Goal: Task Accomplishment & Management: Complete application form

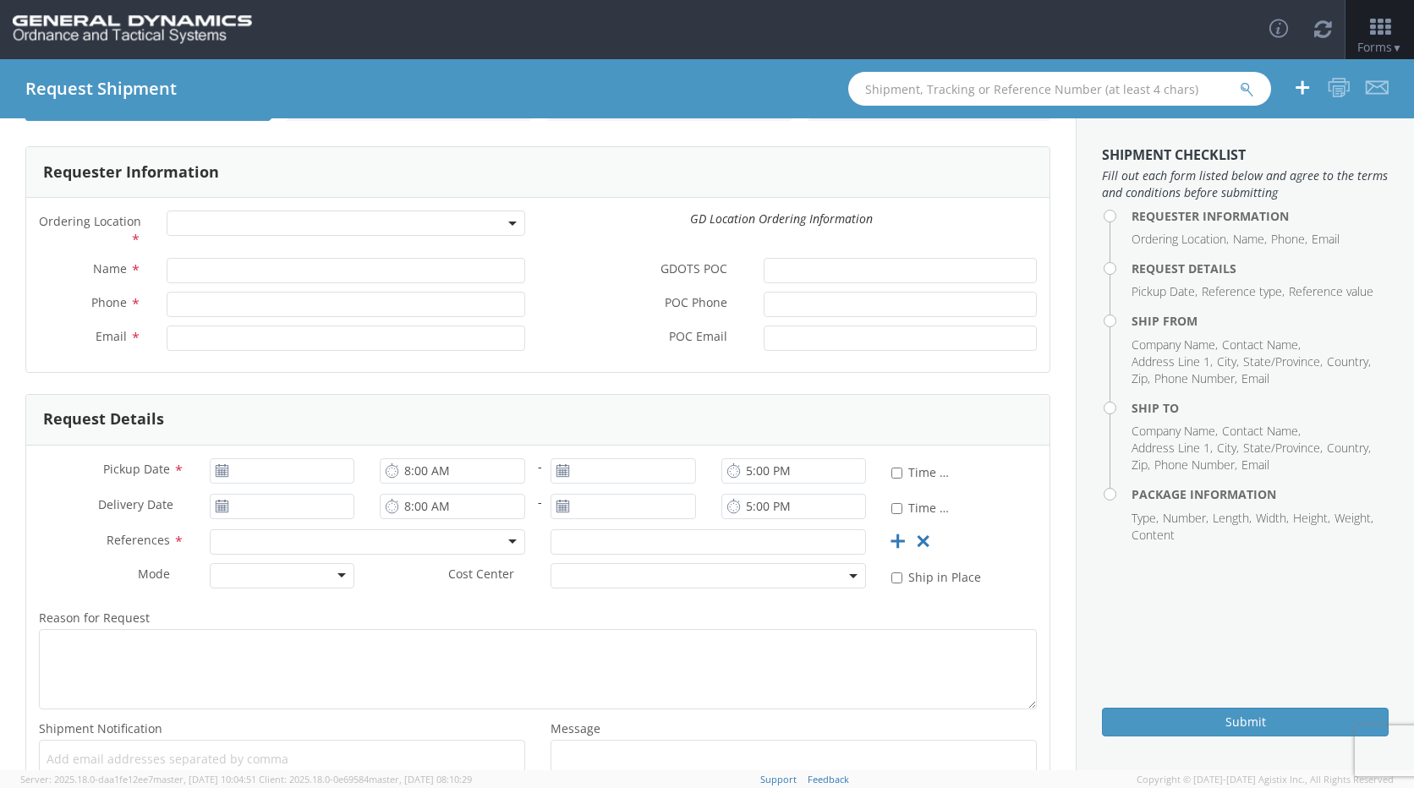
scroll to position [57, 0]
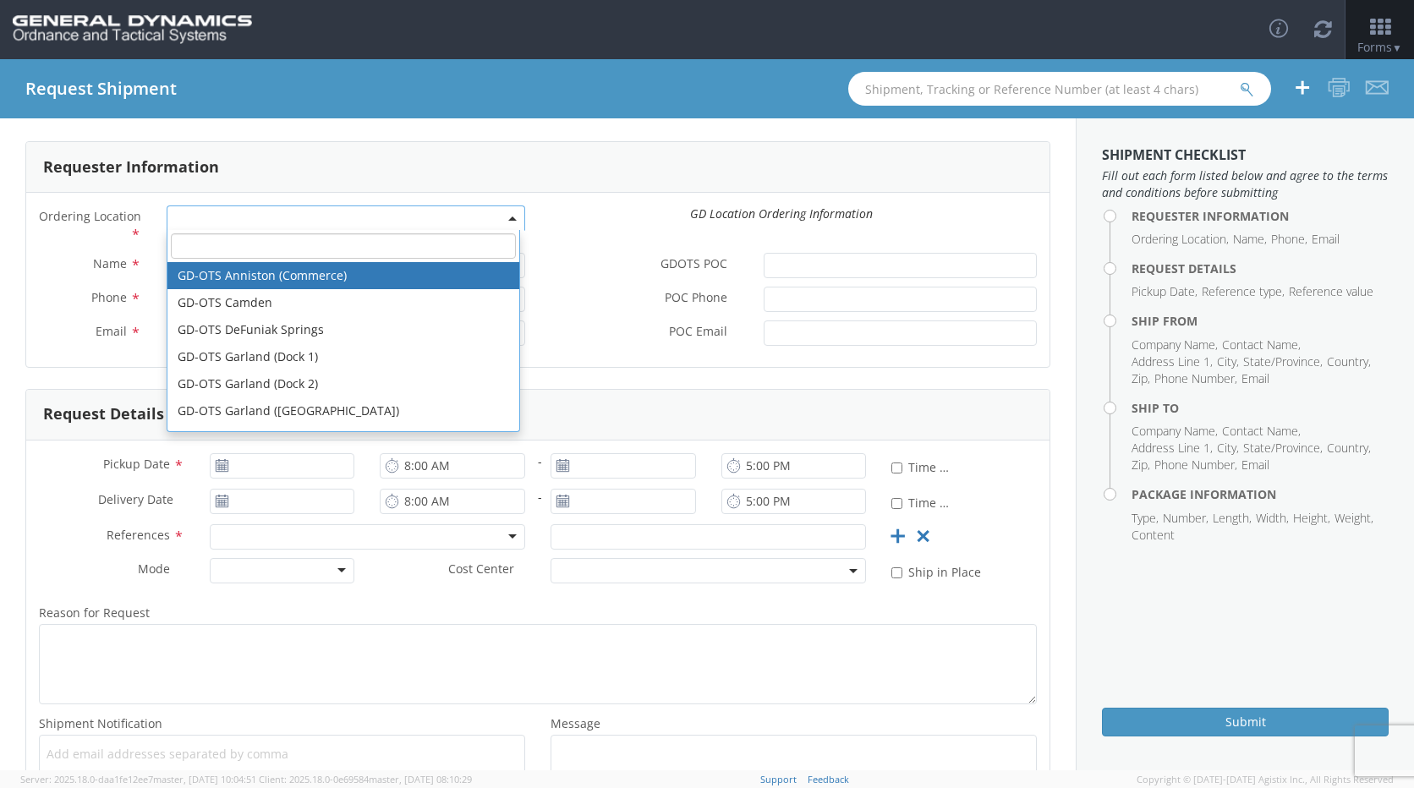
click at [328, 221] on span at bounding box center [346, 218] width 359 height 25
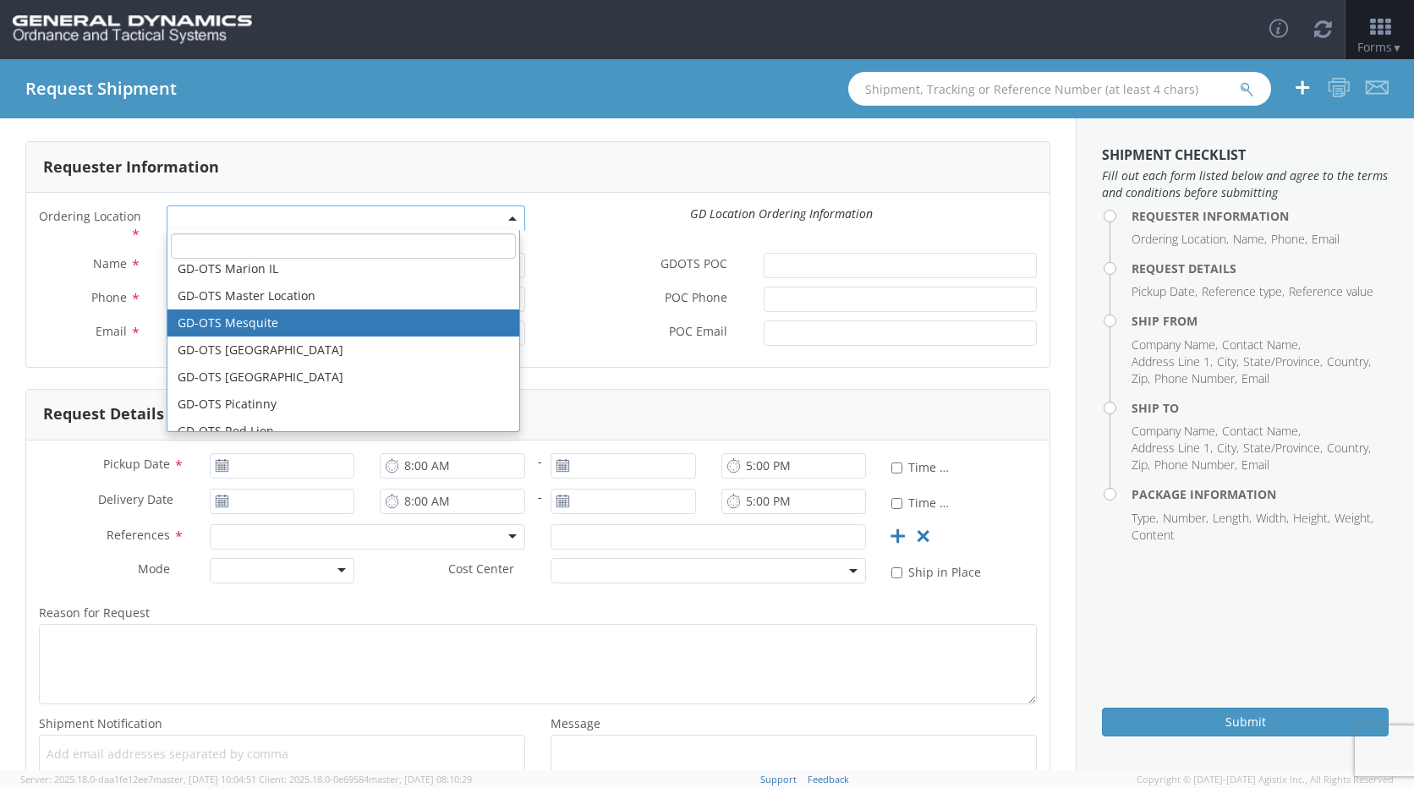
scroll to position [221, 0]
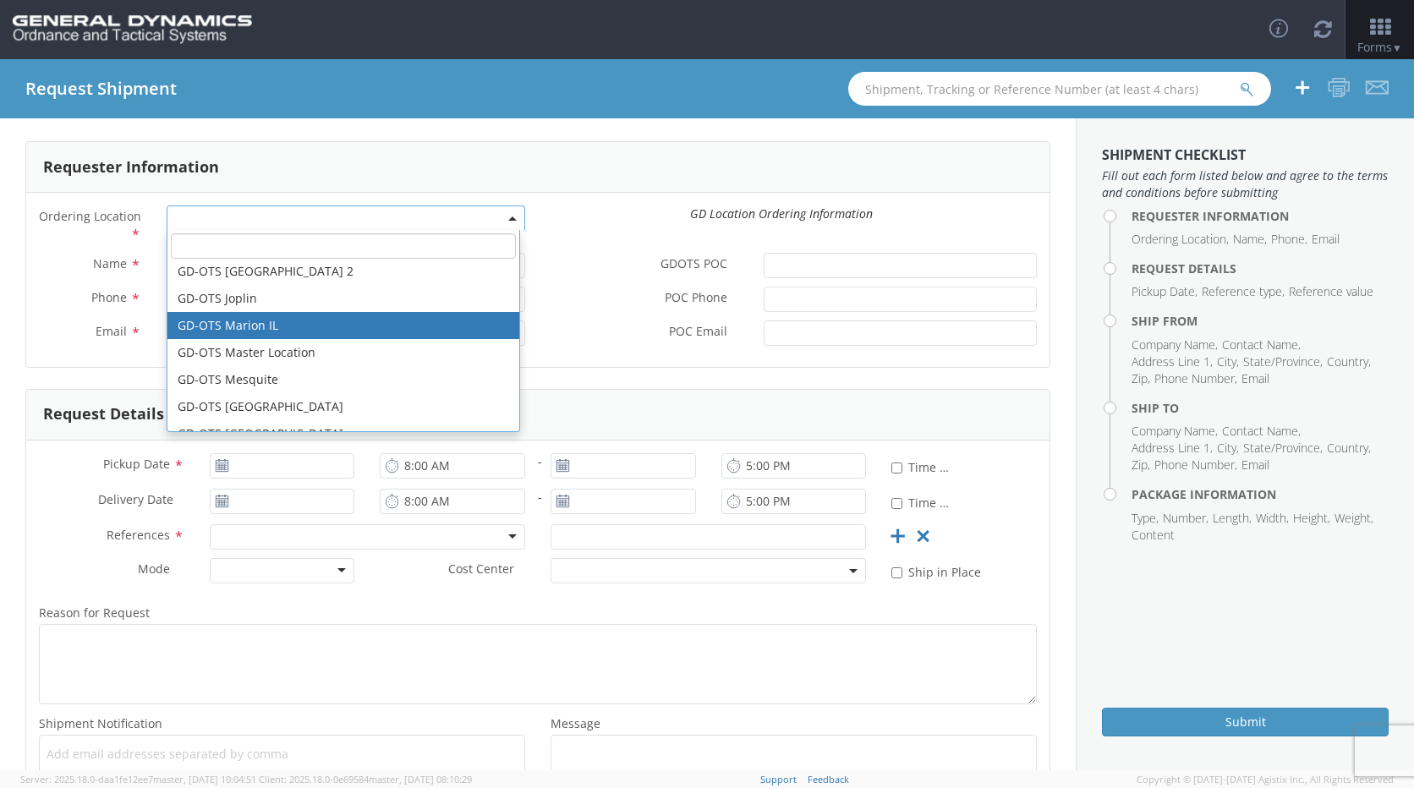
select select "313"
type input "[EMAIL_ADDRESS][DOMAIN_NAME]"
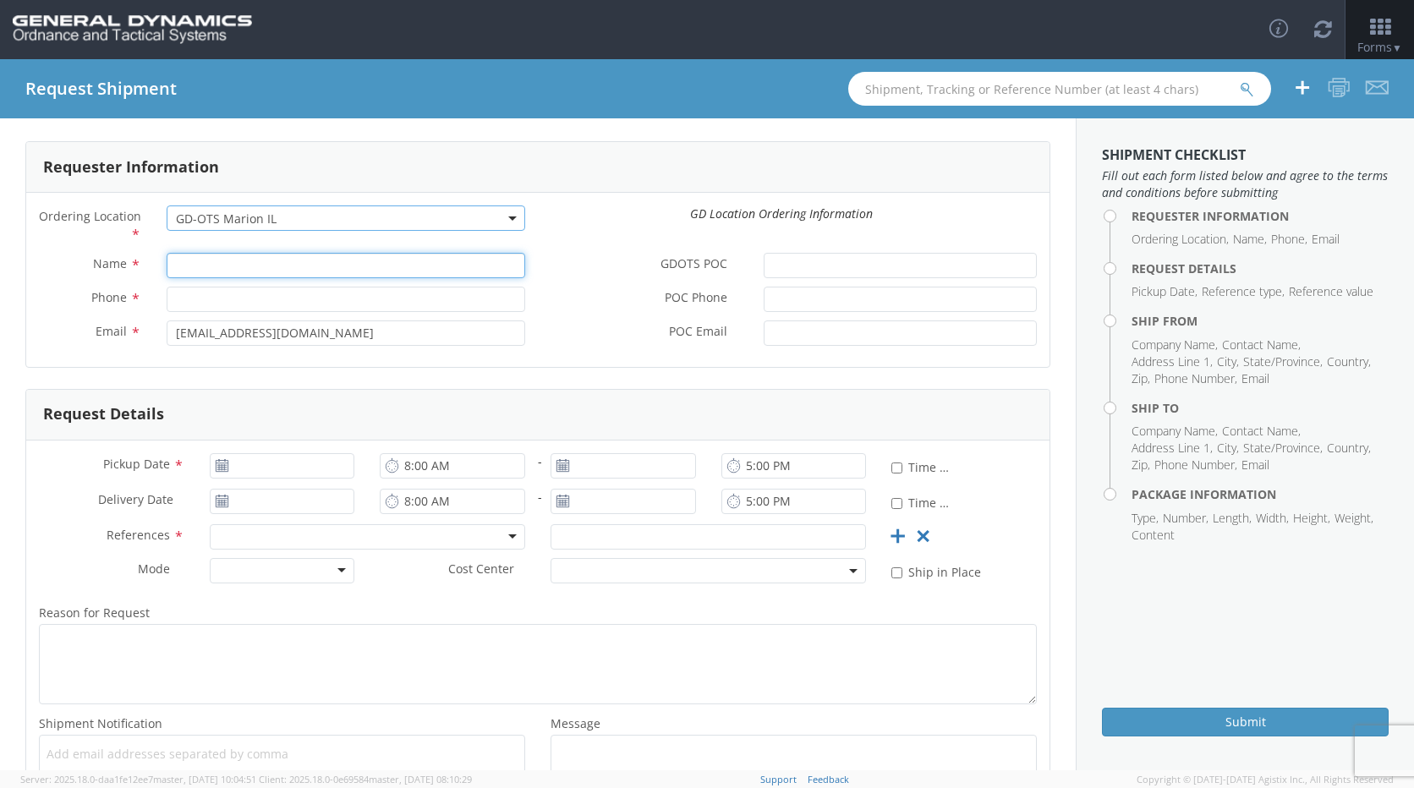
click at [221, 270] on input "Name *" at bounding box center [346, 265] width 359 height 25
type input "[PERSON_NAME]"
type input "6189939461"
type input "[PERSON_NAME] [PERSON_NAME]"
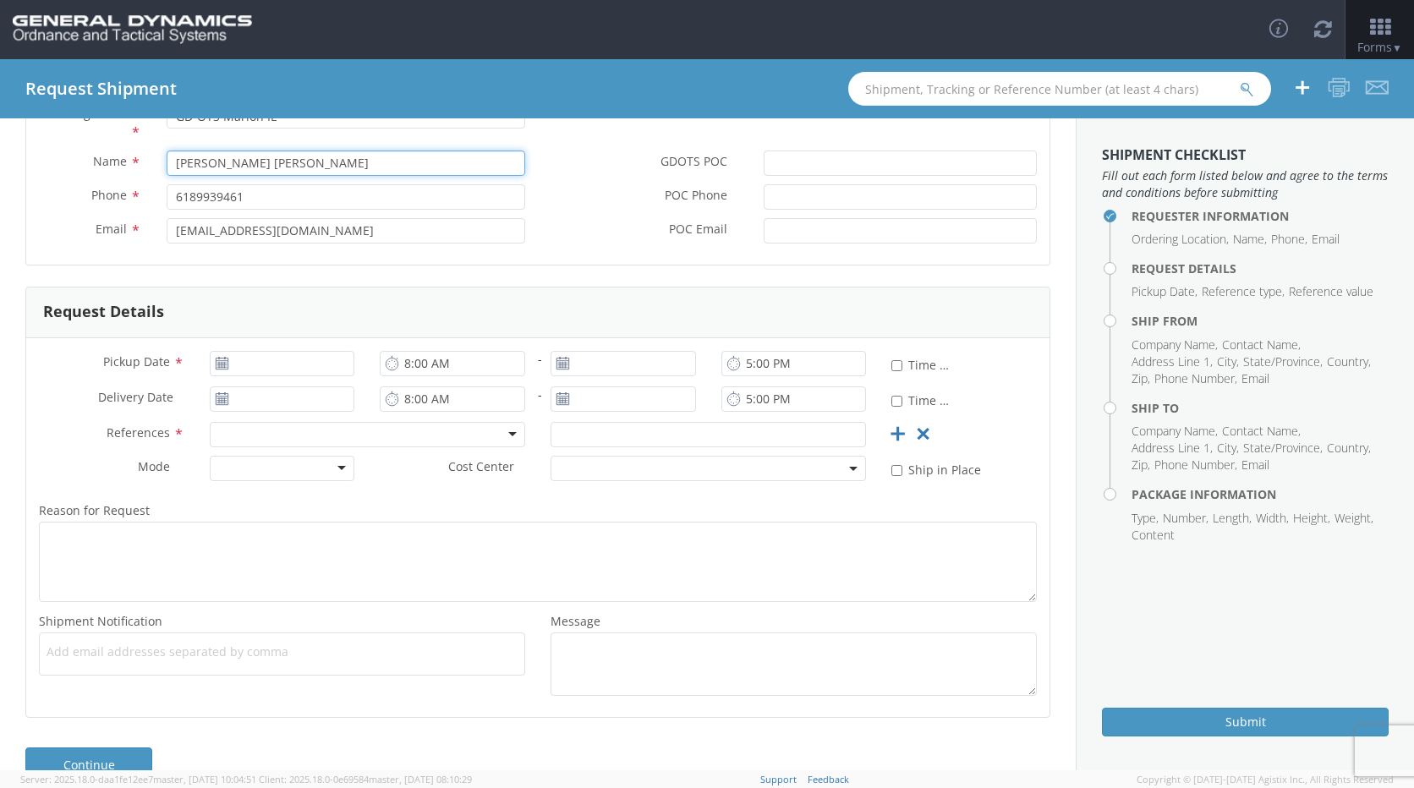
scroll to position [169, 0]
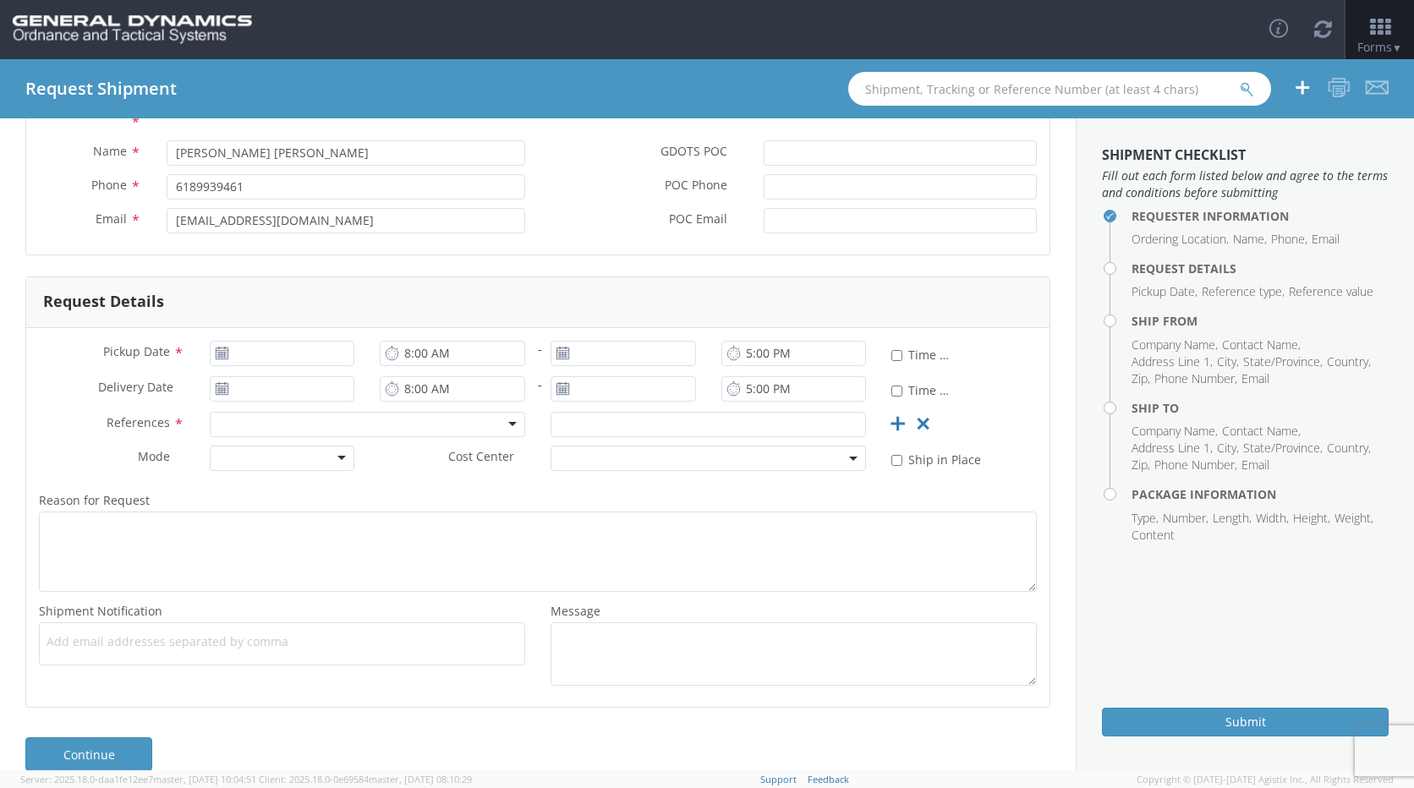
click at [221, 357] on use at bounding box center [222, 353] width 12 height 12
type input "[DATE]"
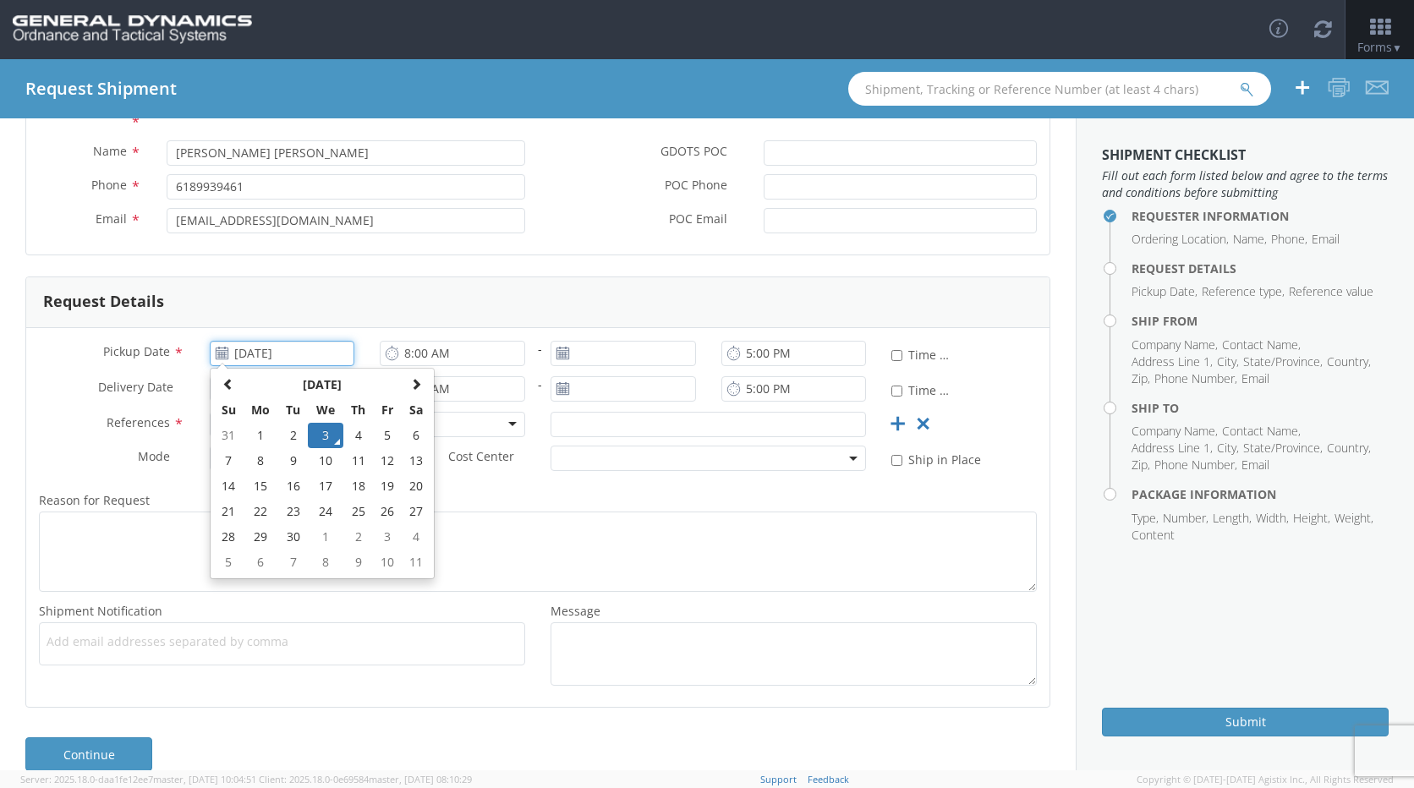
click at [238, 353] on input "[DATE]" at bounding box center [282, 353] width 145 height 25
click at [327, 439] on td "3" at bounding box center [326, 435] width 36 height 25
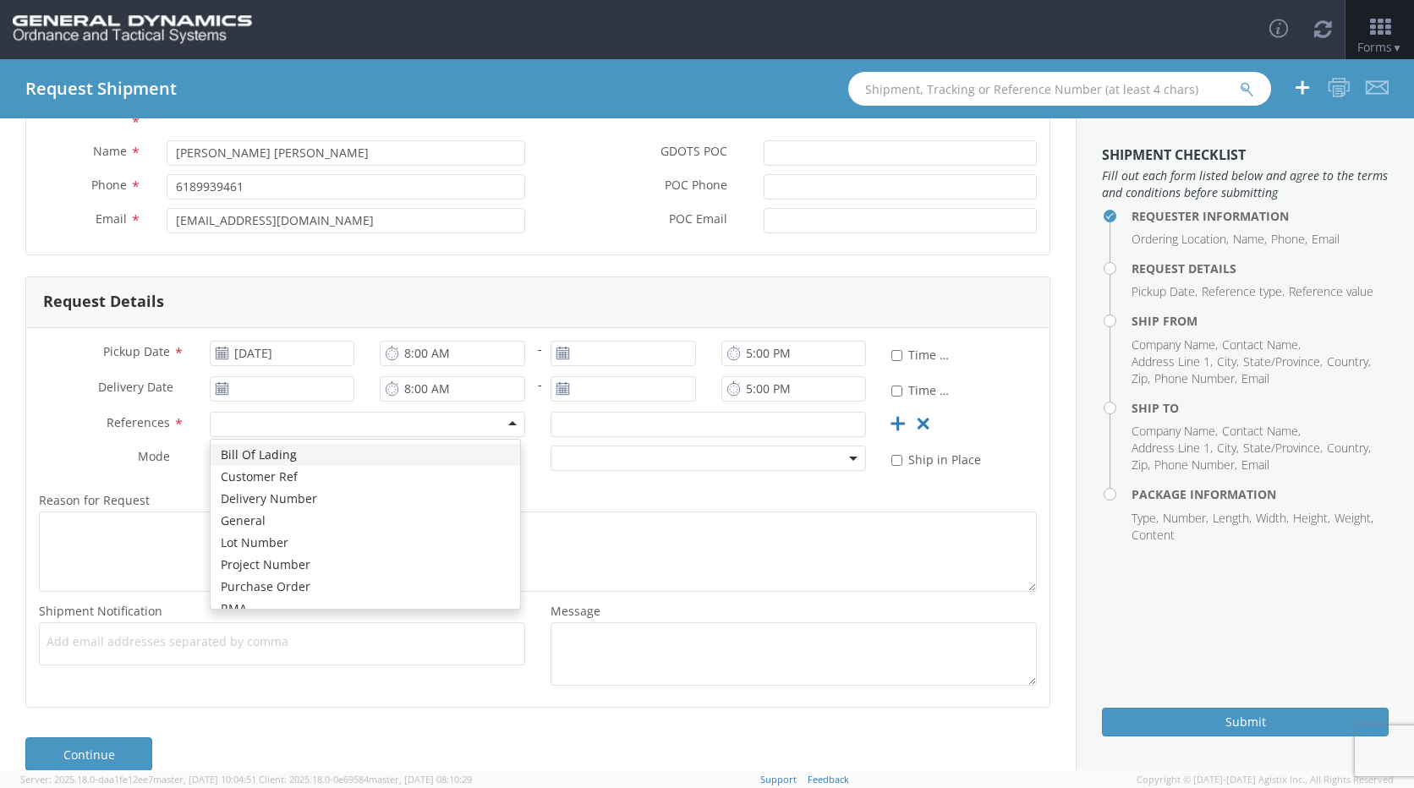
click at [452, 425] on div at bounding box center [367, 424] width 315 height 25
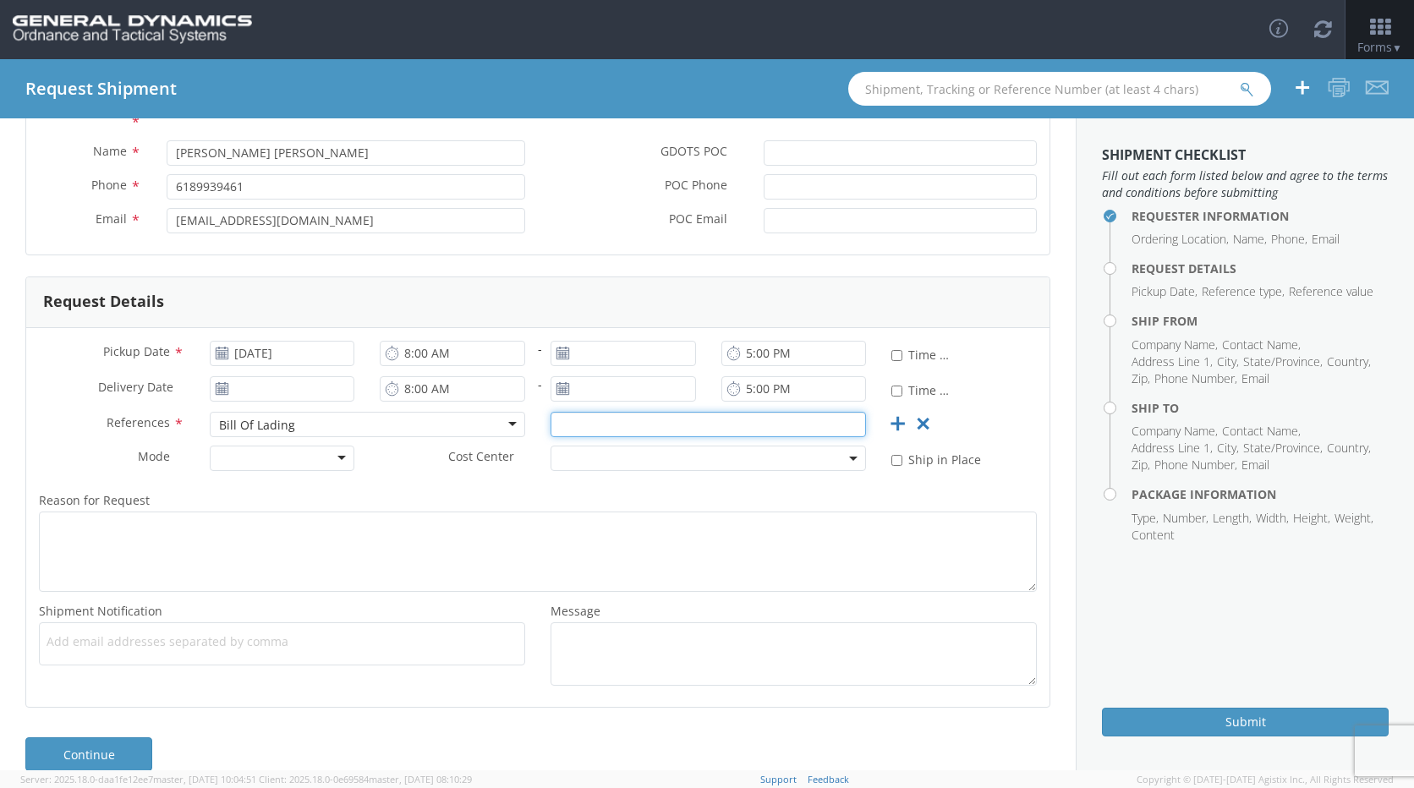
click at [590, 421] on input "text" at bounding box center [708, 424] width 315 height 25
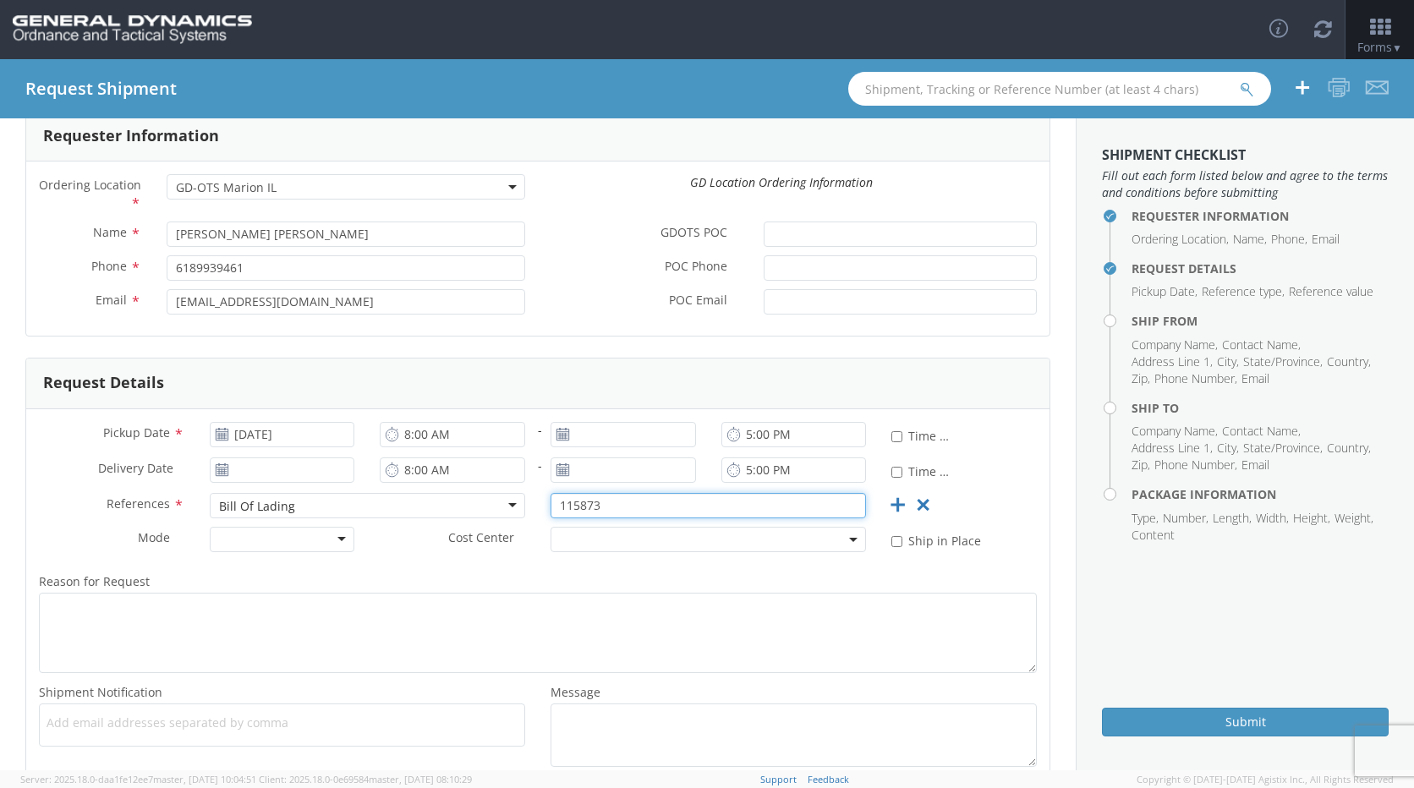
scroll to position [0, 0]
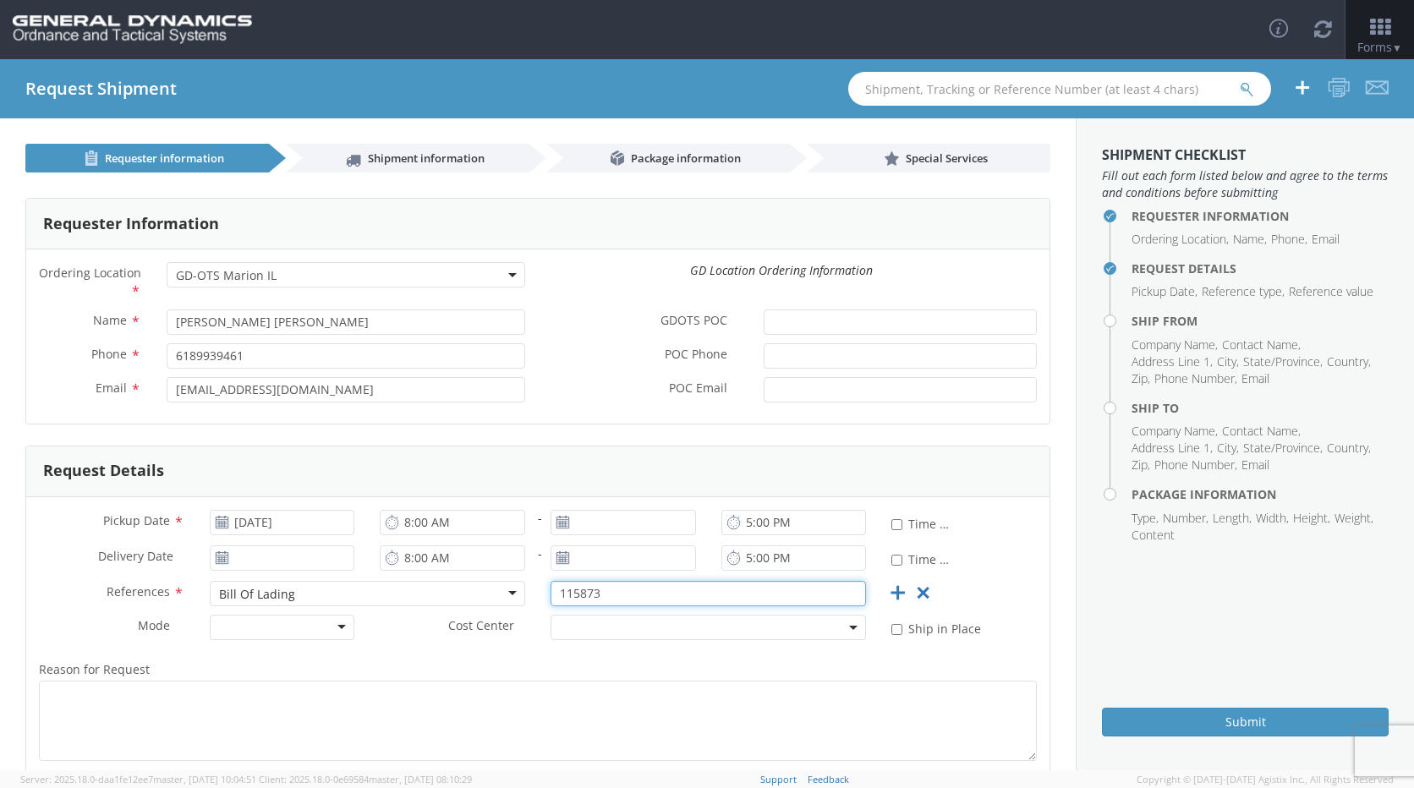
type input "115873"
click at [315, 325] on input "[PERSON_NAME] [PERSON_NAME]" at bounding box center [346, 322] width 359 height 25
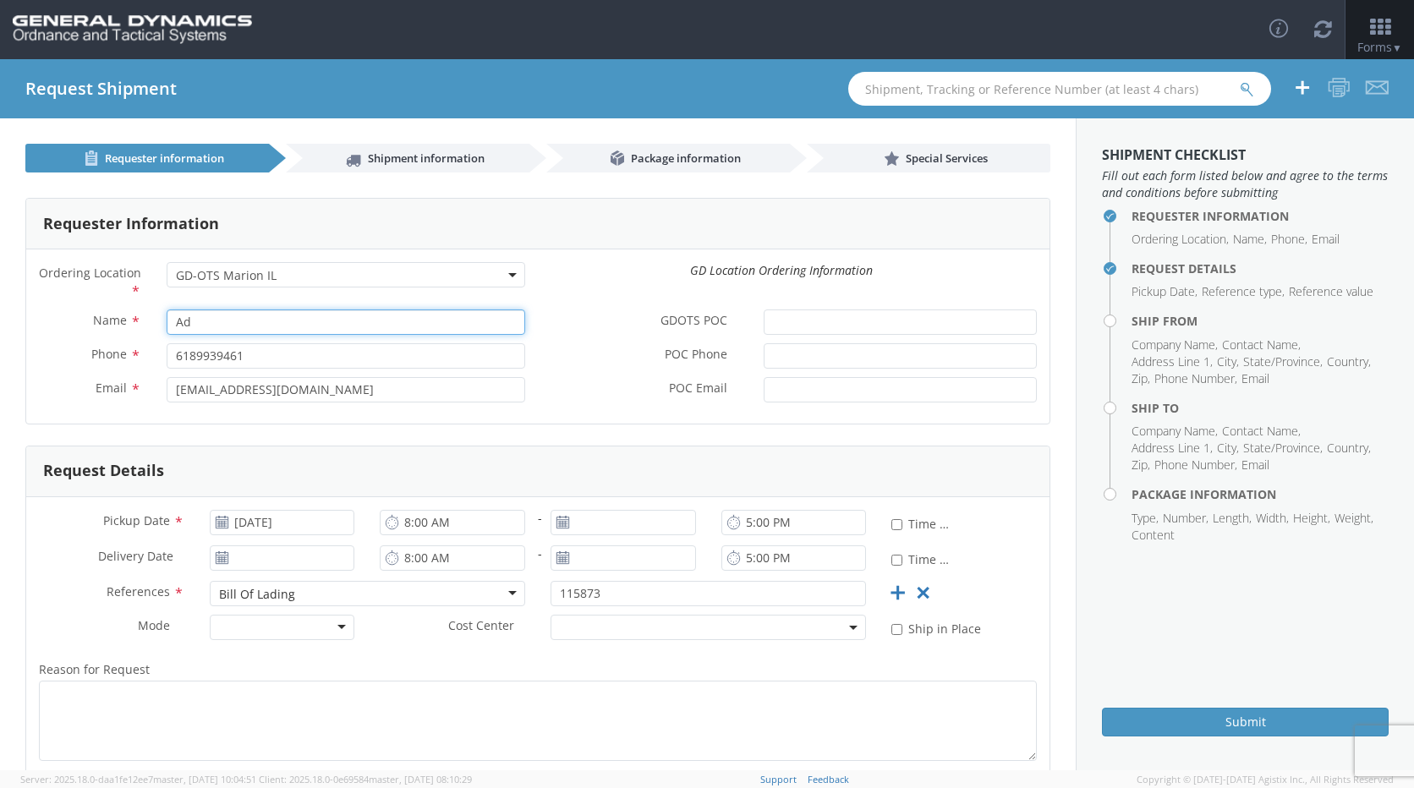
type input "A"
type input "[PERSON_NAME]"
click at [513, 358] on input "6189939461" at bounding box center [346, 355] width 359 height 25
click at [576, 390] on label "POC Email *" at bounding box center [644, 388] width 213 height 22
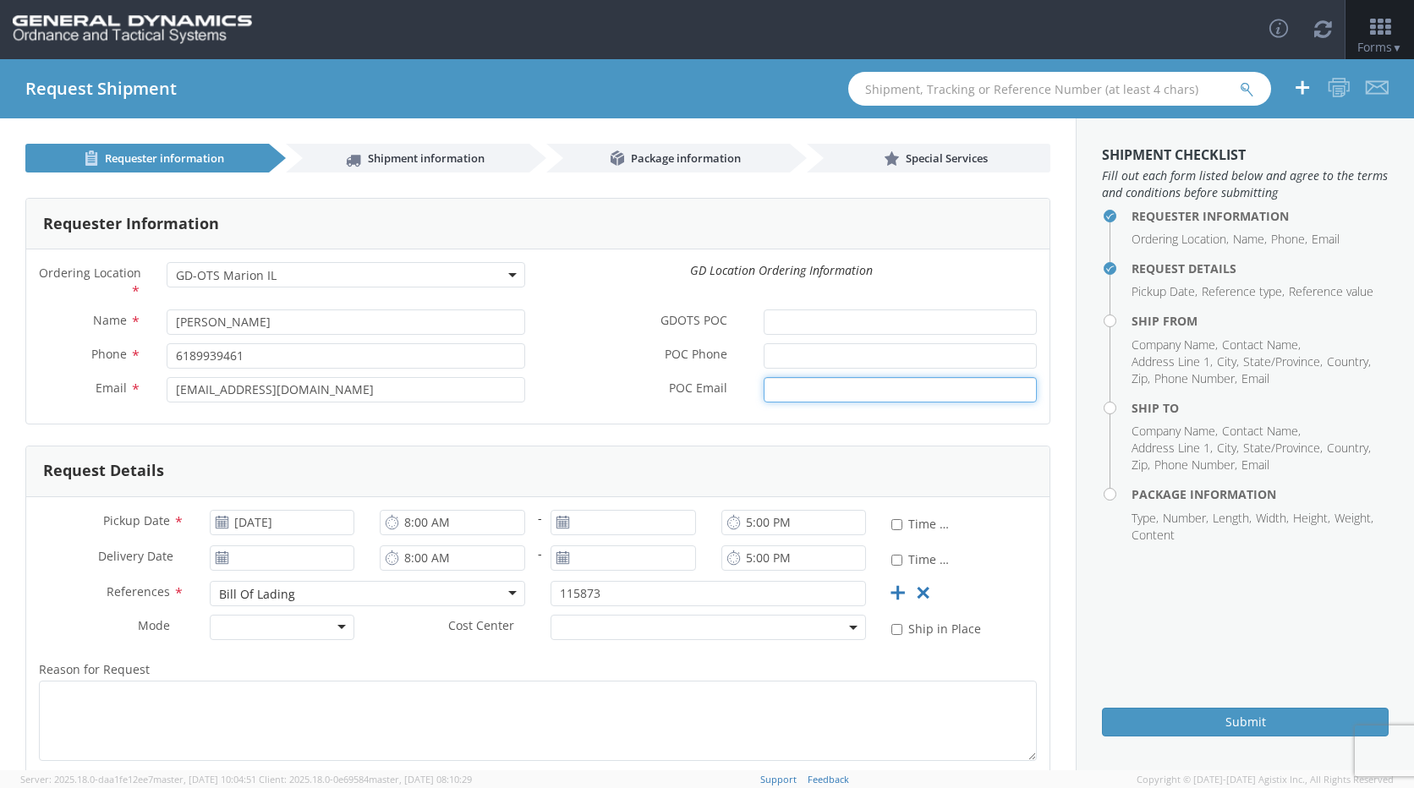
click at [764, 390] on input "POC Email *" at bounding box center [900, 389] width 273 height 25
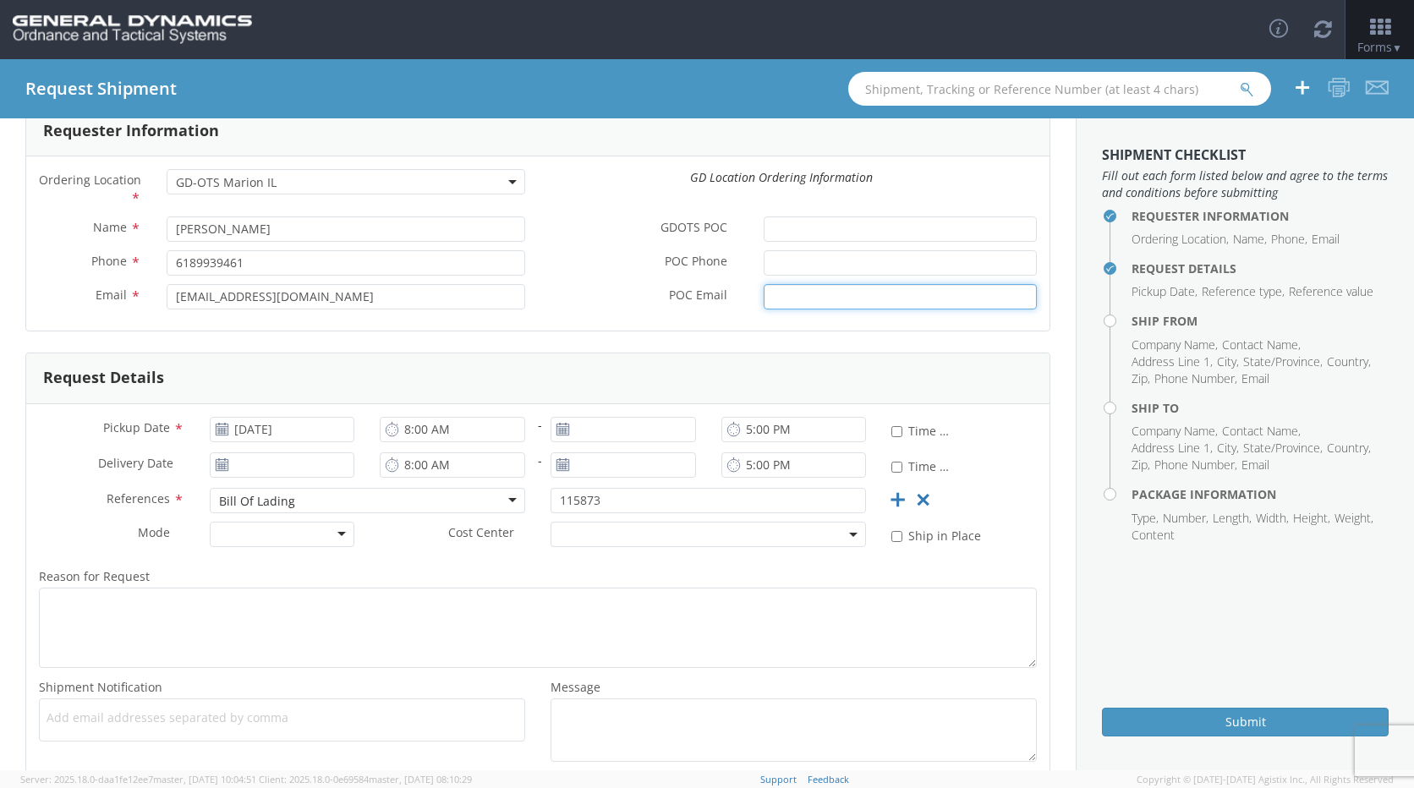
scroll to position [112, 0]
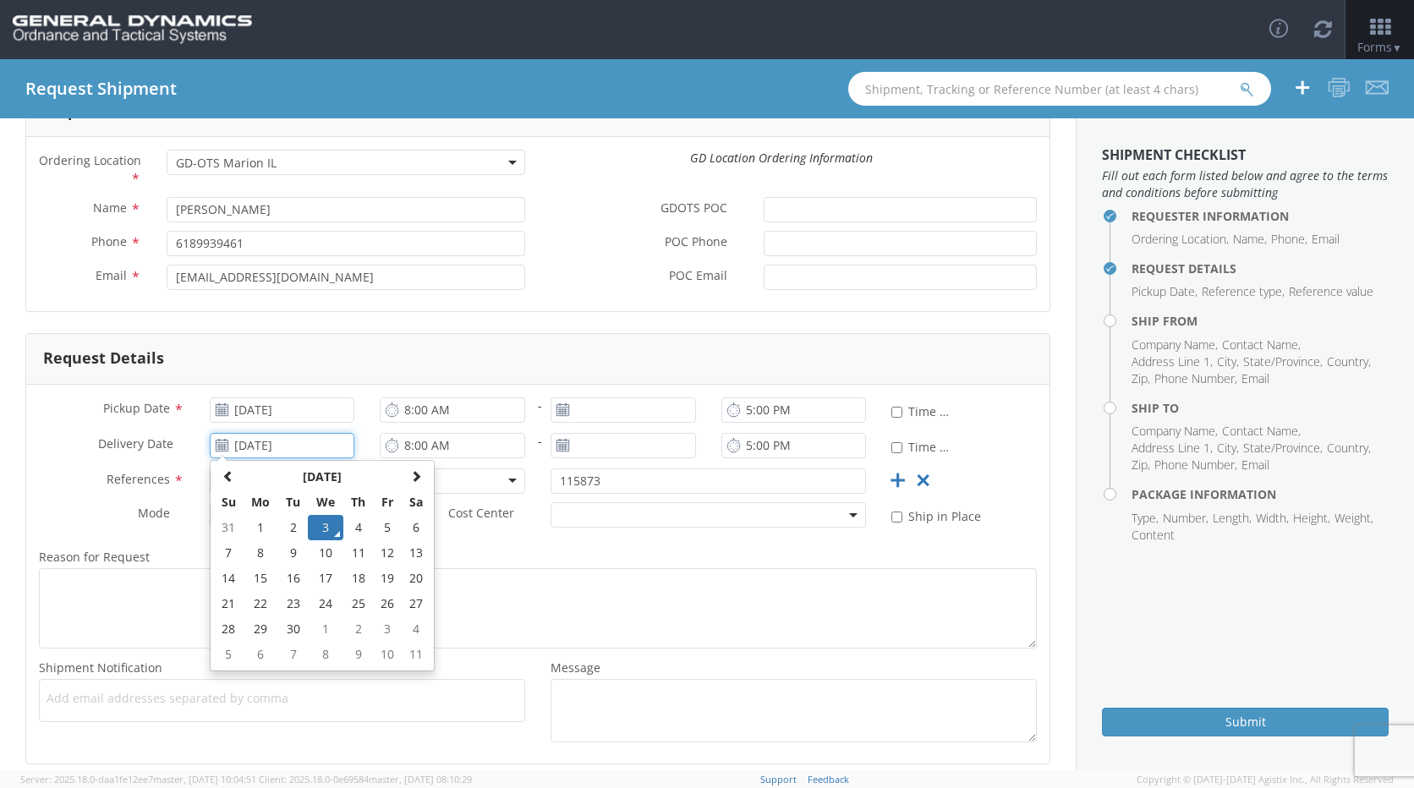
click at [299, 452] on input "[DATE]" at bounding box center [282, 445] width 145 height 25
click at [309, 447] on input "[DATE]" at bounding box center [282, 445] width 145 height 25
click at [54, 451] on label "Delivery Date *" at bounding box center [111, 444] width 171 height 22
click at [210, 451] on input "[DATE]" at bounding box center [282, 445] width 145 height 25
click at [311, 408] on input "[DATE]" at bounding box center [282, 409] width 145 height 25
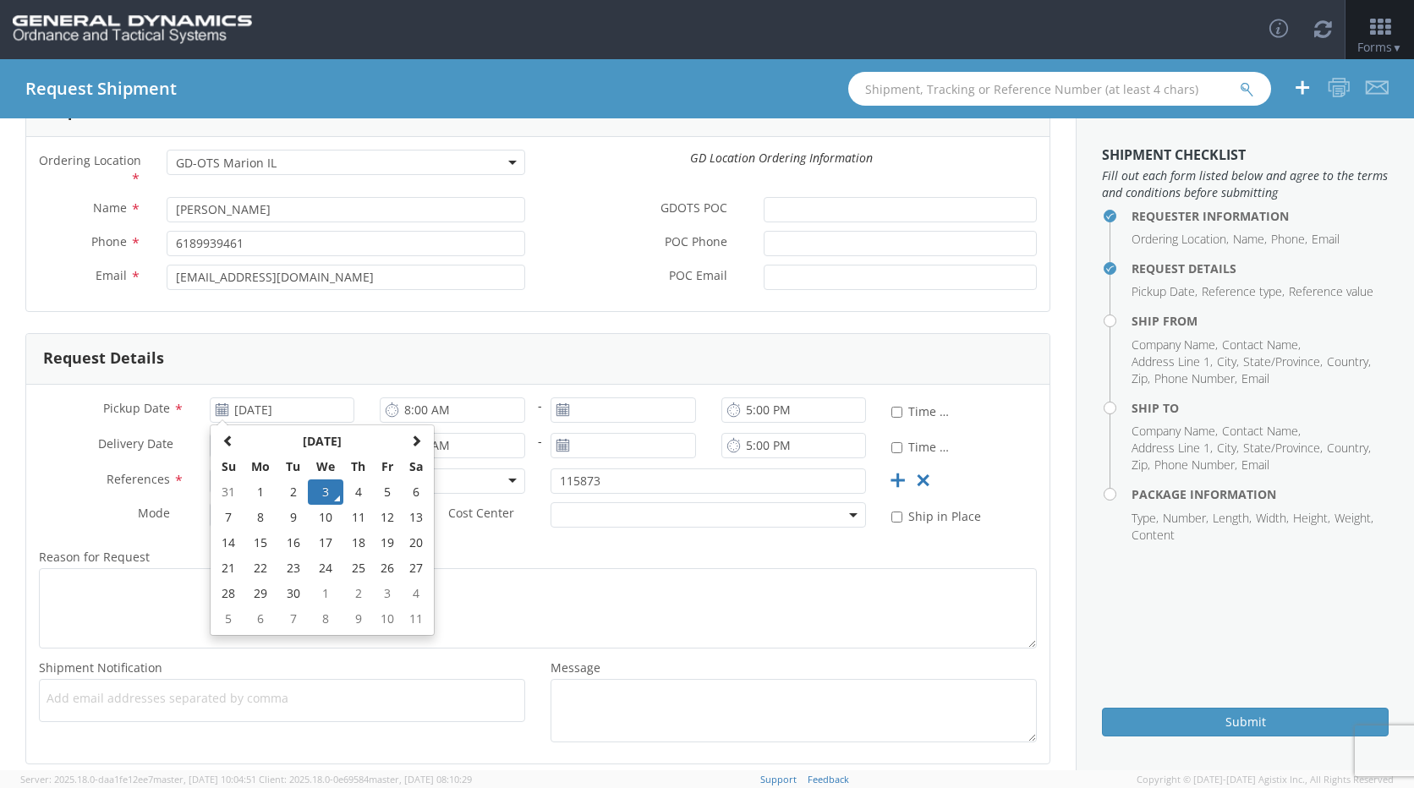
click at [96, 475] on label "References *" at bounding box center [111, 480] width 171 height 22
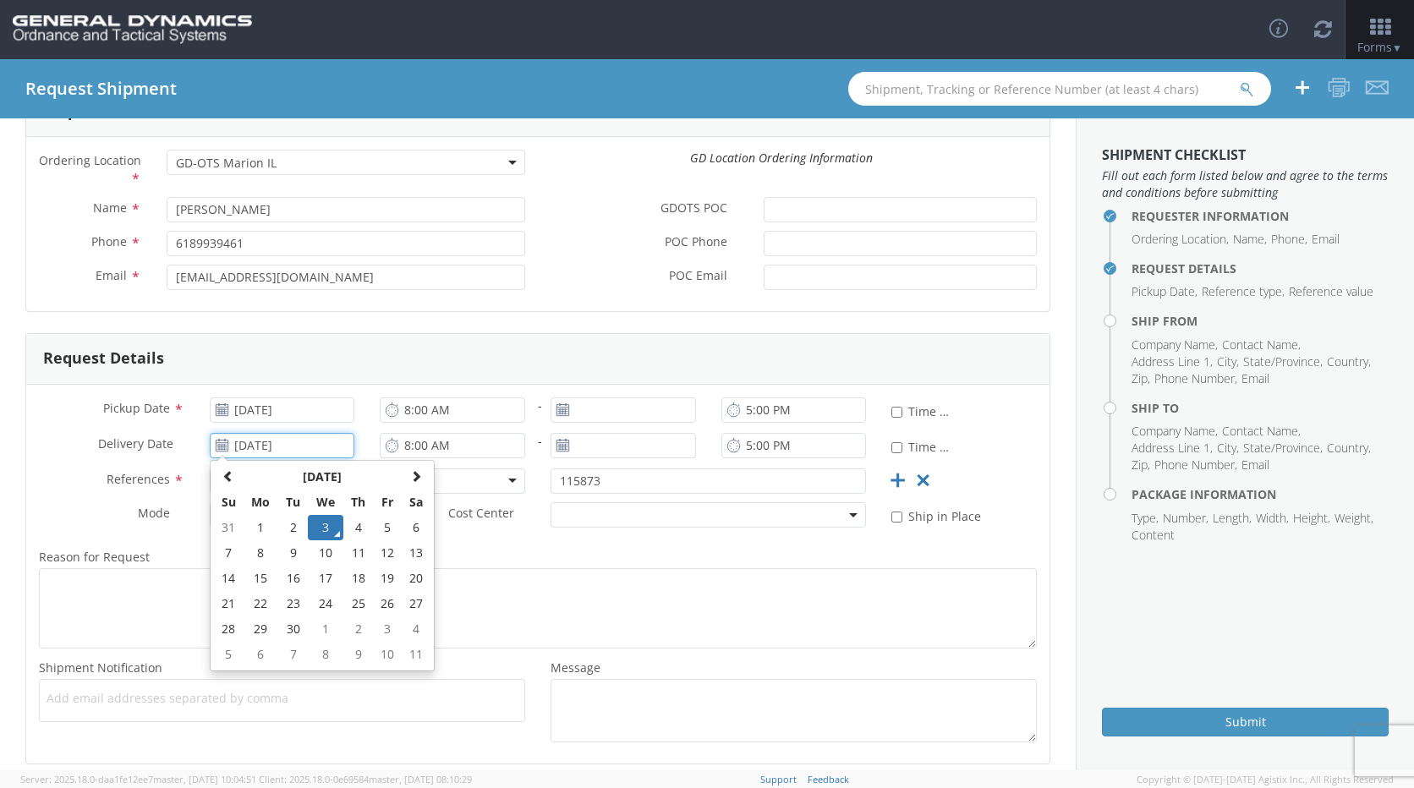
click at [303, 449] on input "[DATE]" at bounding box center [282, 445] width 145 height 25
type input "0"
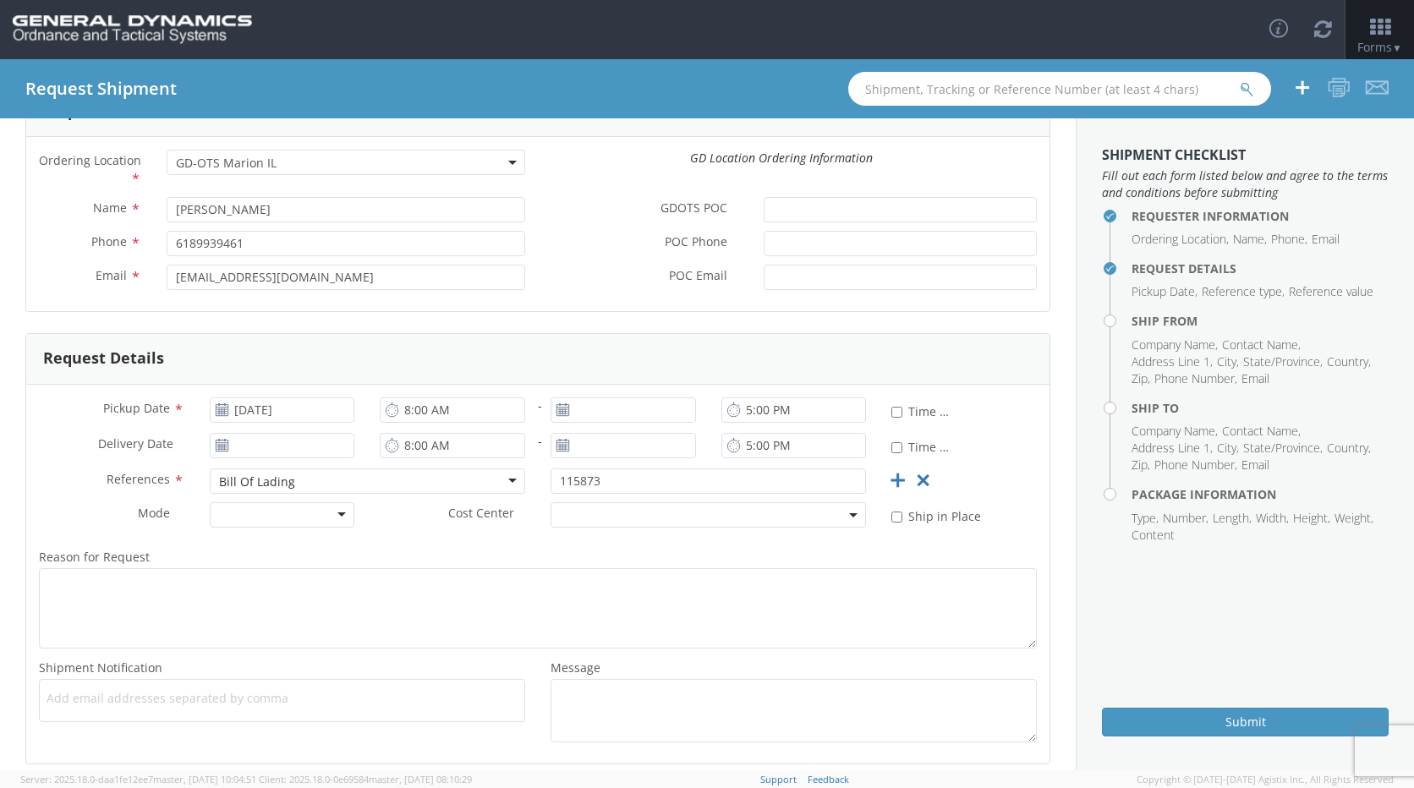
click at [74, 463] on div "Delivery Date *" at bounding box center [196, 450] width 341 height 34
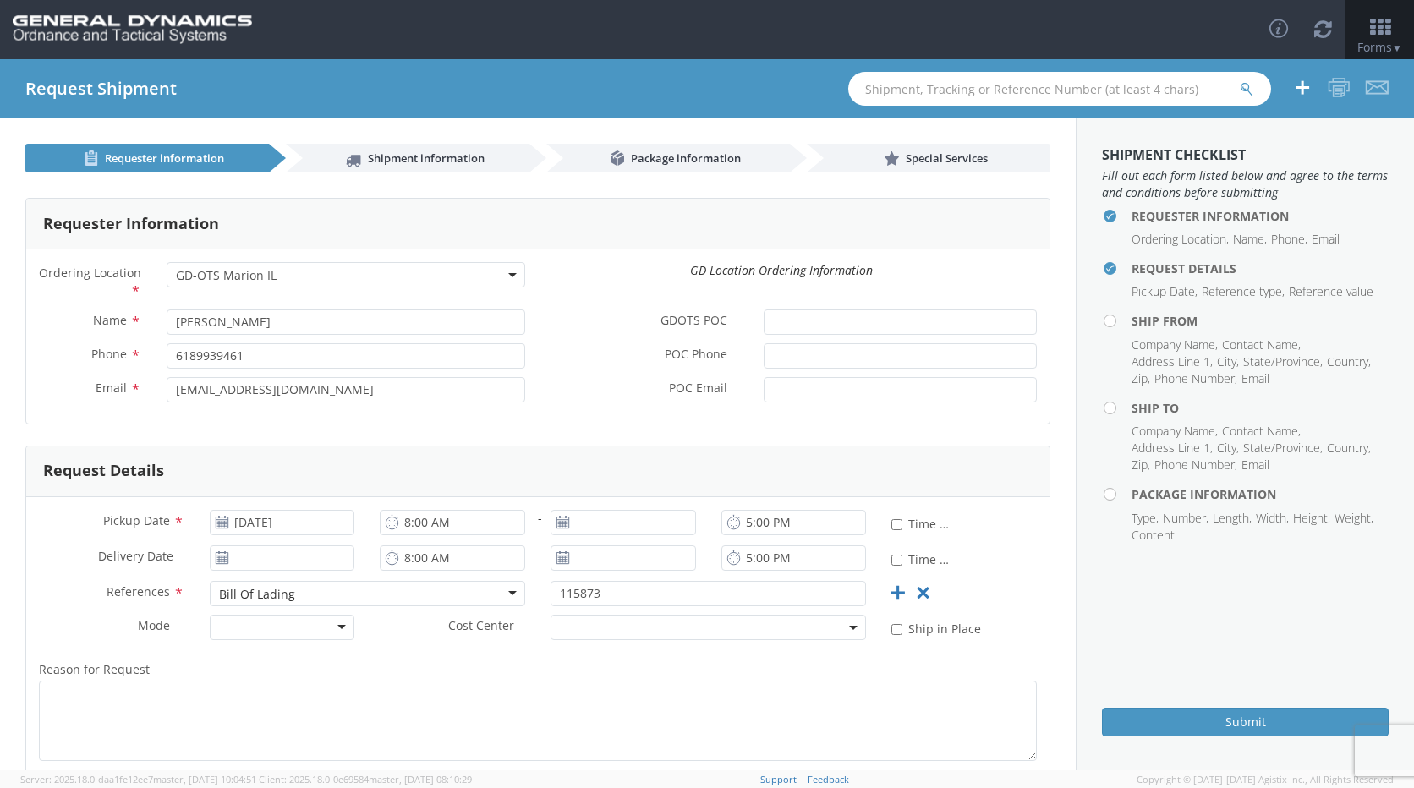
scroll to position [195, 0]
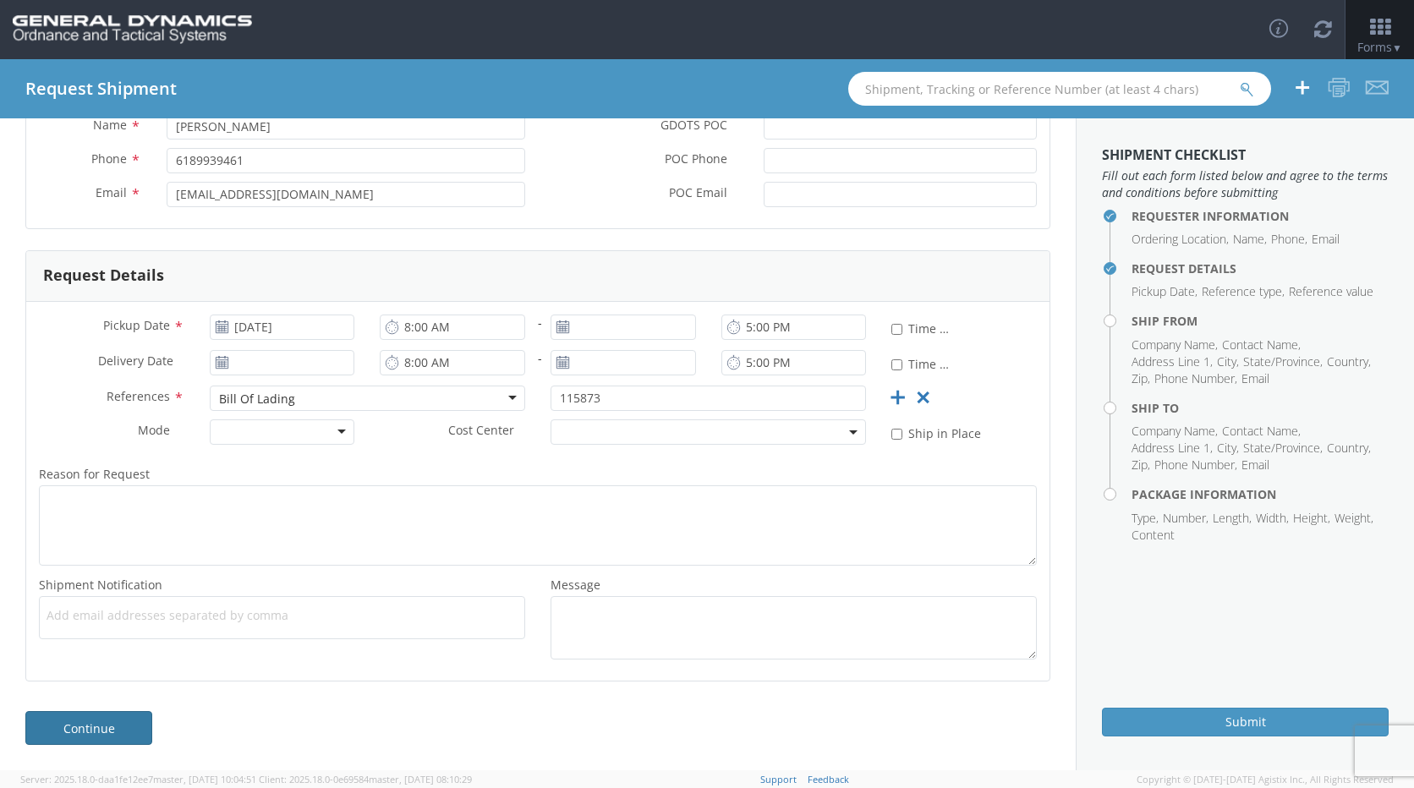
click at [73, 721] on link "Continue" at bounding box center [88, 728] width 127 height 34
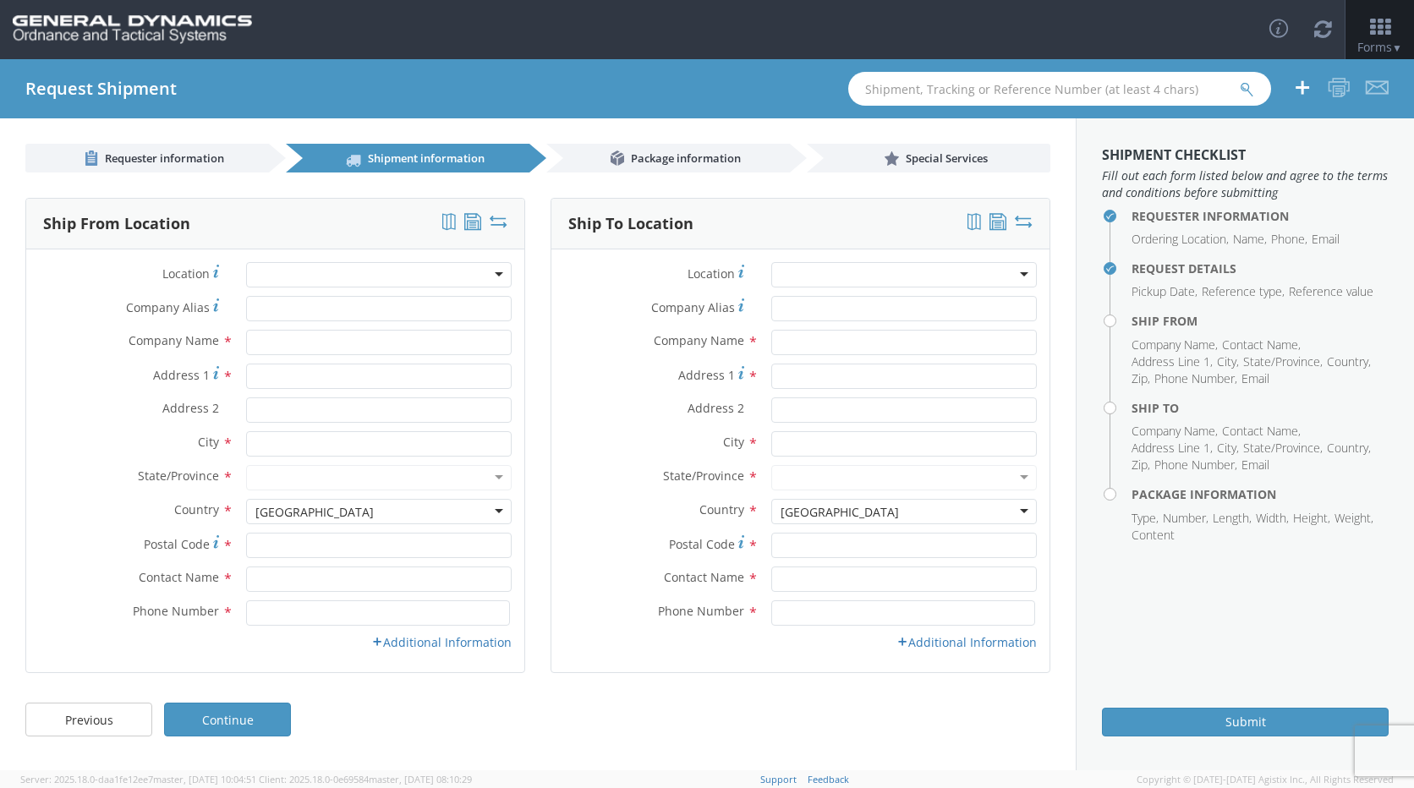
scroll to position [0, 0]
click at [297, 275] on div at bounding box center [379, 274] width 266 height 25
click at [162, 312] on span "Company Alias" at bounding box center [168, 307] width 84 height 16
click at [246, 312] on input "Company Alias *" at bounding box center [379, 308] width 266 height 25
click at [298, 337] on input "text" at bounding box center [379, 342] width 266 height 25
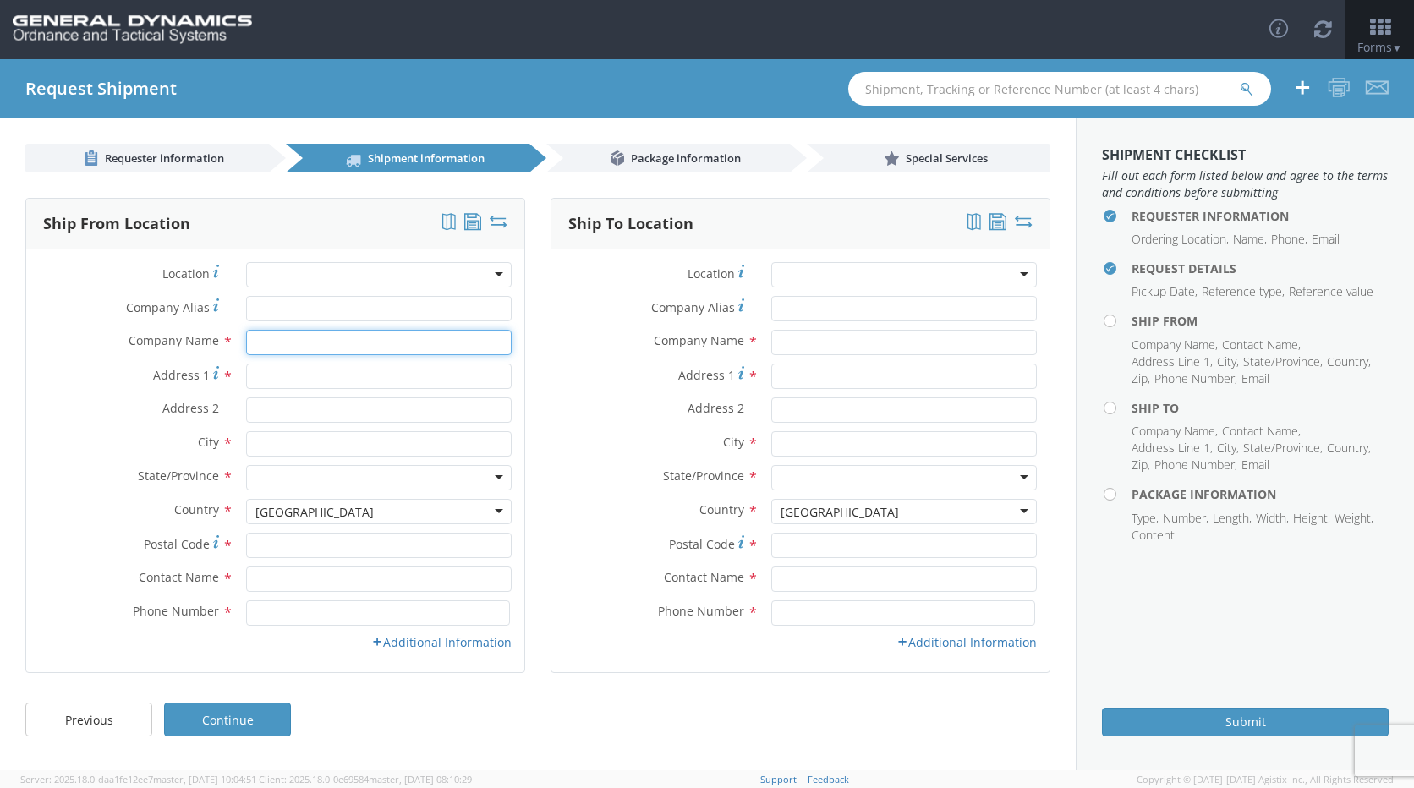
type input "Galion LLC"
type input "[STREET_ADDRESS]"
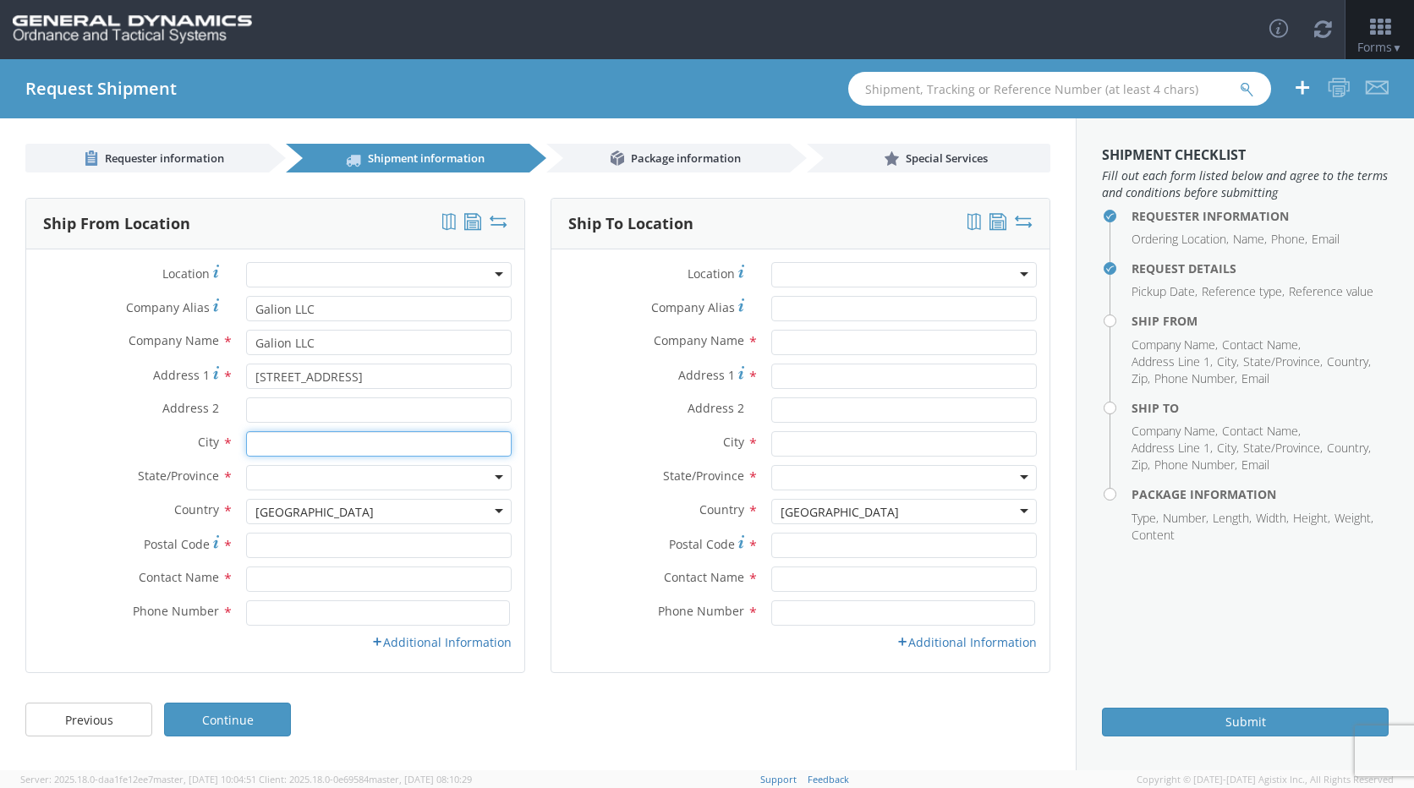
type input "Galion"
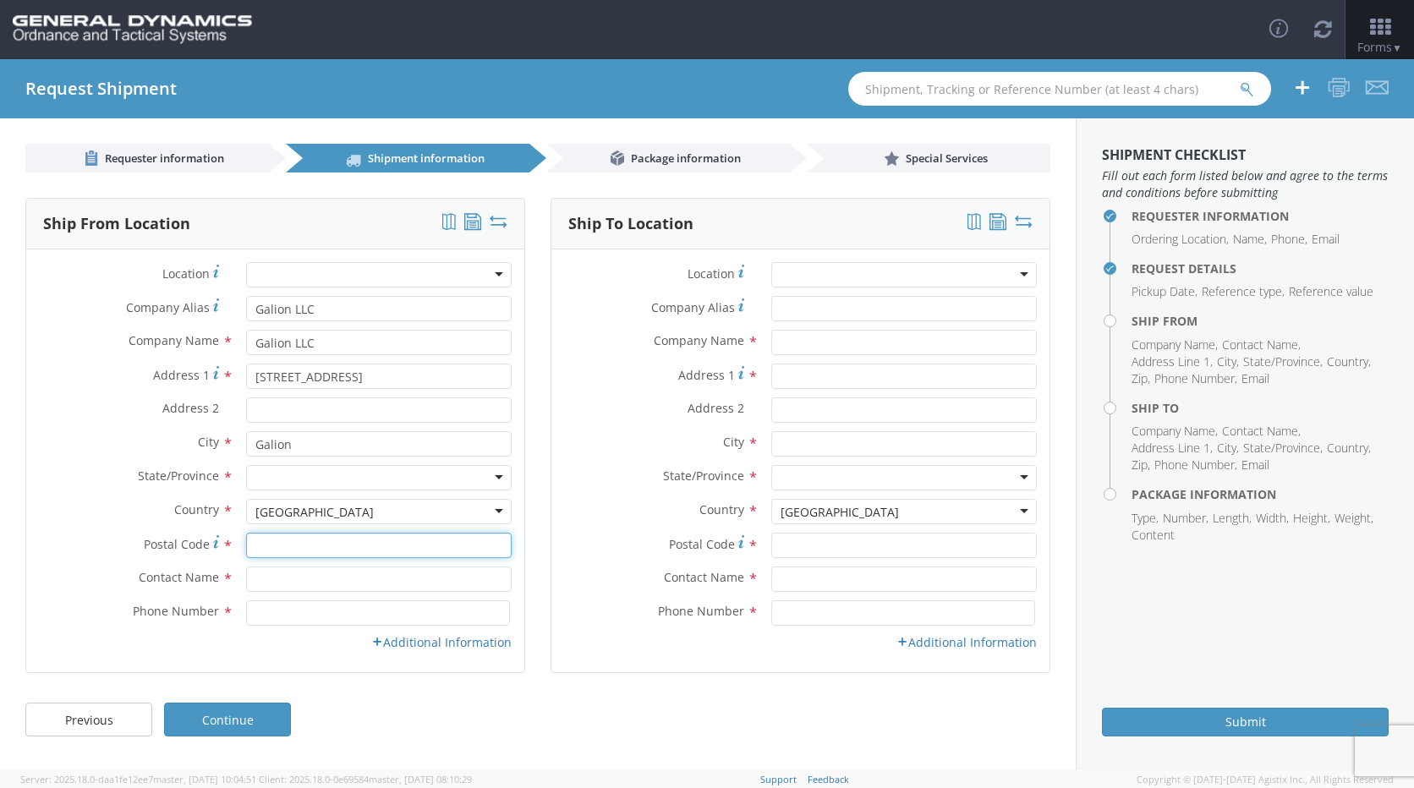
type input "44833"
type input "[PERSON_NAME]"
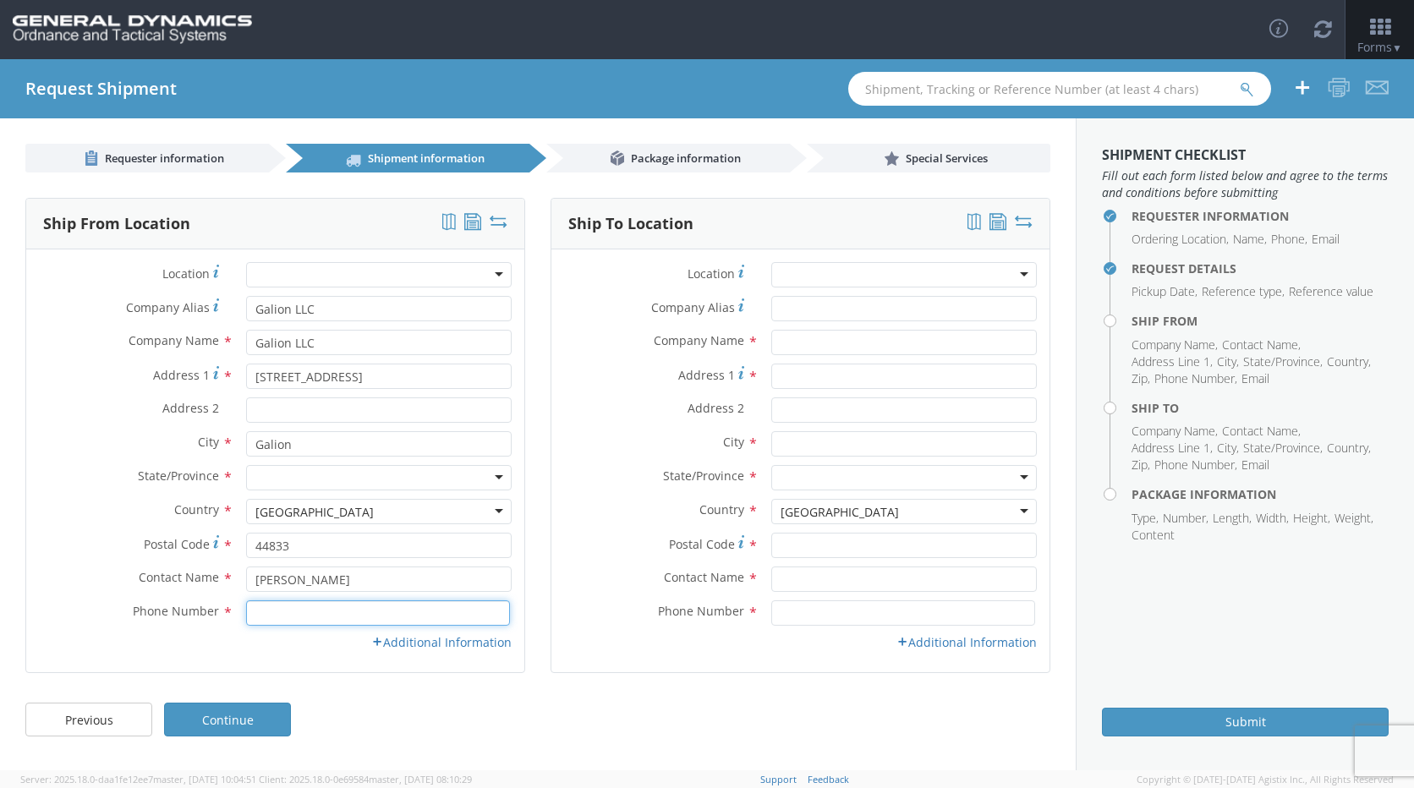
type input "4194685214"
click at [320, 484] on div at bounding box center [379, 477] width 266 height 25
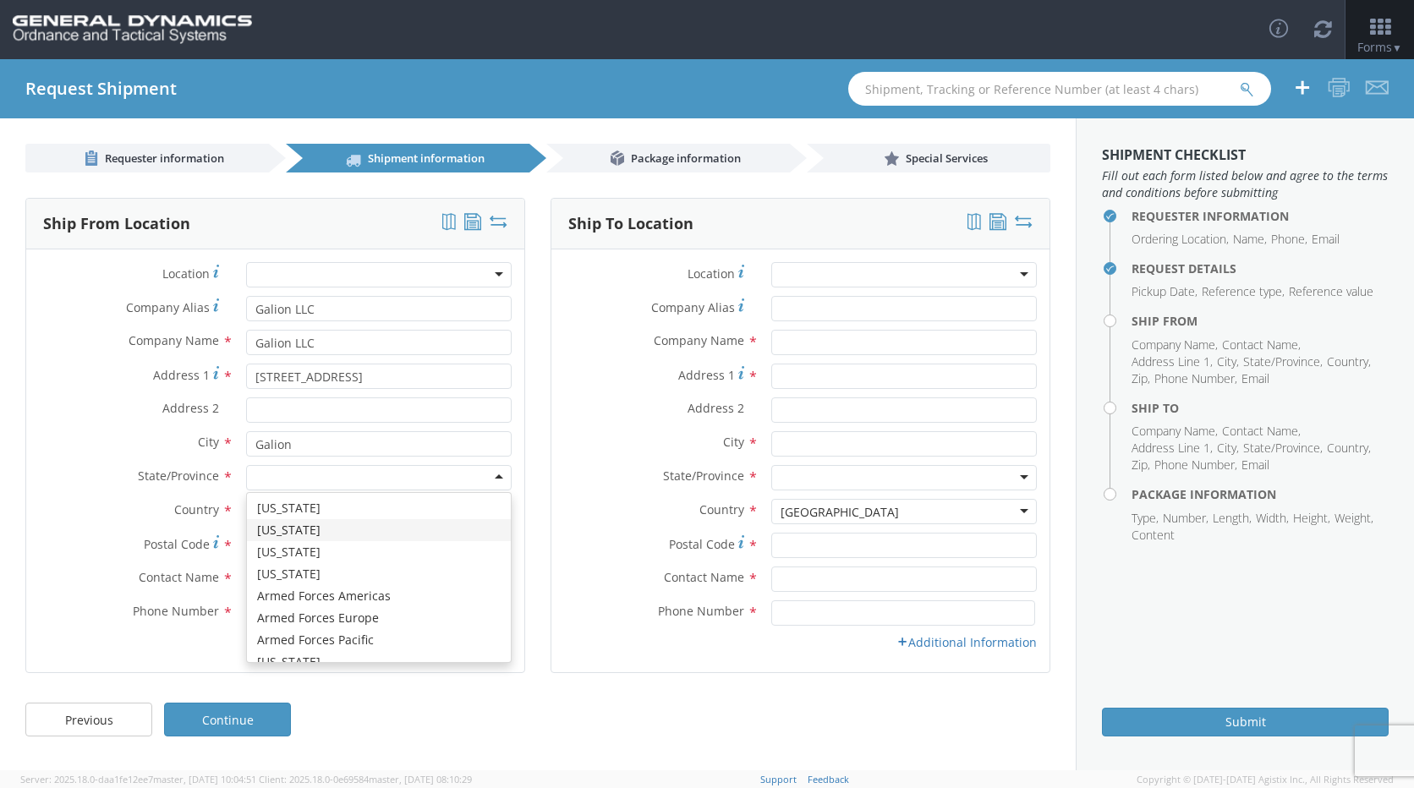
type input "o"
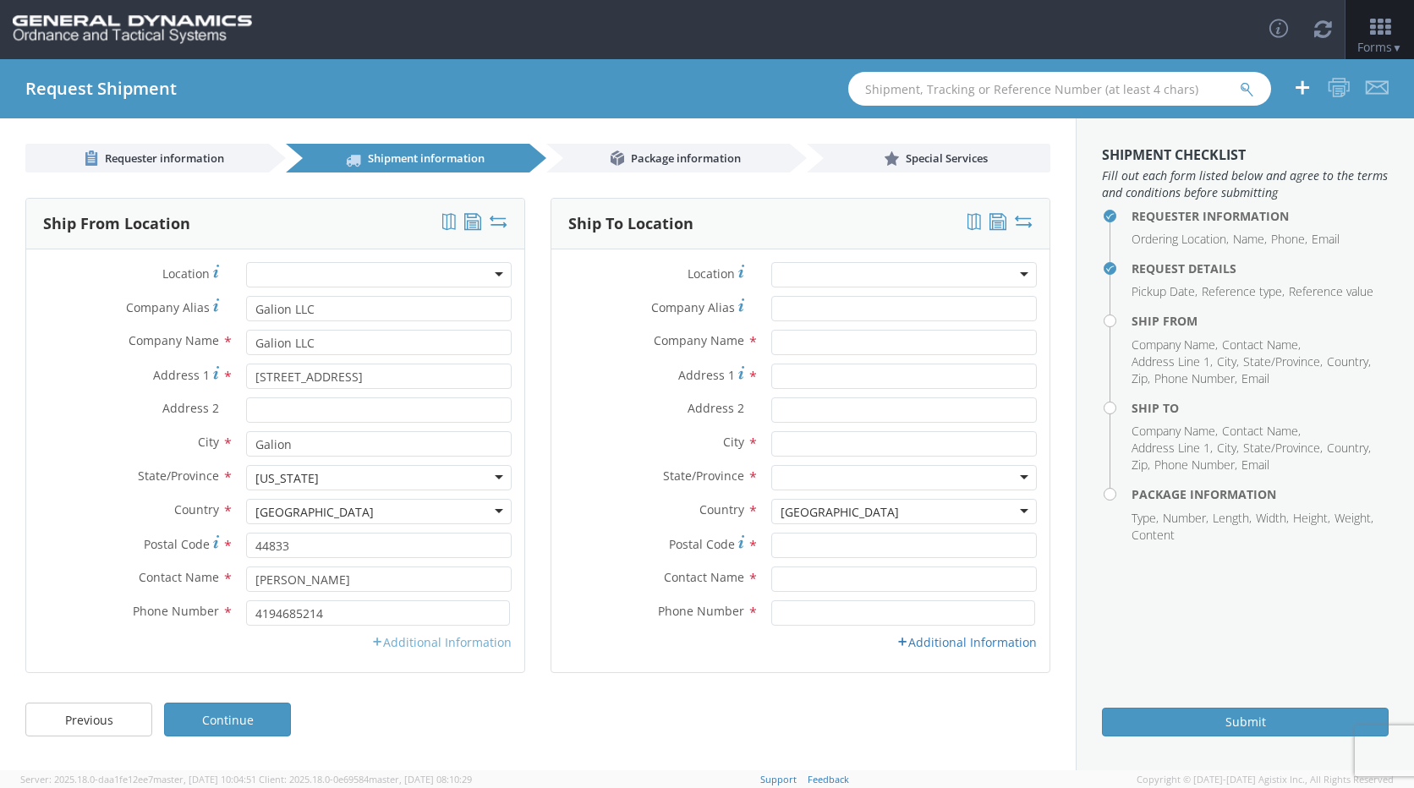
click at [409, 646] on link "Additional Information" at bounding box center [441, 642] width 140 height 16
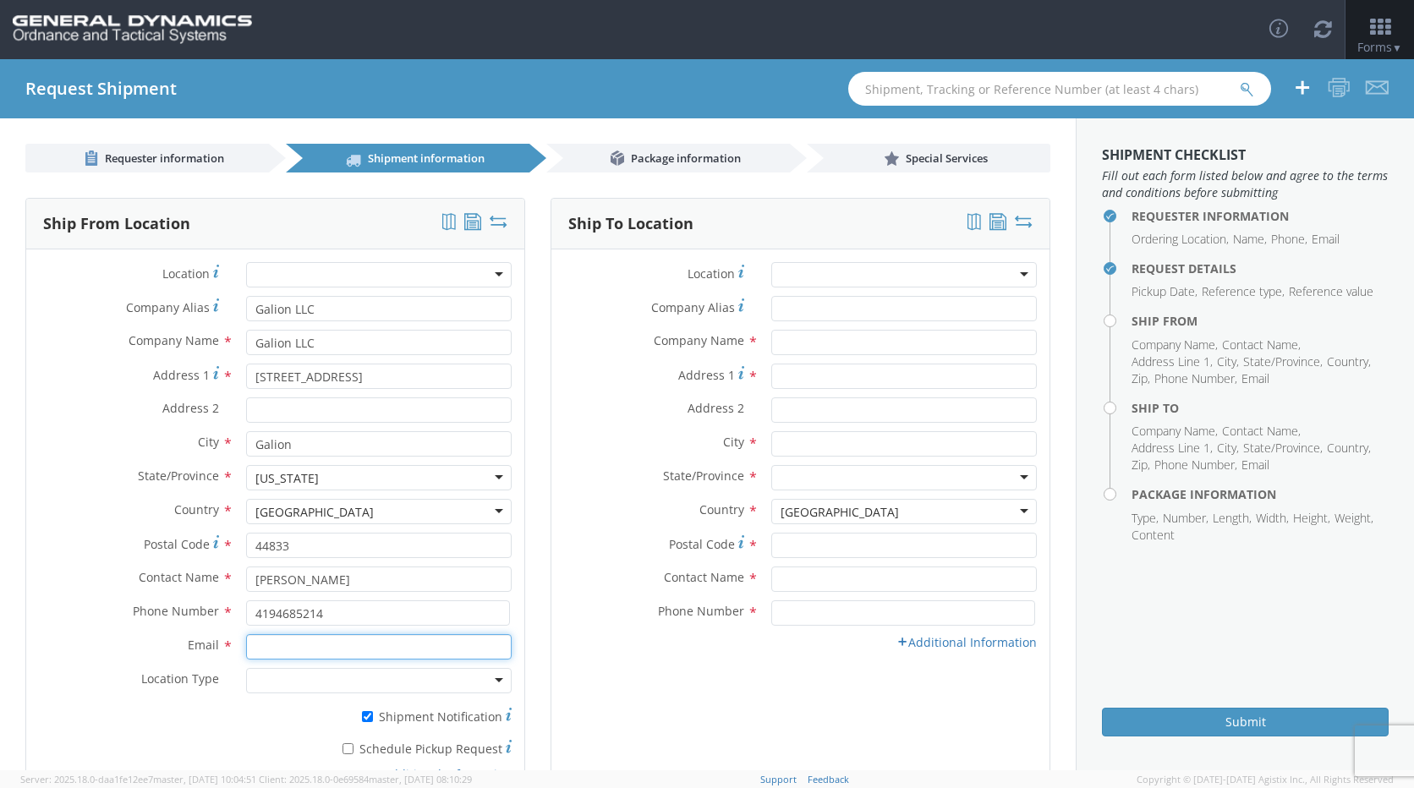
click at [291, 646] on input "Email *" at bounding box center [379, 646] width 266 height 25
click at [402, 648] on input "[PERSON_NAME][EMAIL_ADDRESS][DOMAIN_NAME]" at bounding box center [379, 646] width 266 height 25
type input "n"
click at [115, 649] on label "Email *" at bounding box center [129, 645] width 207 height 22
click at [246, 649] on input "[PERSON_NAME][EMAIL_ADDRESS][DOMAIN_NAME]" at bounding box center [379, 646] width 266 height 25
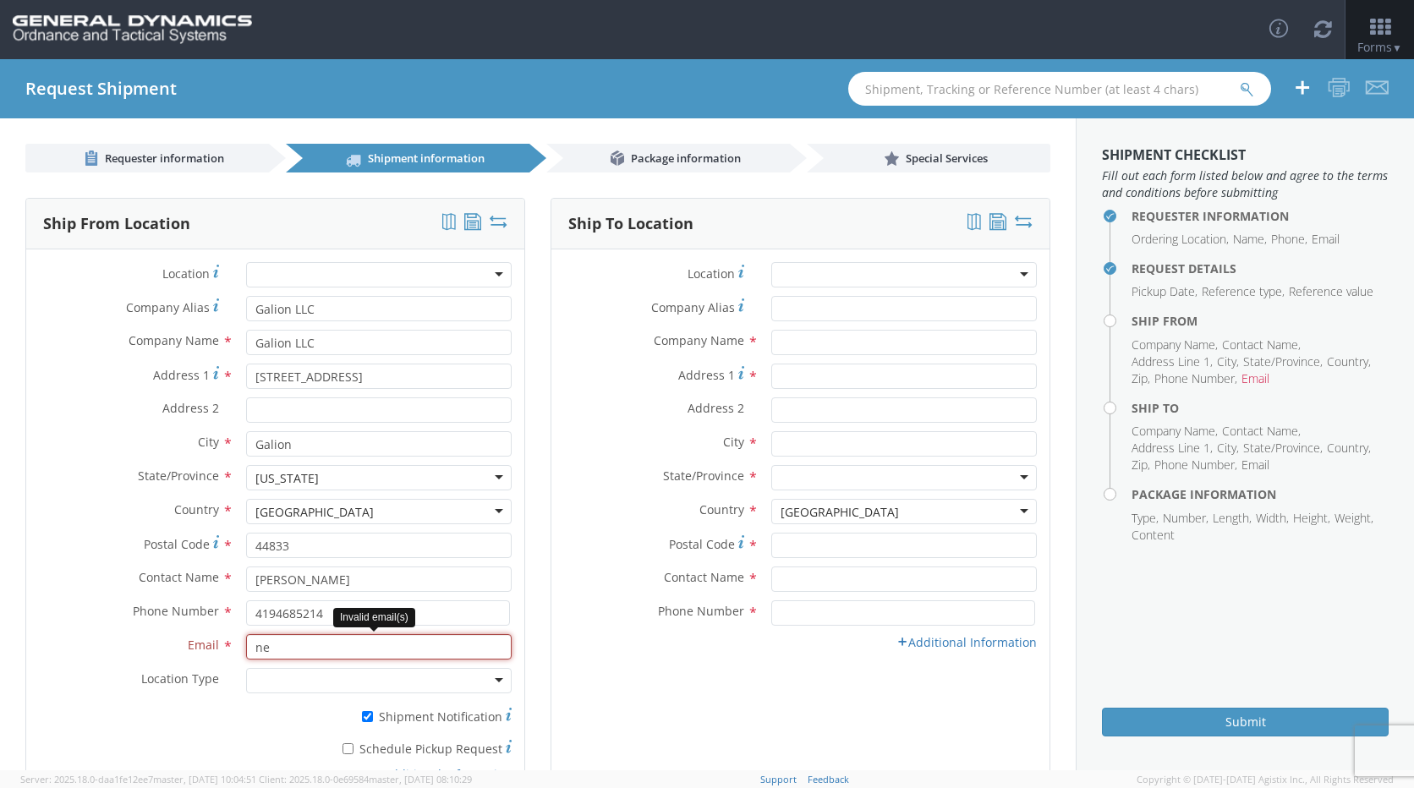
type input "n"
click at [292, 649] on input "[PERSON_NAME][EMAIL_ADDRESS][DOMAIN_NAME]" at bounding box center [379, 646] width 266 height 25
type input "[EMAIL_ADDRESS][DOMAIN_NAME]"
click at [562, 667] on div "Location * GD-OTS Anniston (Commerce) GD-OTS [GEOGRAPHIC_DATA] GD-[GEOGRAPHIC_D…" at bounding box center [800, 460] width 498 height 423
click at [845, 278] on div at bounding box center [904, 274] width 266 height 25
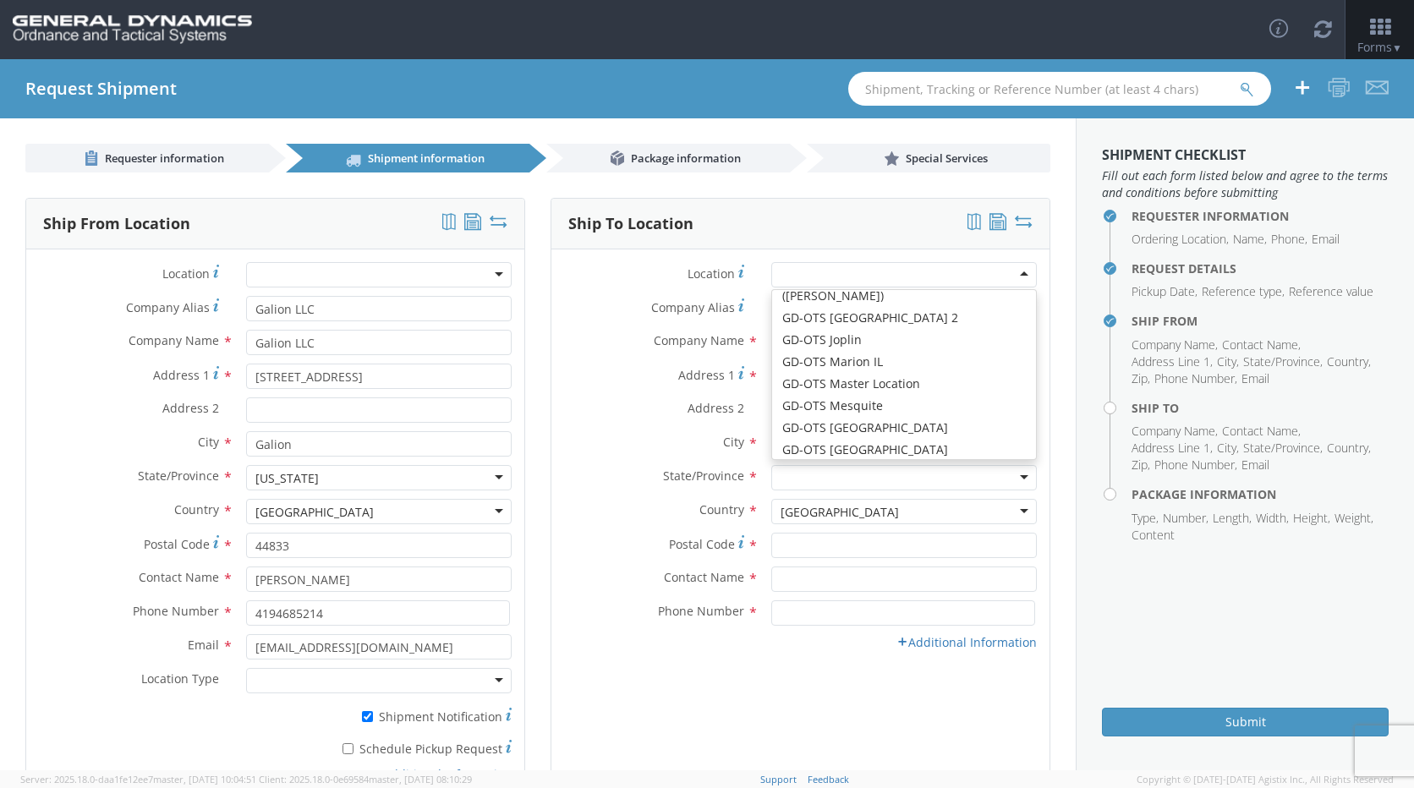
scroll to position [139, 0]
type input "GD-OTS Marion IL"
type input "[STREET_ADDRESS][PERSON_NAME]"
type input "[PERSON_NAME]"
type input "62959"
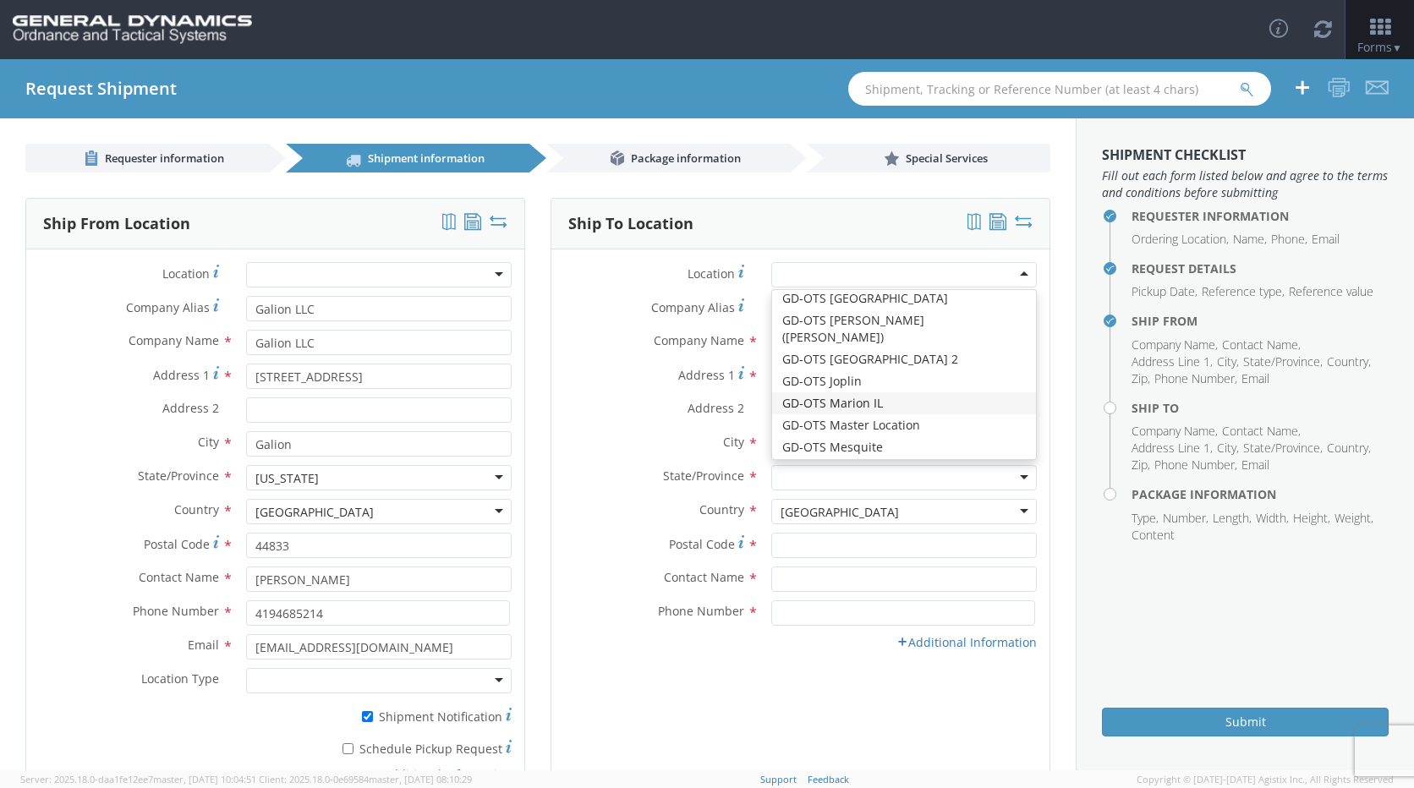
type input "[PHONE_NUMBER]"
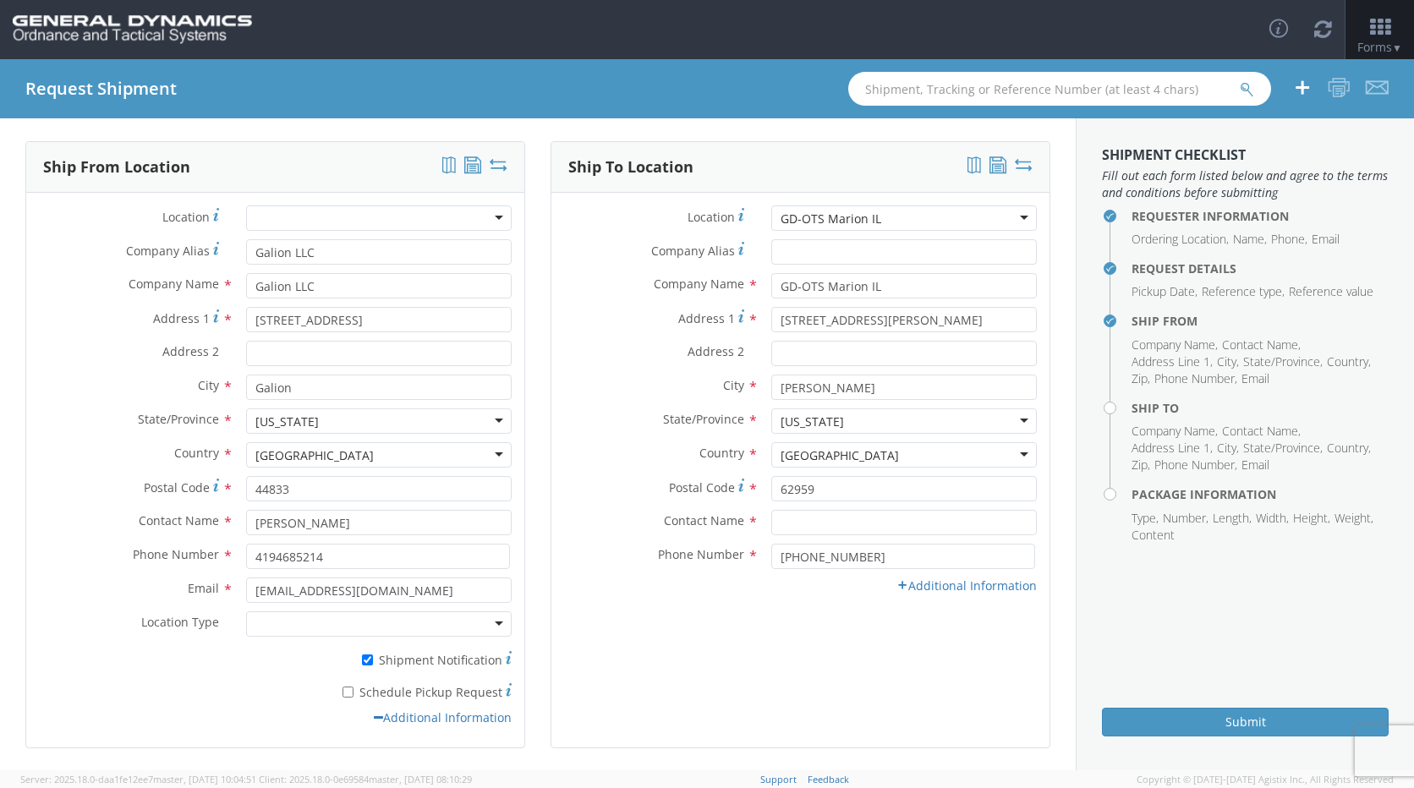
scroll to position [112, 0]
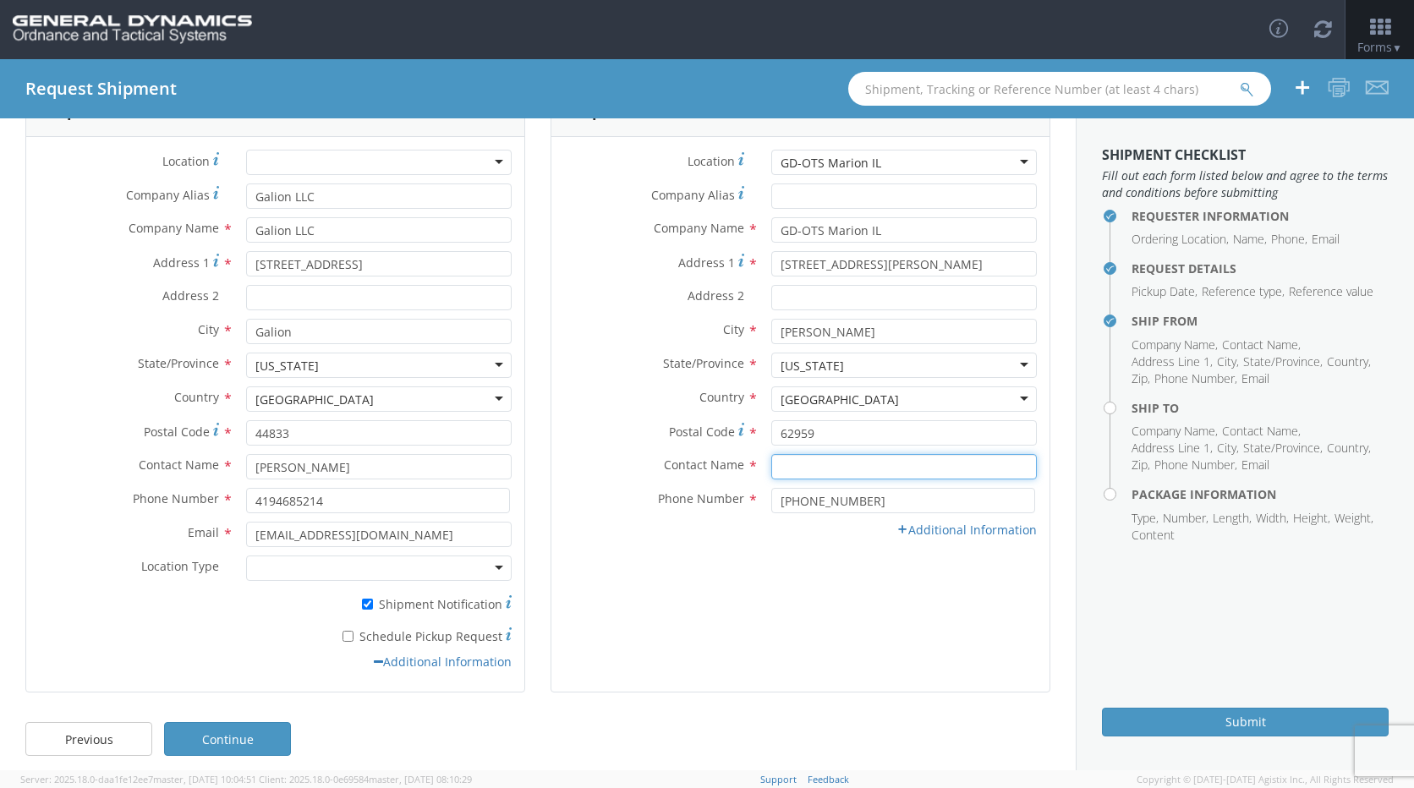
click at [799, 474] on input "text" at bounding box center [904, 466] width 266 height 25
type input "[PERSON_NAME]"
click at [927, 531] on link "Additional Information" at bounding box center [966, 530] width 140 height 16
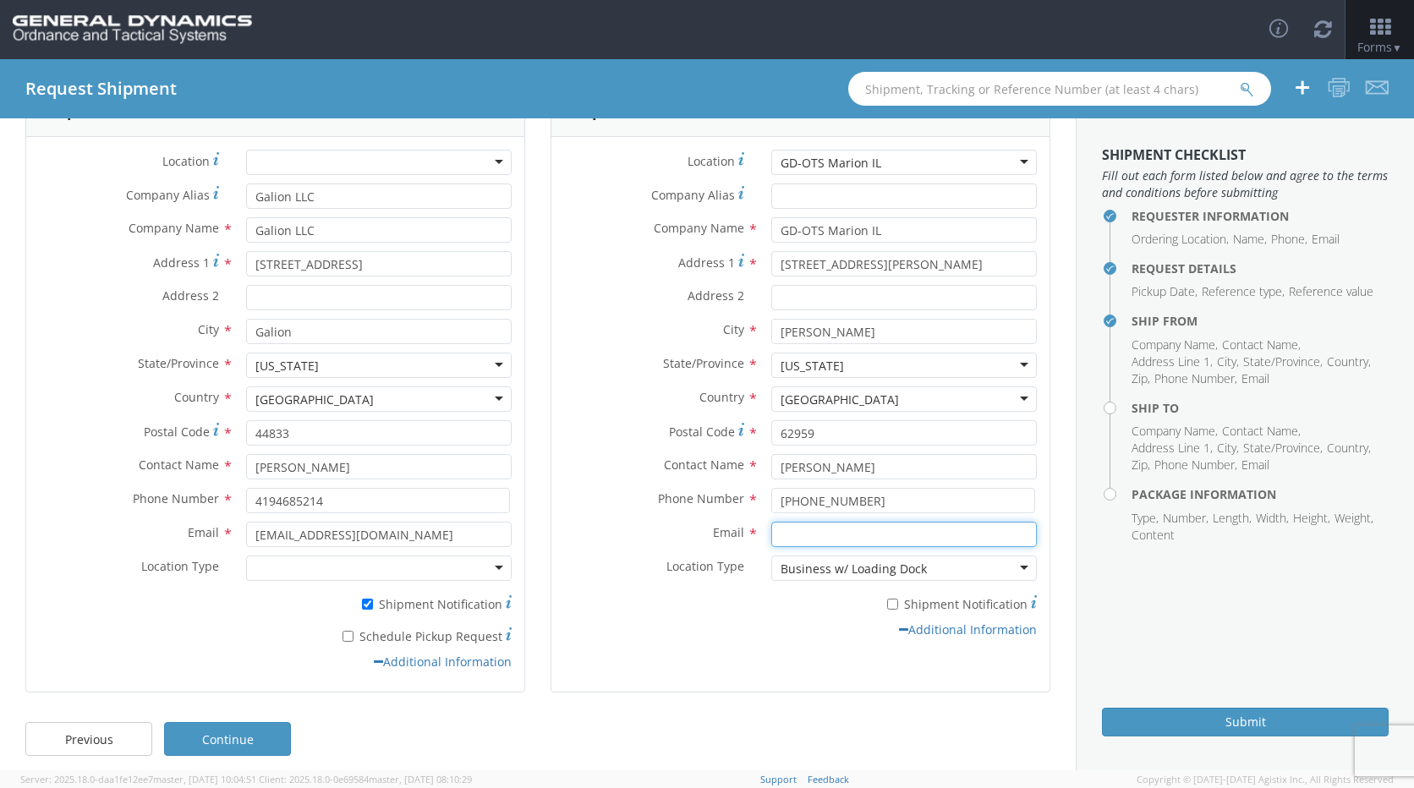
click at [821, 540] on input "Email *" at bounding box center [904, 534] width 266 height 25
type input "[PERSON_NAME][EMAIL_ADDRESS][PERSON_NAME][DOMAIN_NAME]"
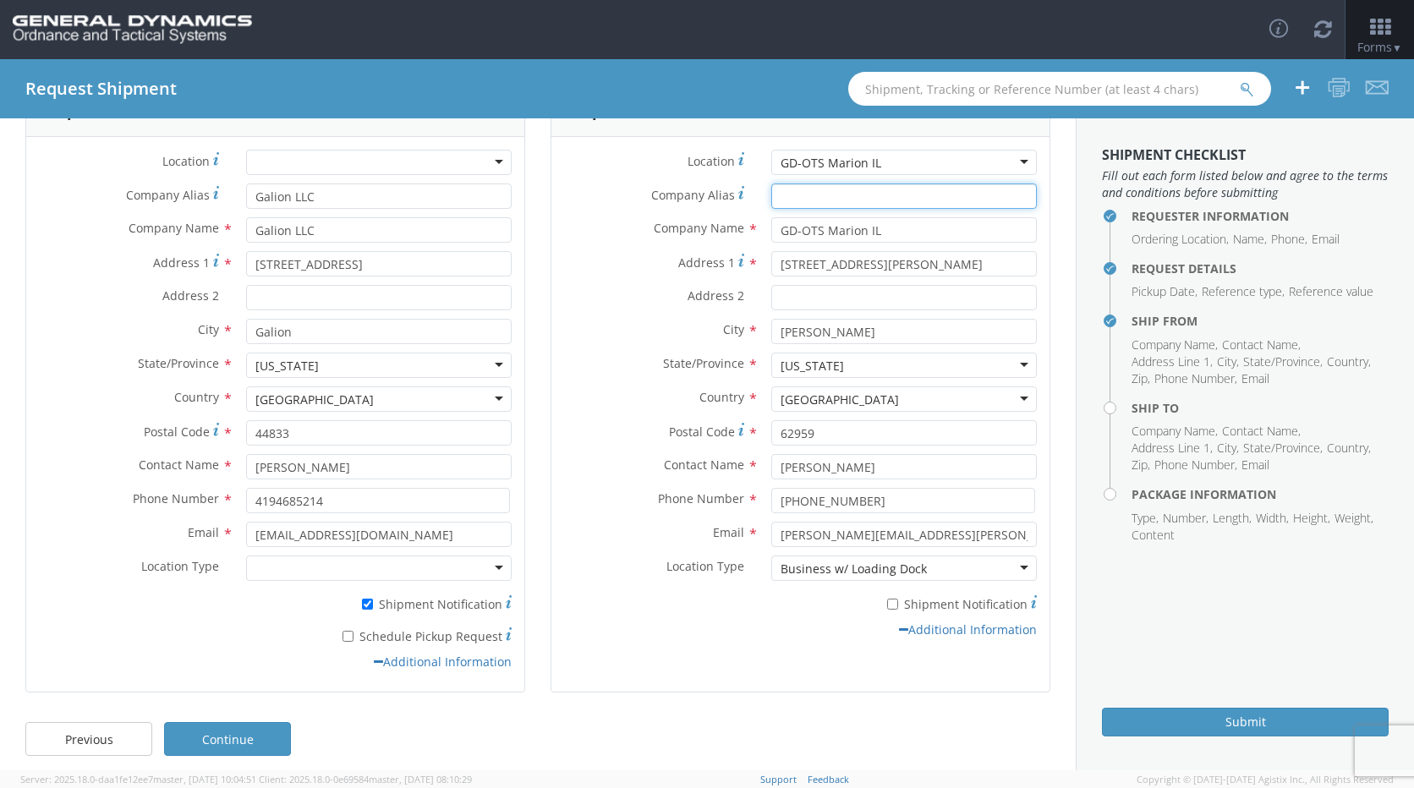
type input "GD-OTS Marion IL"
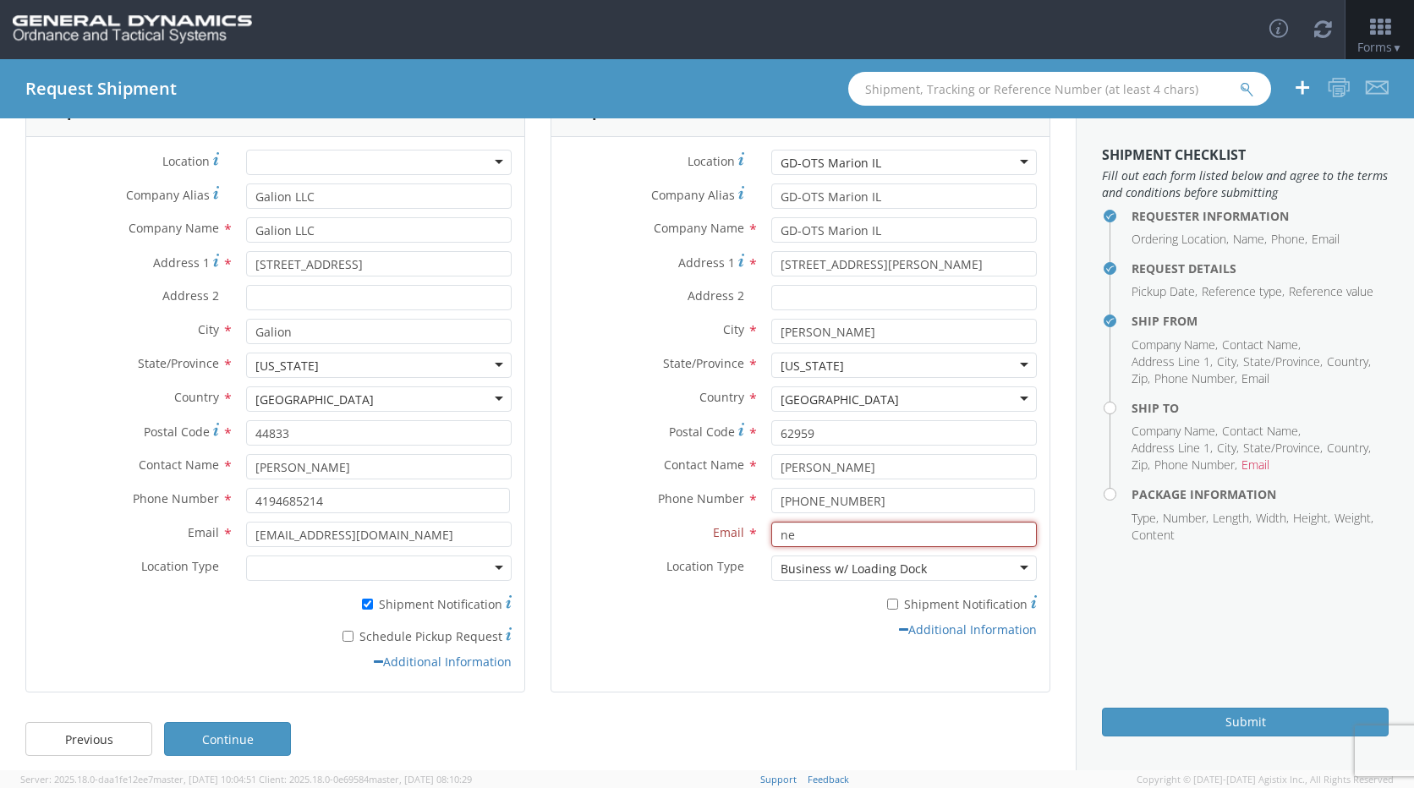
type input "n"
click at [945, 540] on input "[PERSON_NAME][EMAIL_ADDRESS][PERSON_NAME][DOMAIN_NAME]" at bounding box center [904, 534] width 266 height 25
type input "[PERSON_NAME][EMAIL_ADDRESS][PERSON_NAME][DOMAIN_NAME]"
click at [687, 635] on div "Additional Information" at bounding box center [800, 630] width 498 height 17
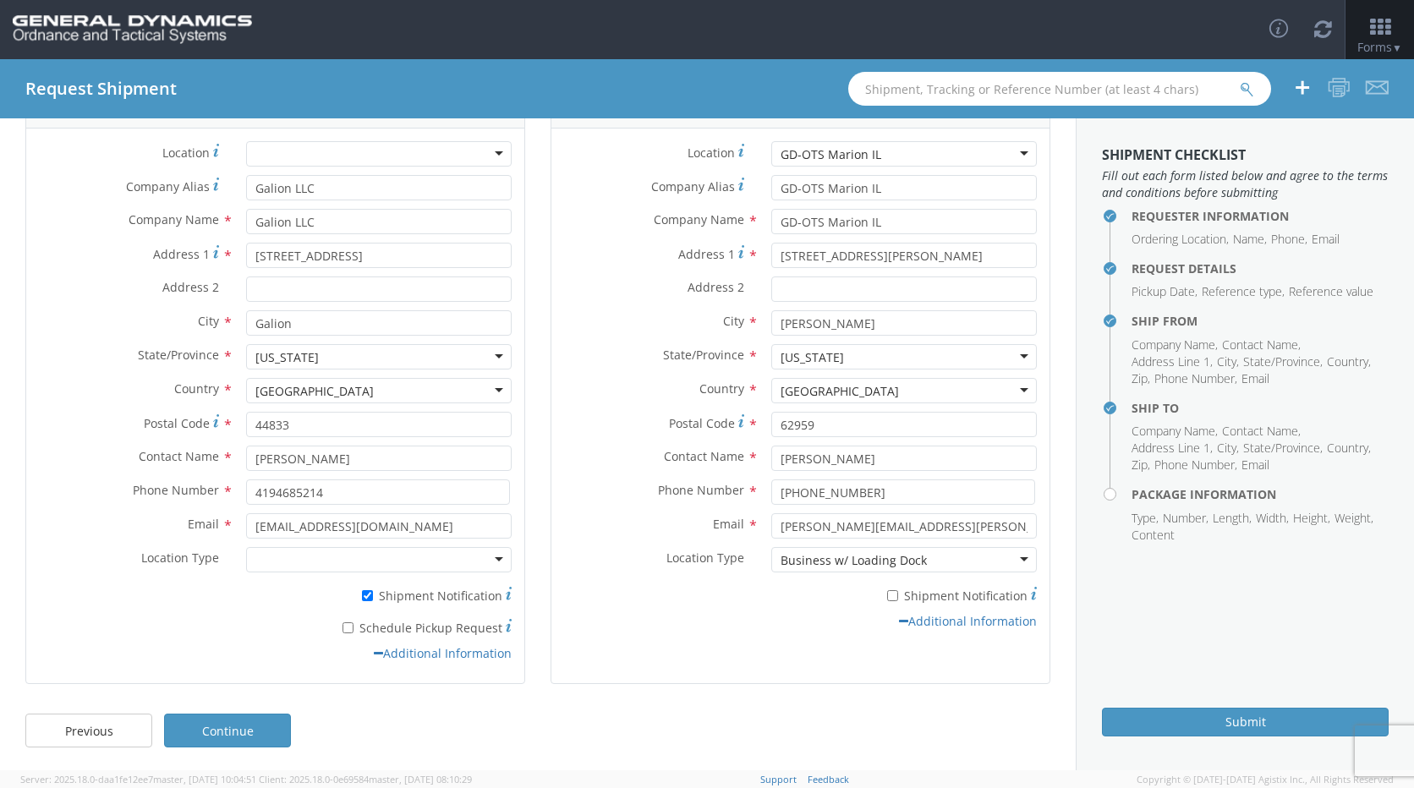
scroll to position [123, 0]
click at [244, 727] on link "Continue" at bounding box center [227, 728] width 127 height 34
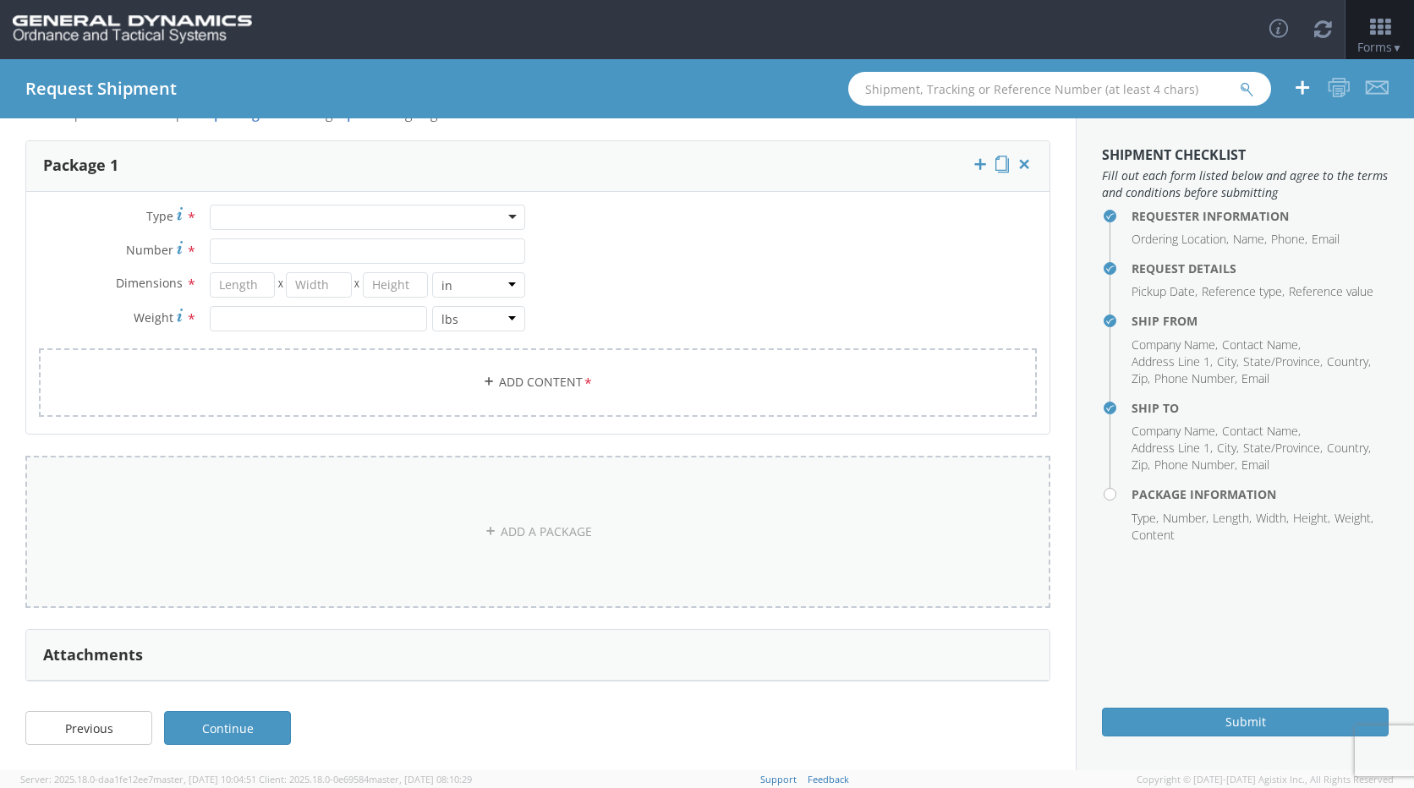
scroll to position [0, 0]
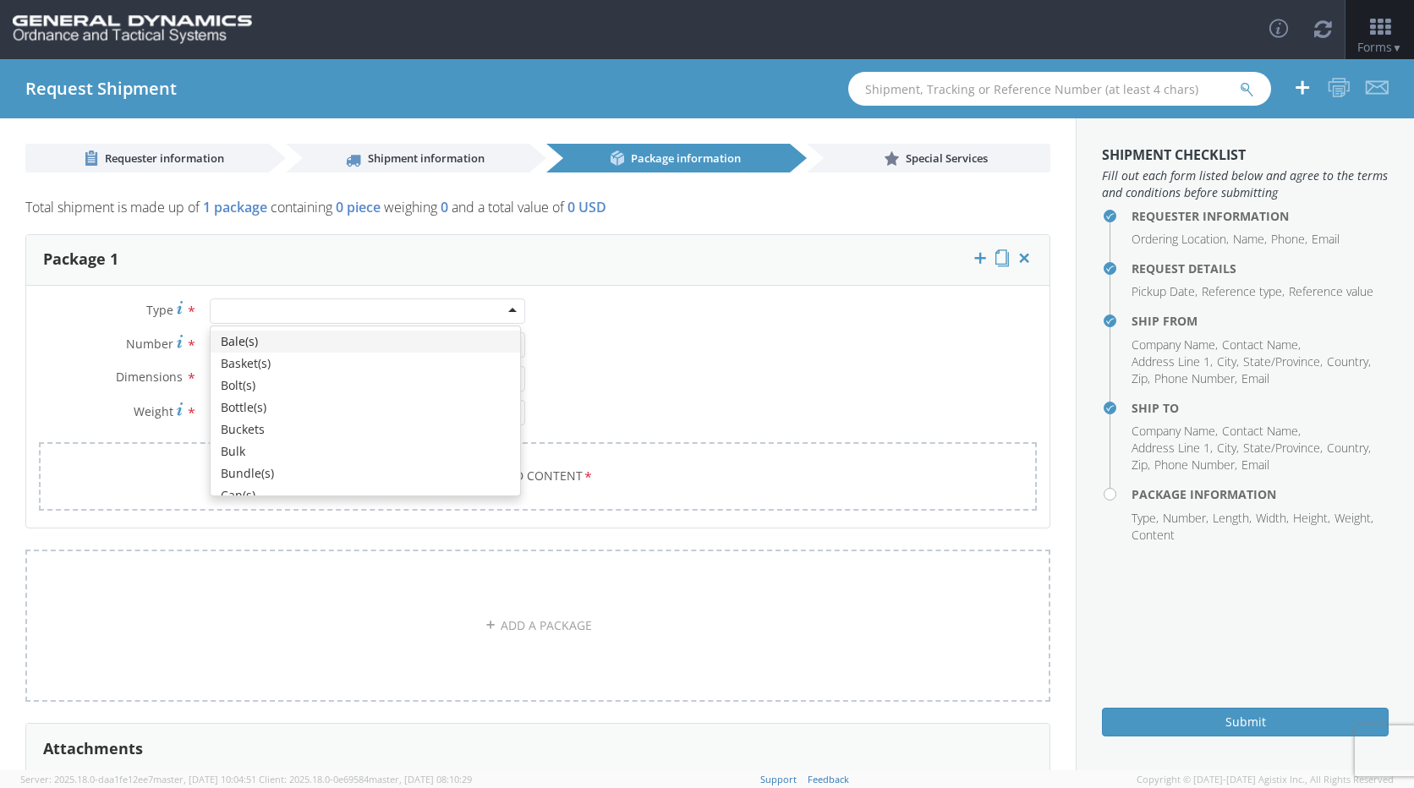
click at [343, 311] on div at bounding box center [367, 311] width 315 height 25
type input "p"
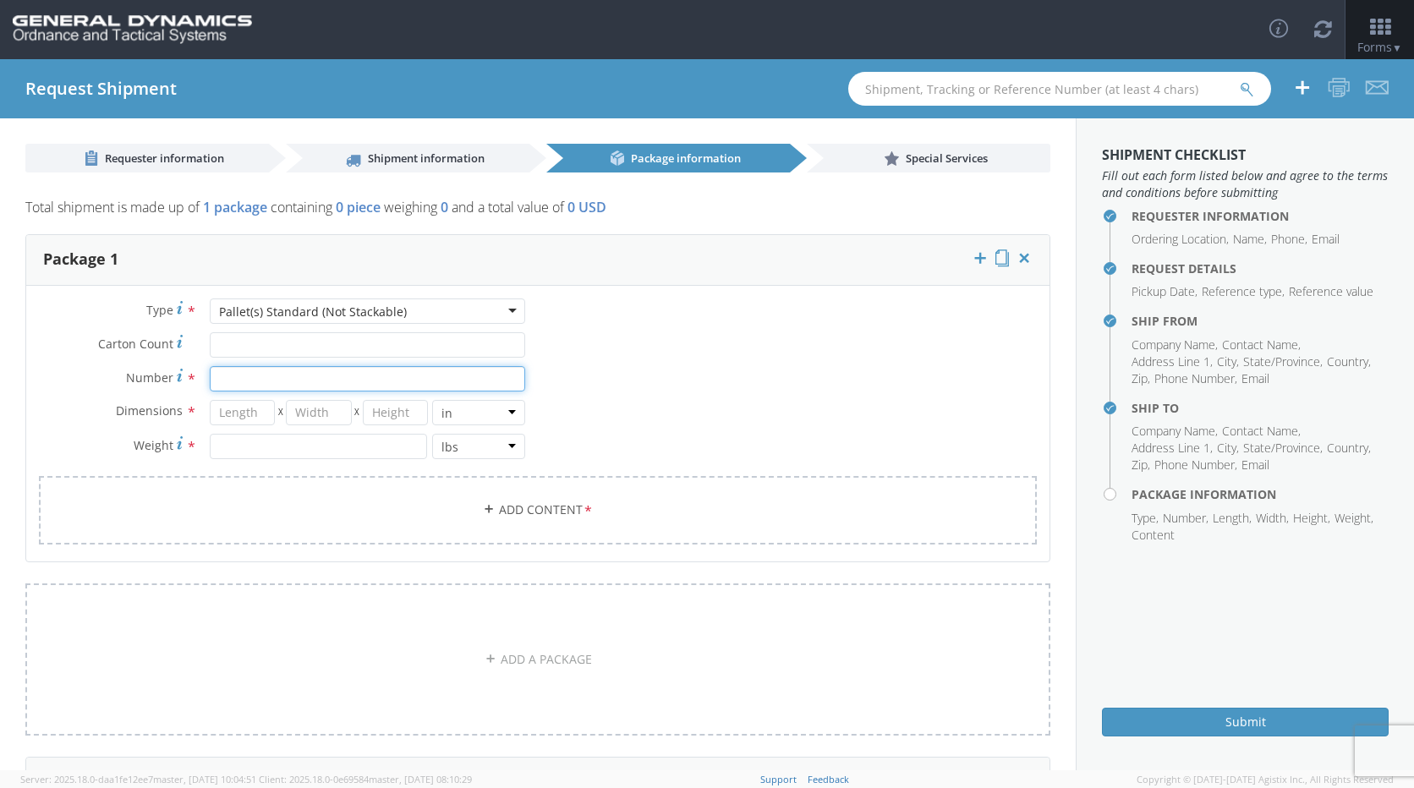
click at [246, 374] on input "Number *" at bounding box center [367, 378] width 315 height 25
type input "1"
click at [256, 419] on input "number" at bounding box center [243, 412] width 66 height 25
type input "48"
type input "40"
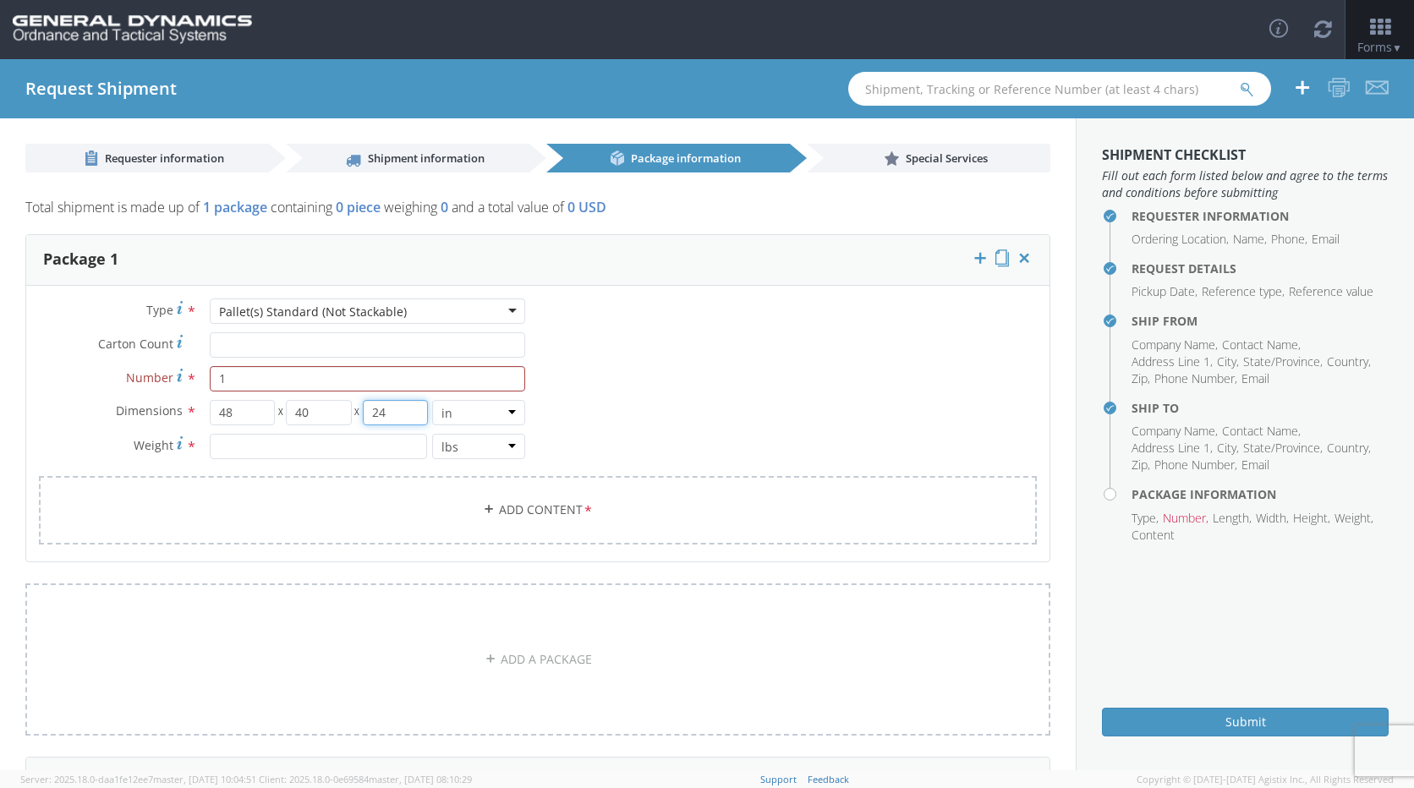
type input "24"
click at [261, 453] on input "number" at bounding box center [318, 446] width 217 height 25
type input "1936"
click at [485, 499] on link "Add Content *" at bounding box center [538, 510] width 998 height 69
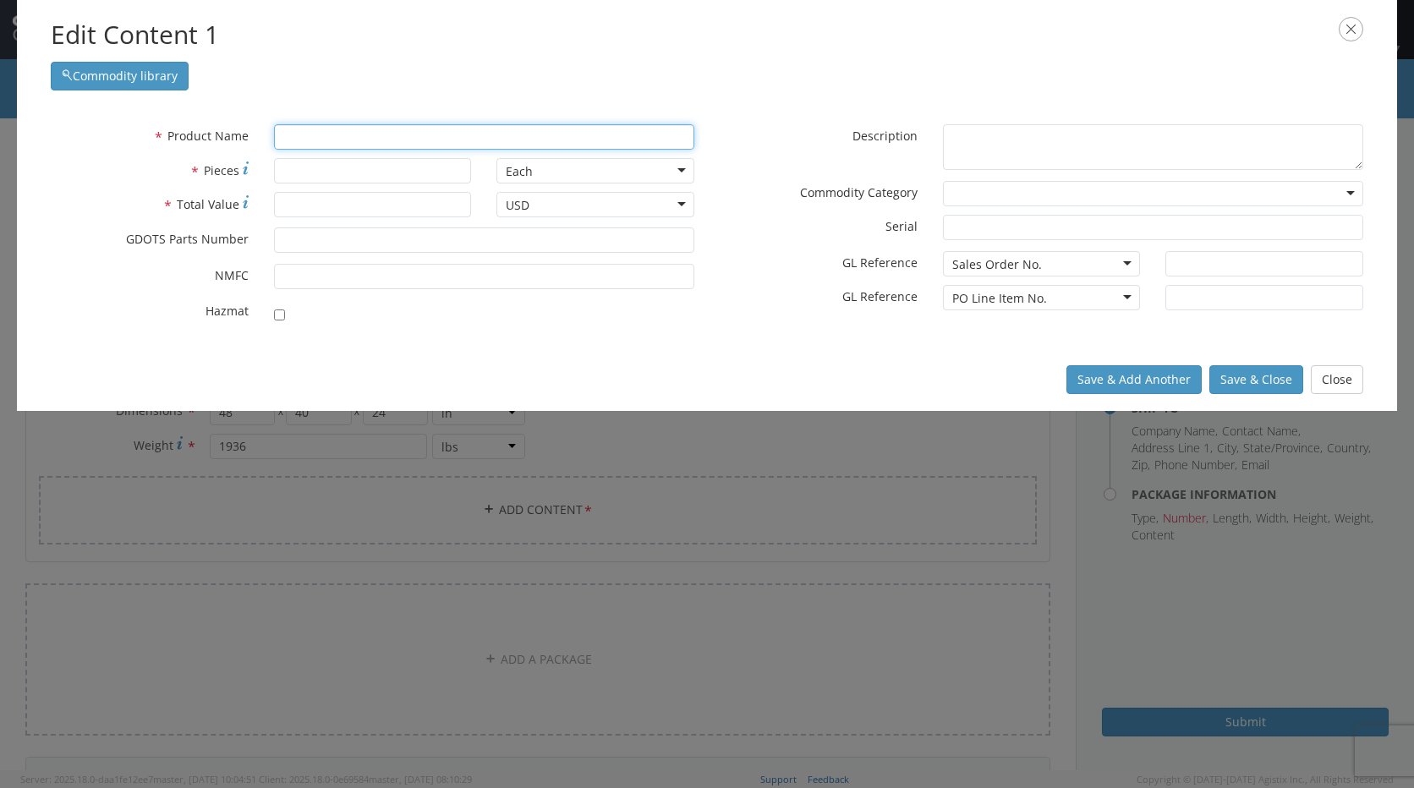
click at [302, 135] on input "text" at bounding box center [484, 136] width 420 height 25
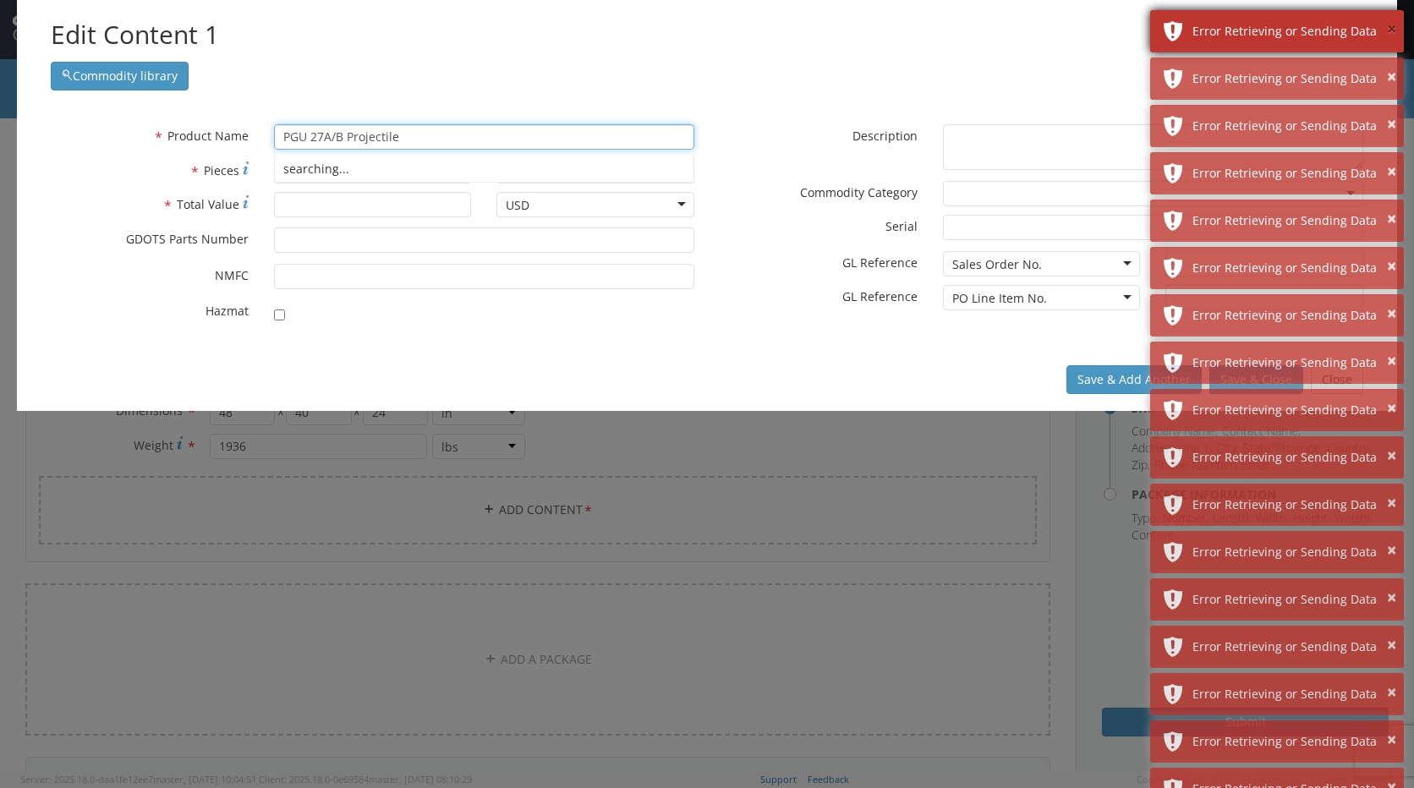
type input "PGU 27A/B Projectile"
click at [1390, 34] on button "×" at bounding box center [1391, 30] width 9 height 25
click at [1390, 32] on button "×" at bounding box center [1391, 30] width 9 height 25
click at [1391, 30] on button "×" at bounding box center [1391, 30] width 9 height 25
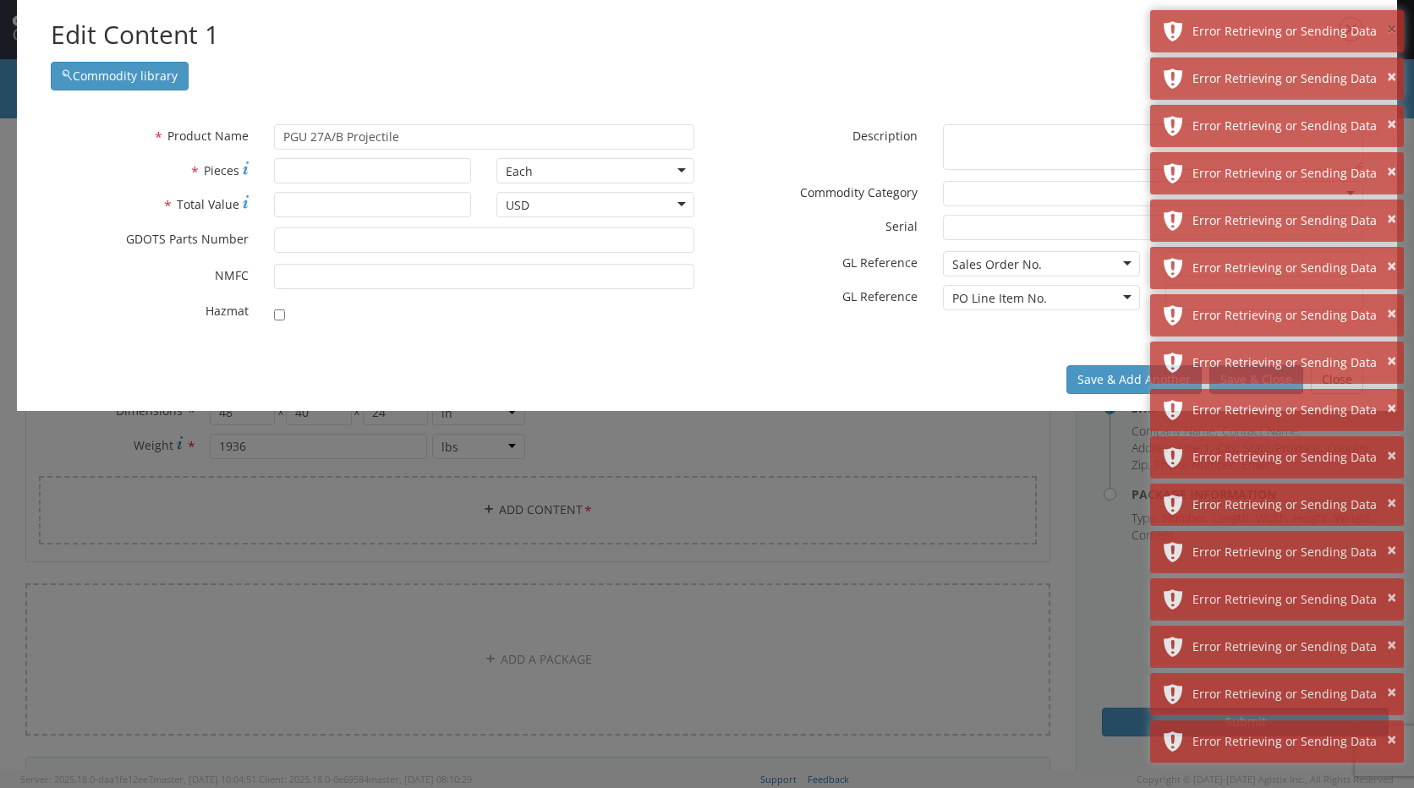
click at [1391, 30] on button "×" at bounding box center [1391, 30] width 9 height 25
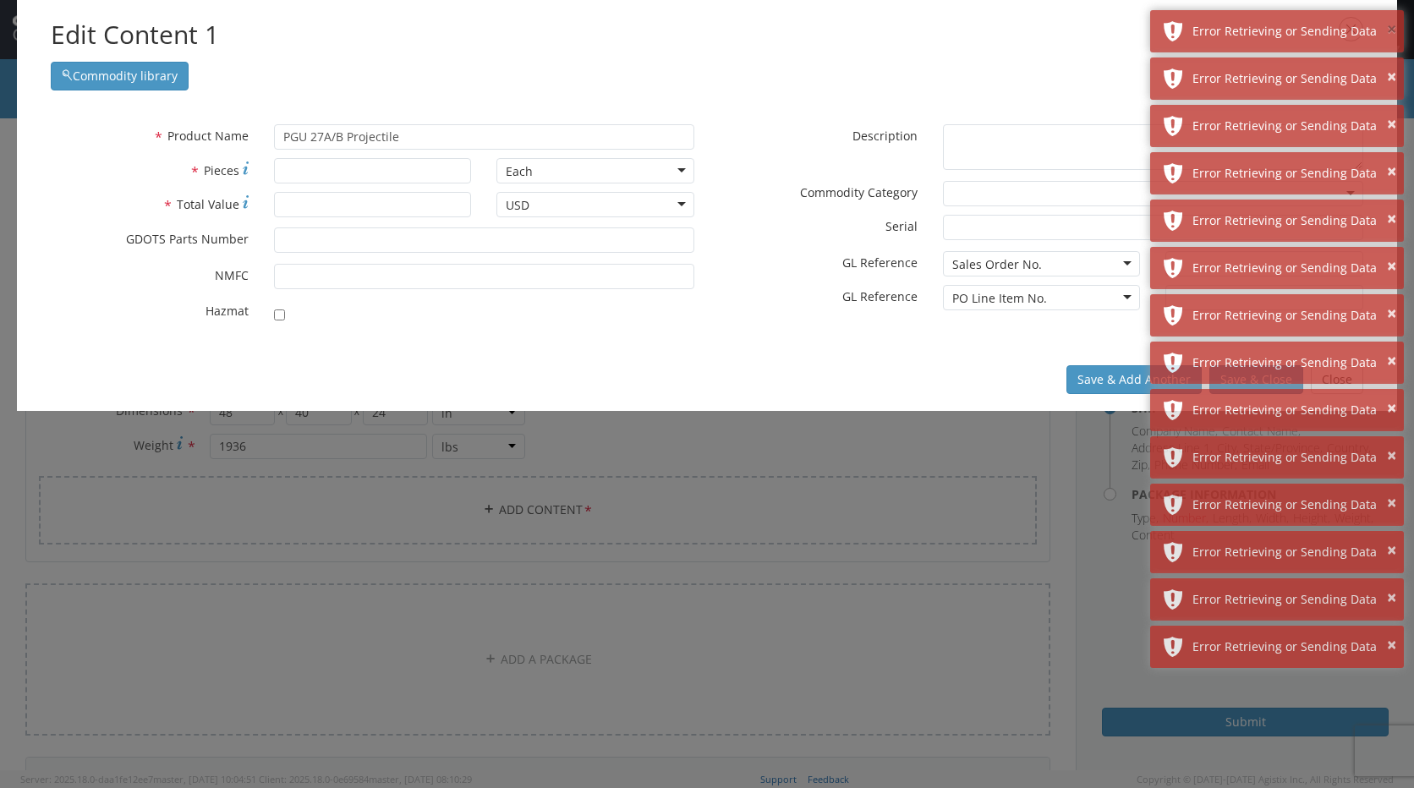
click at [1391, 30] on button "×" at bounding box center [1391, 30] width 9 height 25
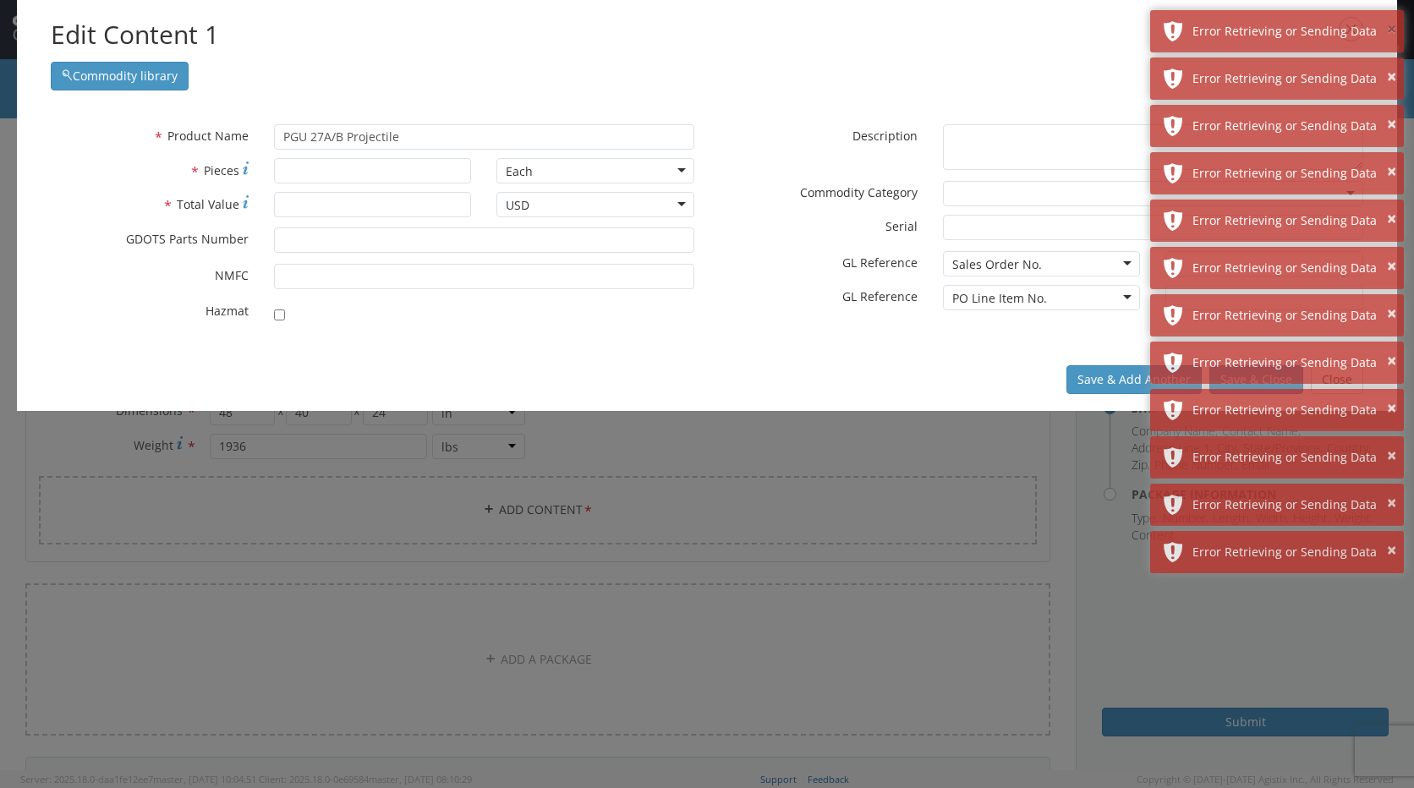
click at [1391, 30] on button "×" at bounding box center [1391, 30] width 9 height 25
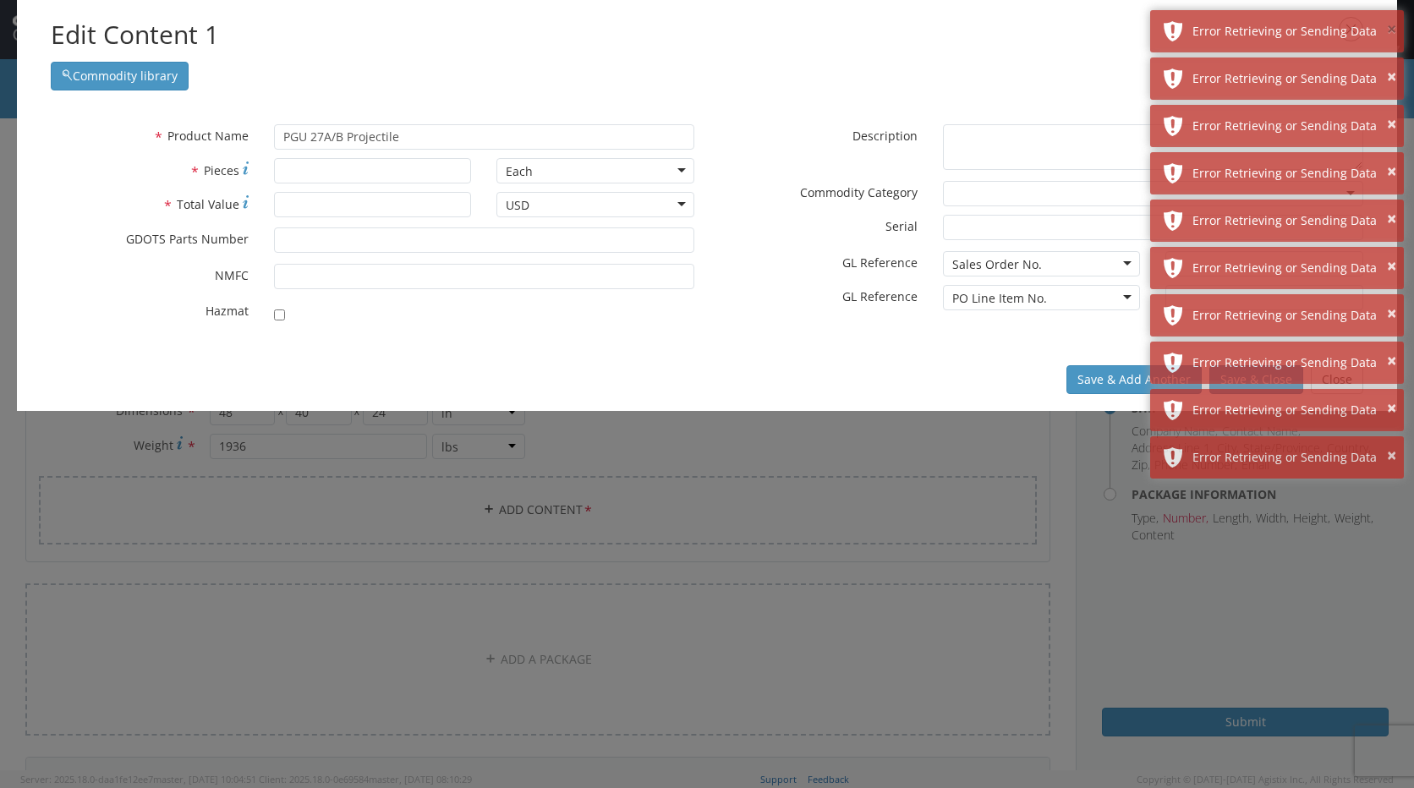
click at [1391, 30] on button "×" at bounding box center [1391, 30] width 9 height 25
click at [1391, 65] on button "×" at bounding box center [1391, 77] width 9 height 25
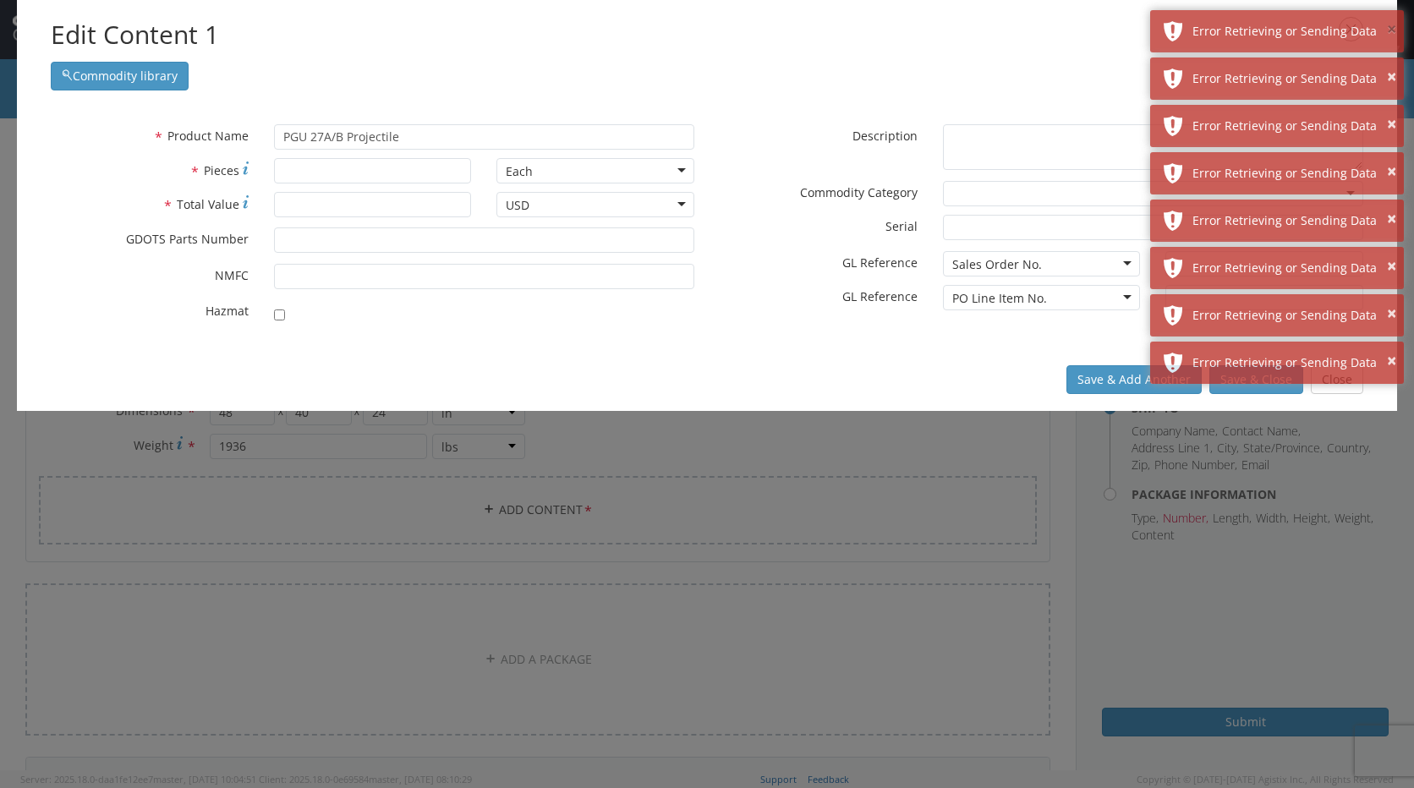
click at [1391, 30] on button "×" at bounding box center [1391, 30] width 9 height 25
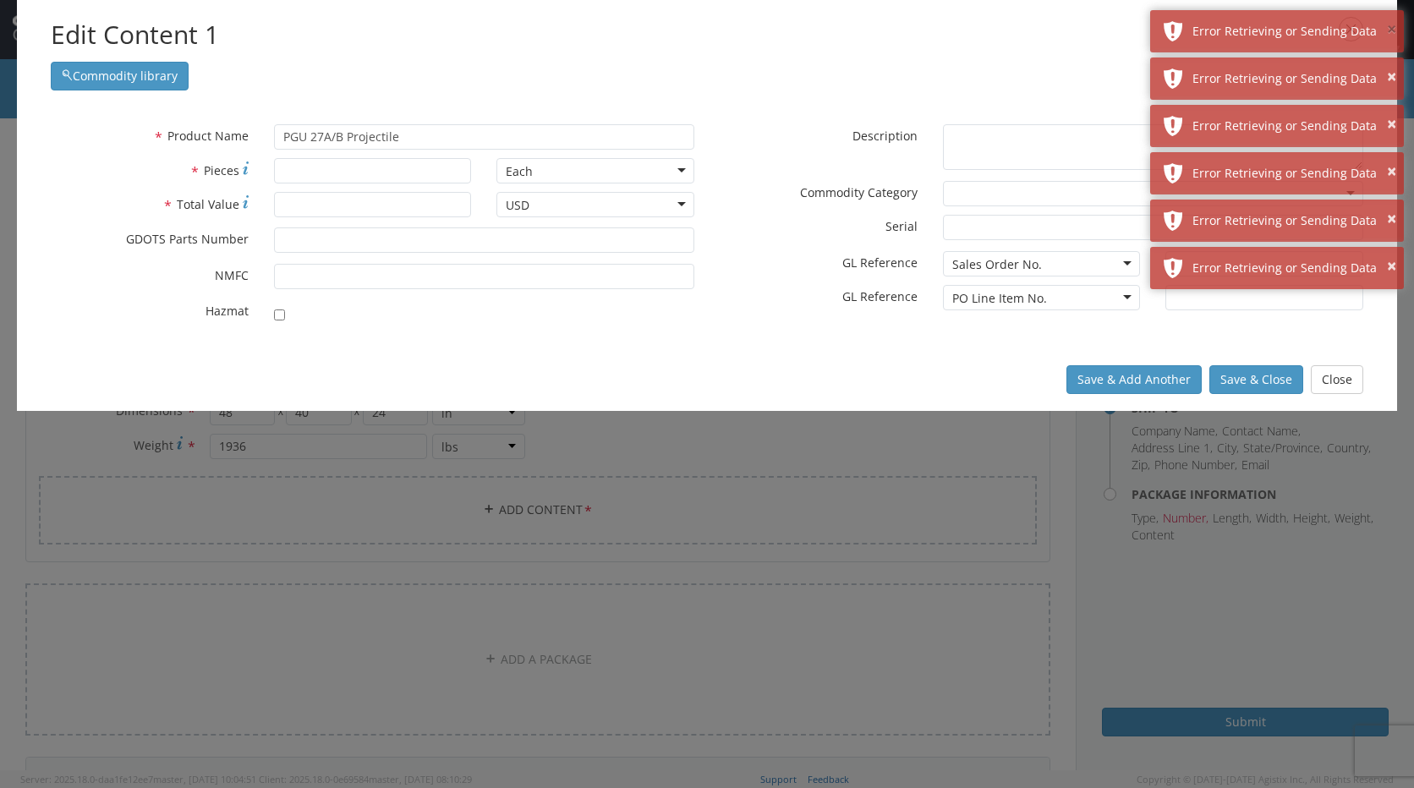
click at [1391, 30] on button "×" at bounding box center [1391, 30] width 9 height 25
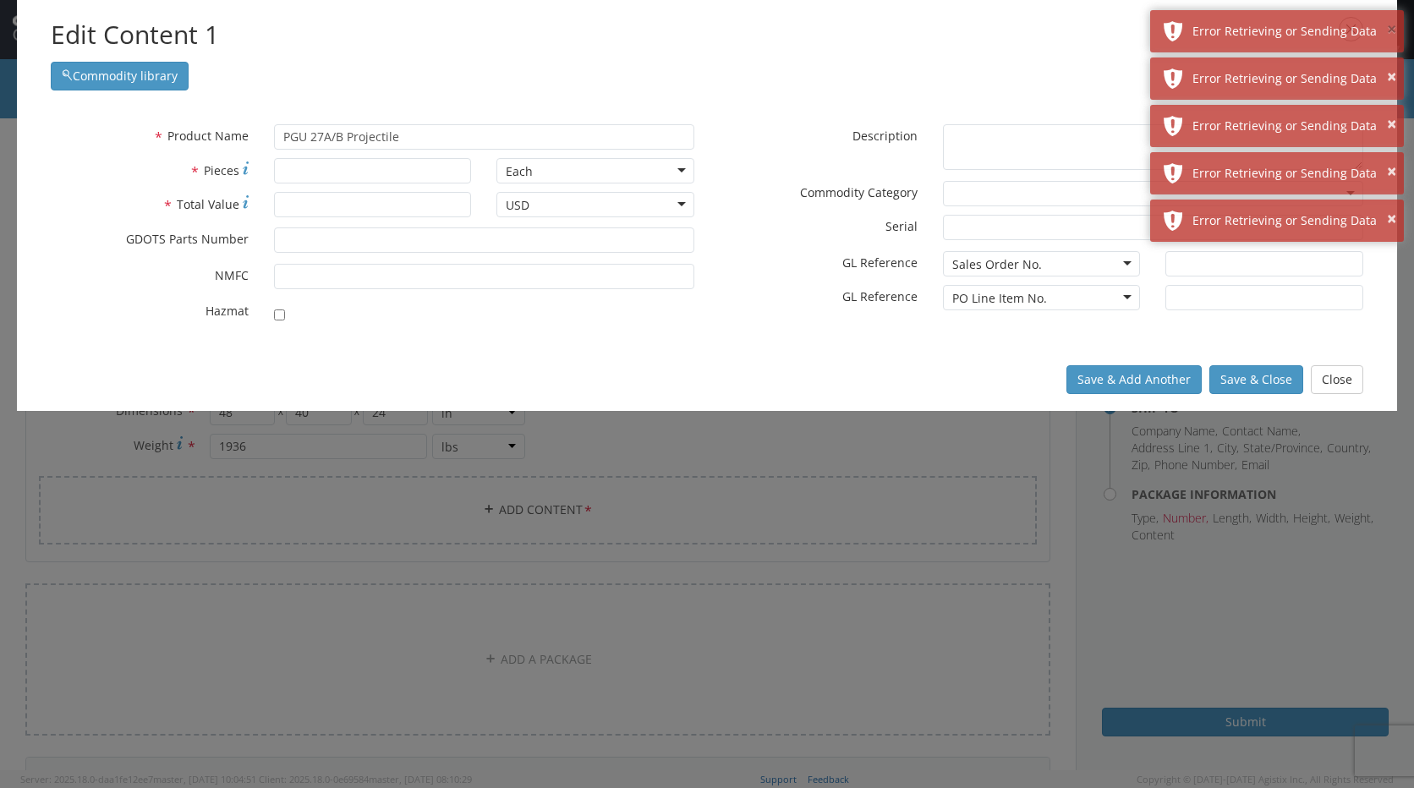
click at [1391, 30] on button "×" at bounding box center [1391, 30] width 9 height 25
click at [1391, 65] on button "×" at bounding box center [1391, 77] width 9 height 25
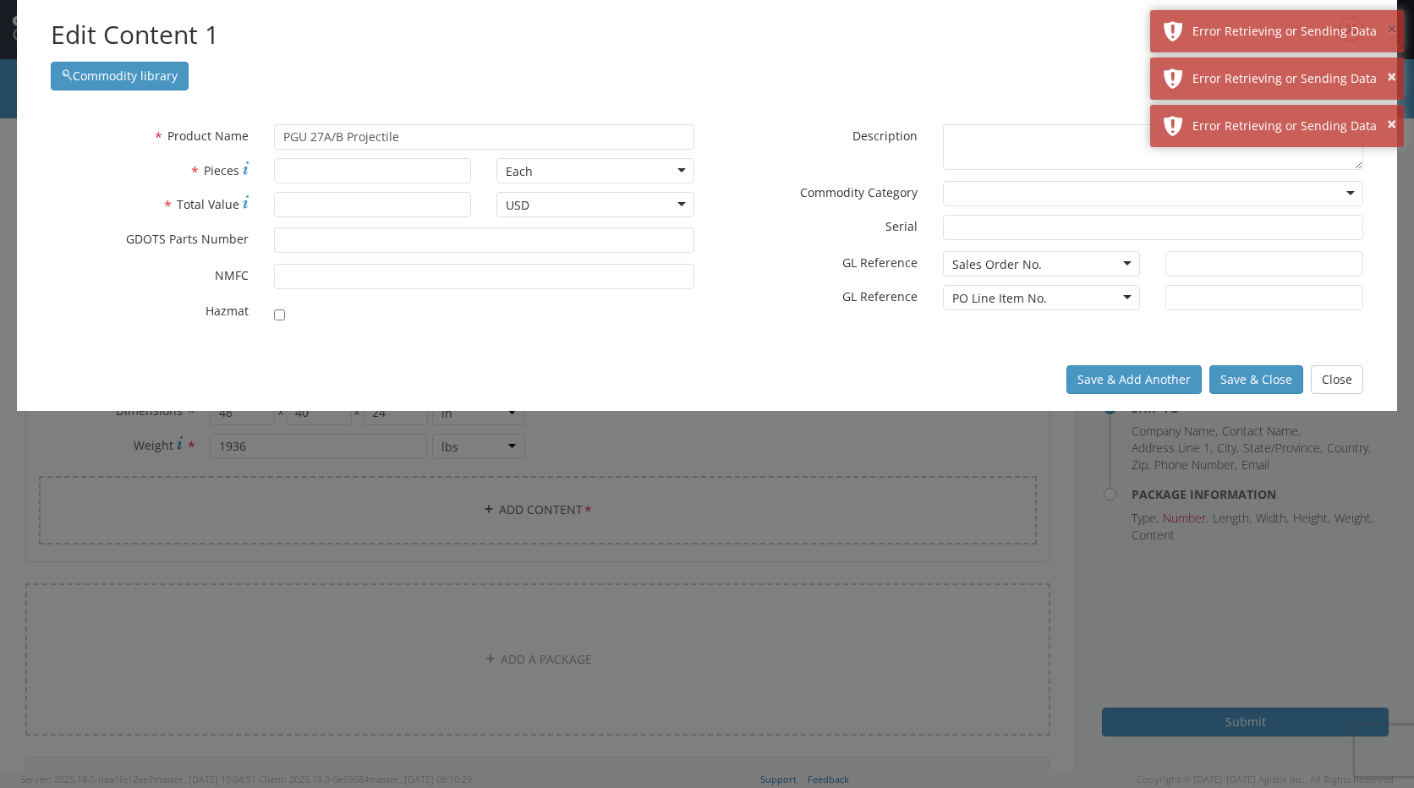
click at [1391, 30] on button "×" at bounding box center [1391, 30] width 9 height 25
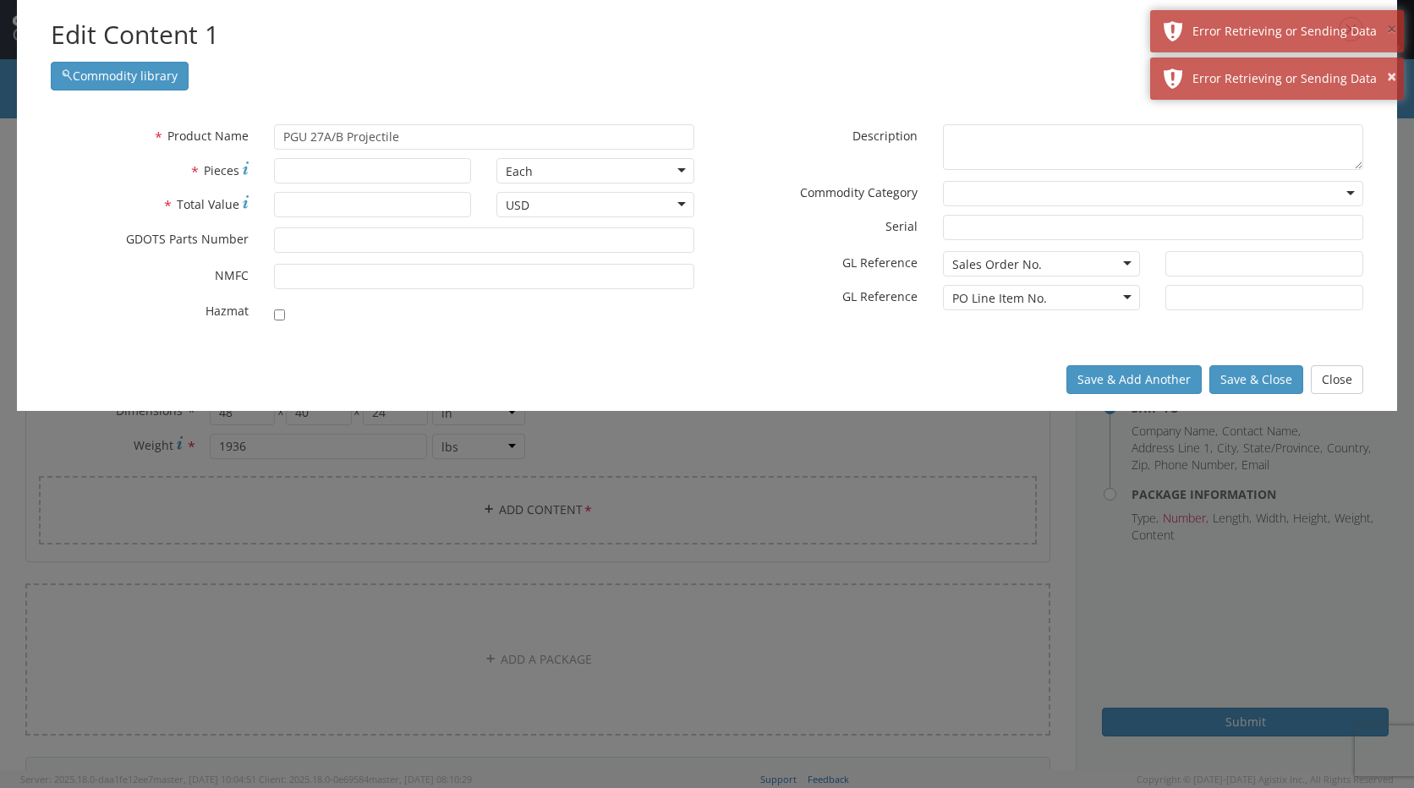
click at [1391, 30] on button "×" at bounding box center [1391, 30] width 9 height 25
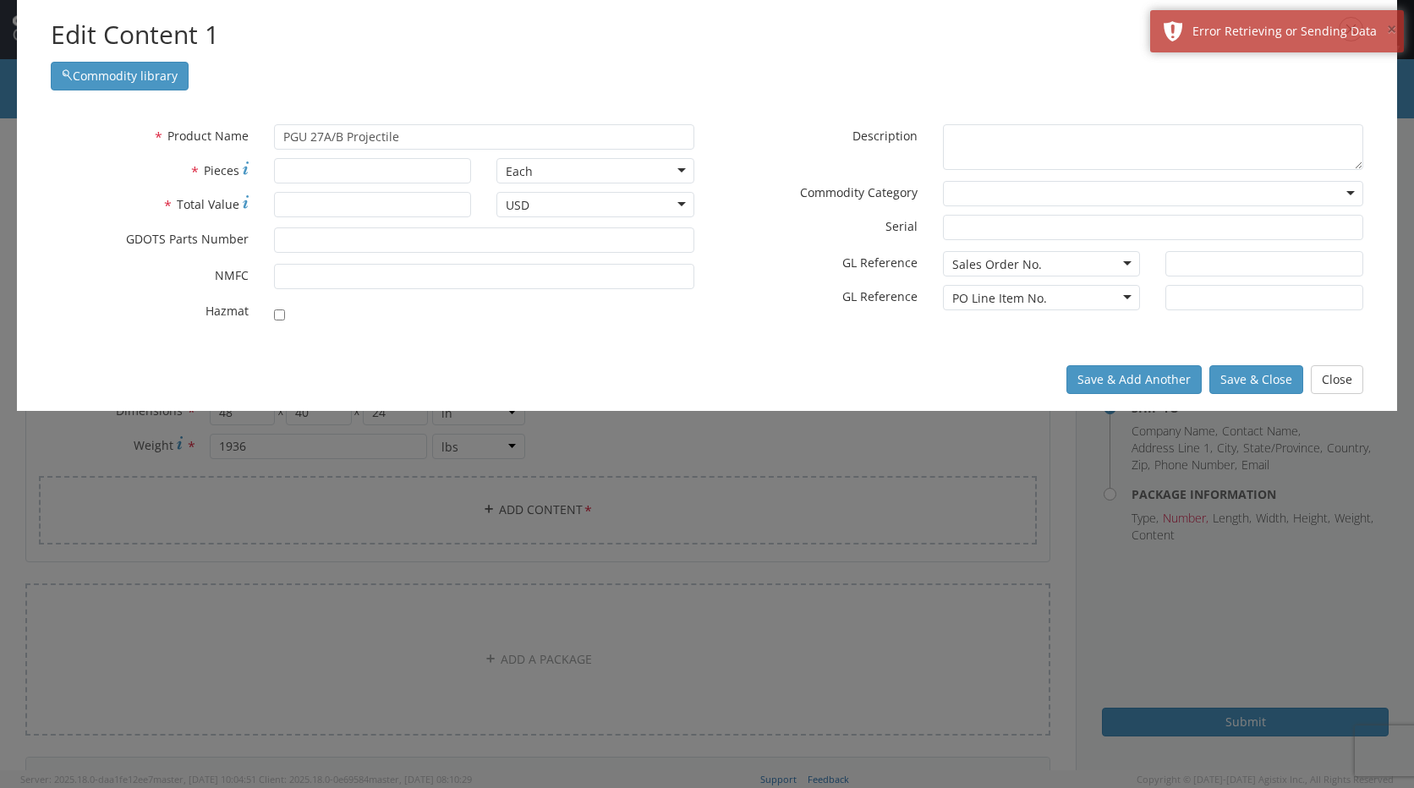
click at [1391, 30] on button "×" at bounding box center [1391, 30] width 9 height 25
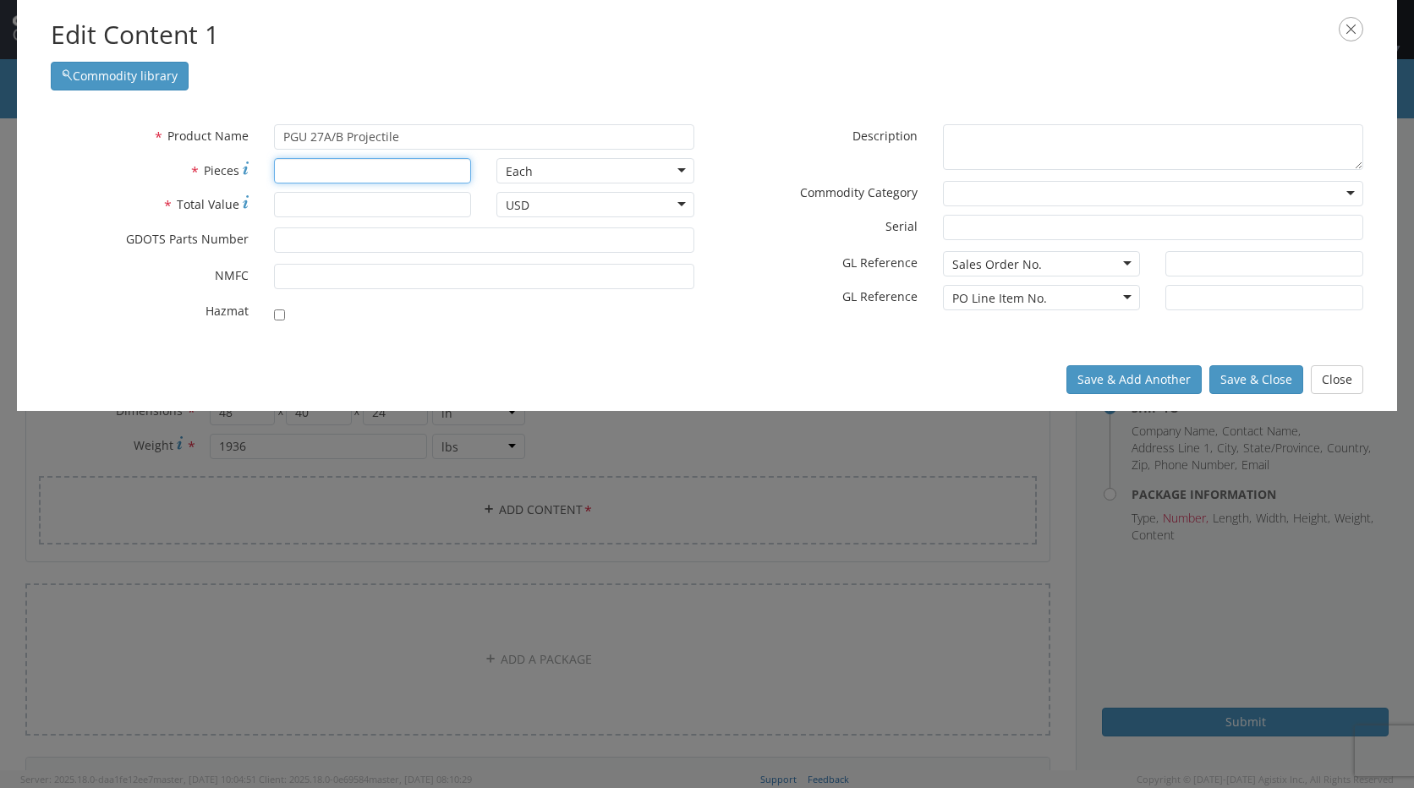
click at [318, 173] on input "* Pieces" at bounding box center [373, 170] width 198 height 25
type input "8163"
click at [322, 200] on input "* Total Value" at bounding box center [373, 204] width 198 height 25
type input "19191.213"
click at [1263, 376] on button "Save & Close" at bounding box center [1256, 379] width 94 height 29
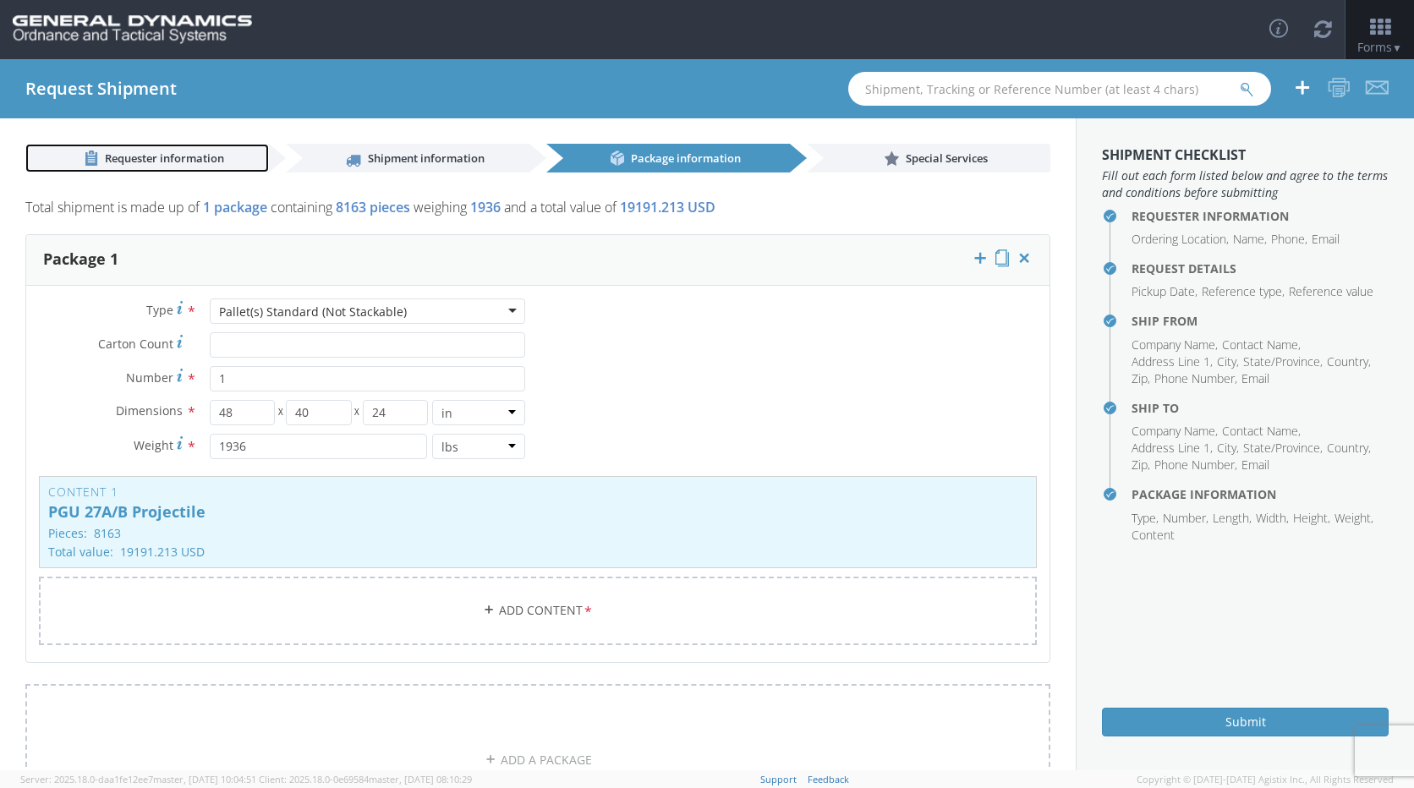
click at [156, 161] on span "Requester information" at bounding box center [164, 158] width 119 height 15
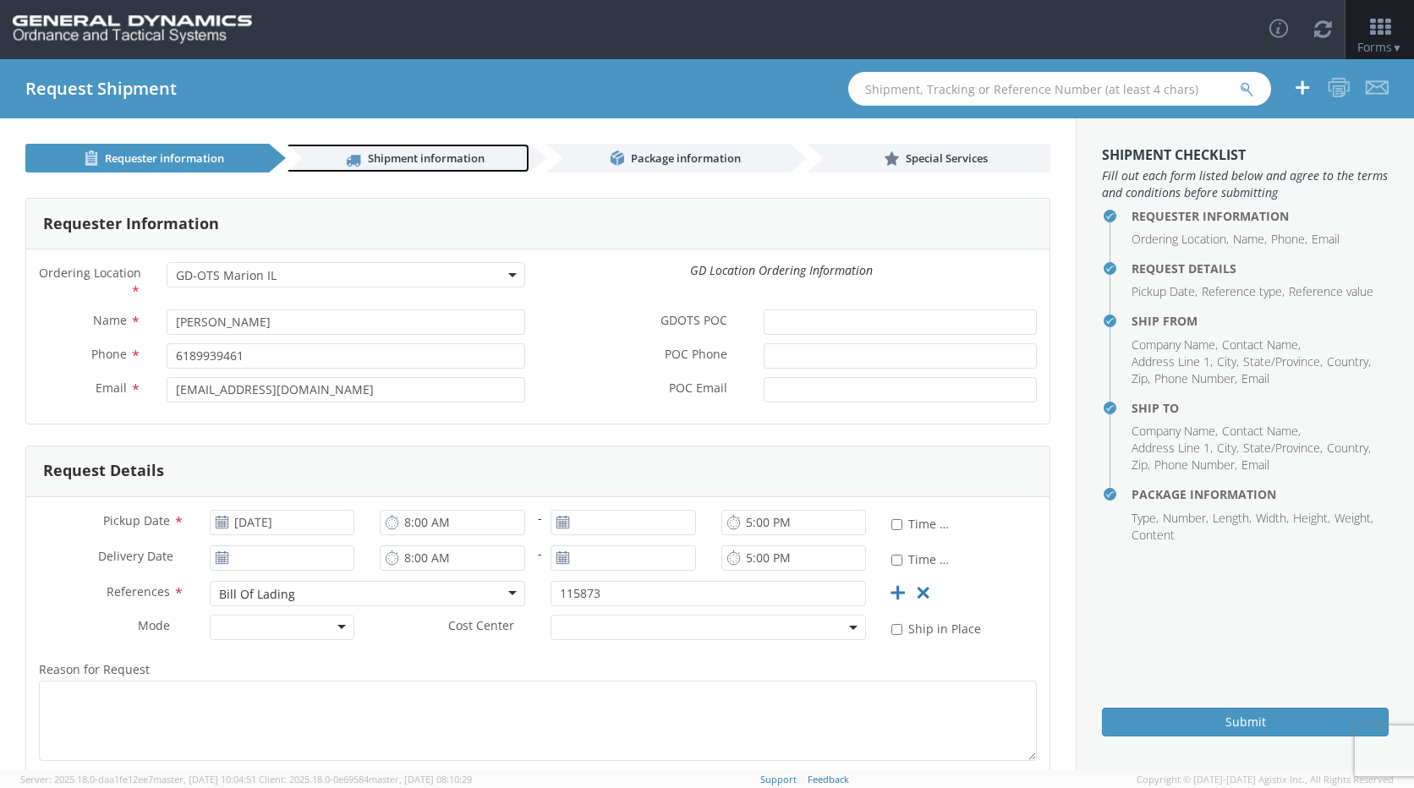
click at [392, 160] on span "Shipment information" at bounding box center [426, 158] width 117 height 15
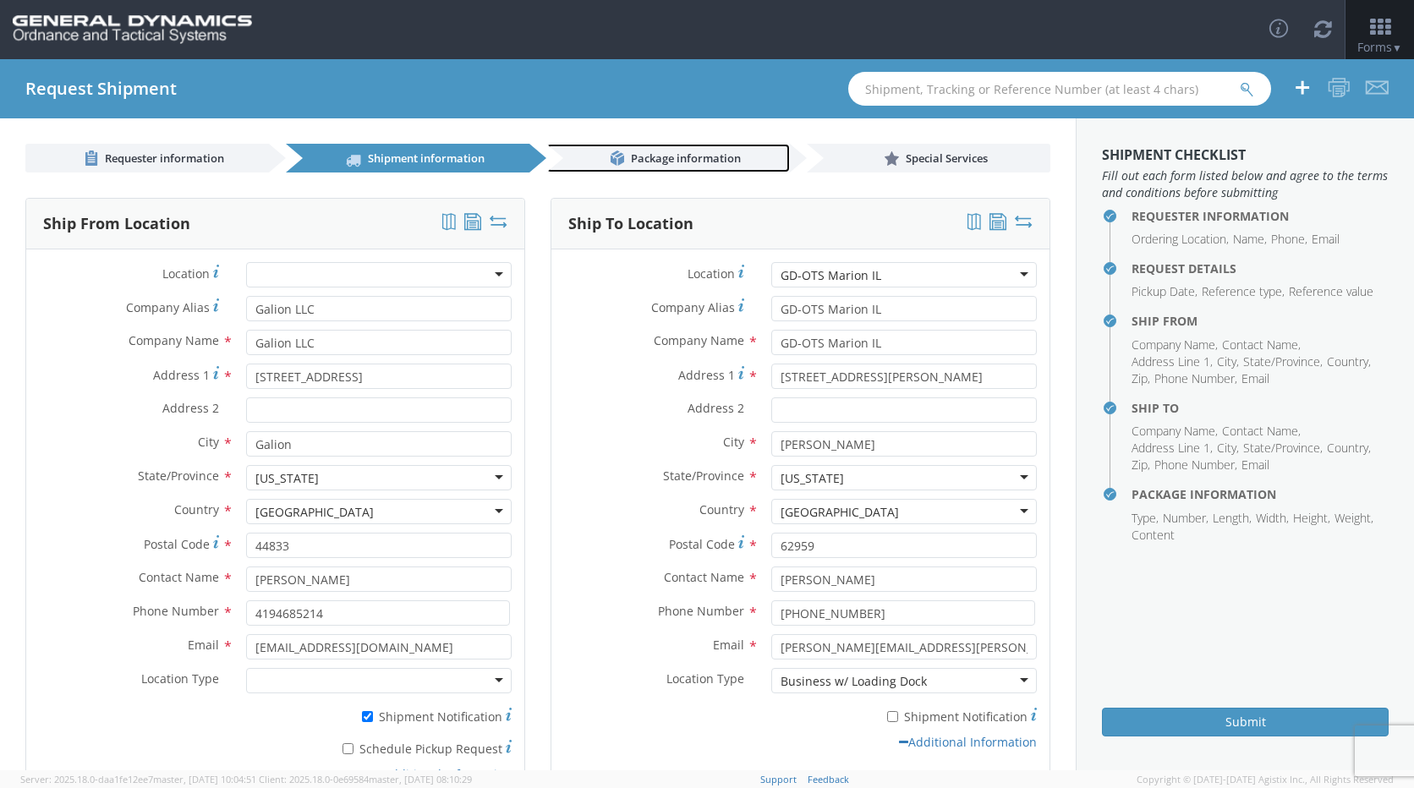
click at [676, 163] on span "Package information" at bounding box center [686, 158] width 110 height 15
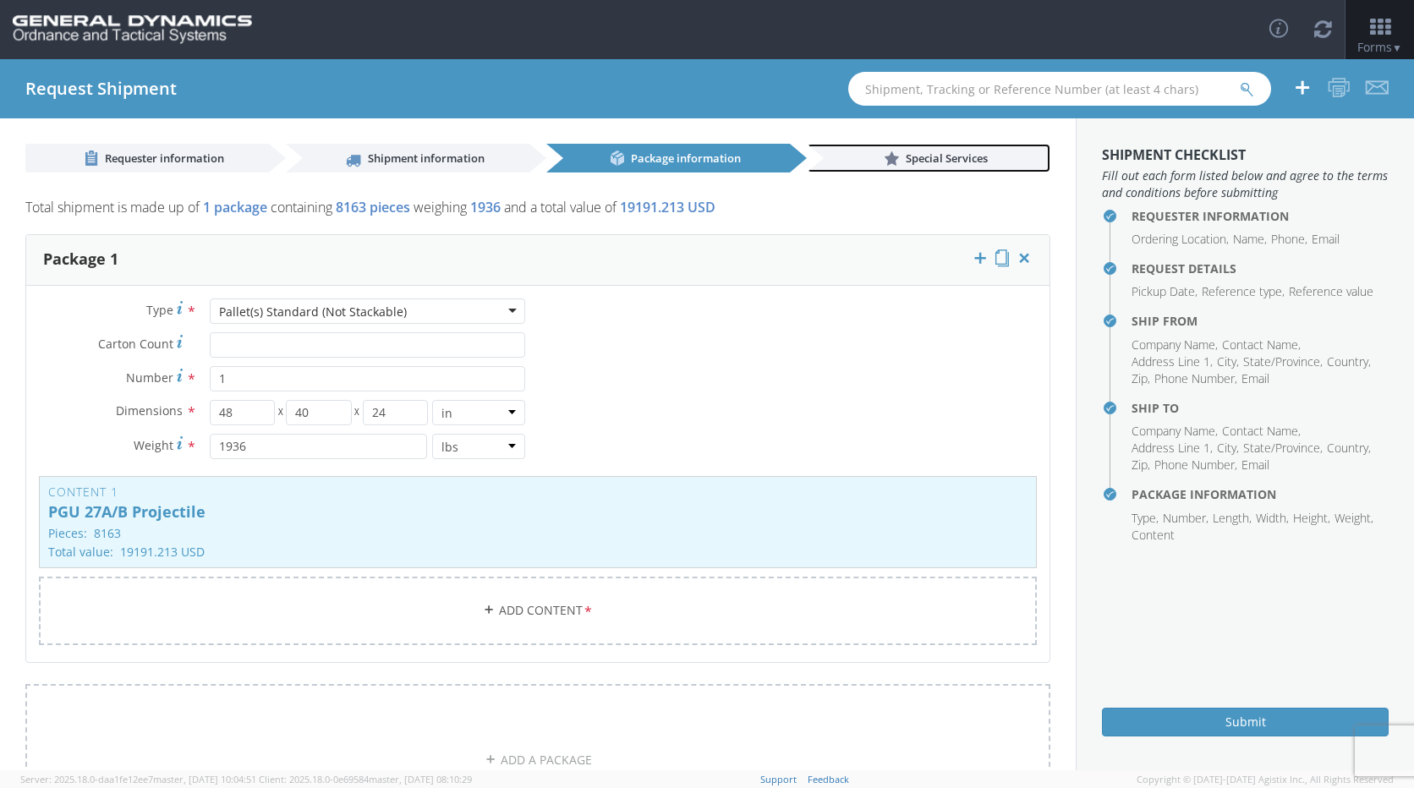
click at [952, 152] on span "Special Services" at bounding box center [947, 158] width 82 height 15
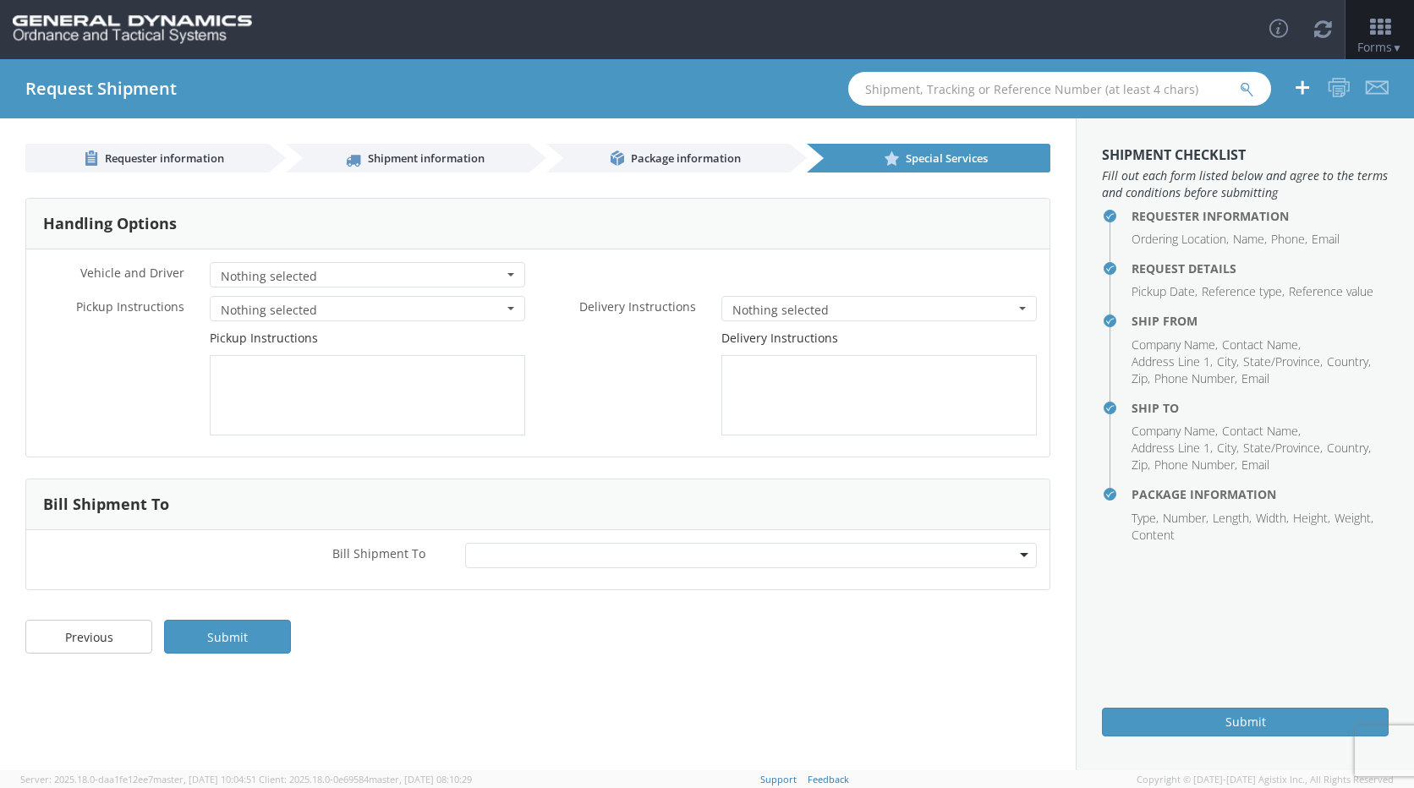
click at [511, 275] on span "button" at bounding box center [510, 274] width 7 height 3
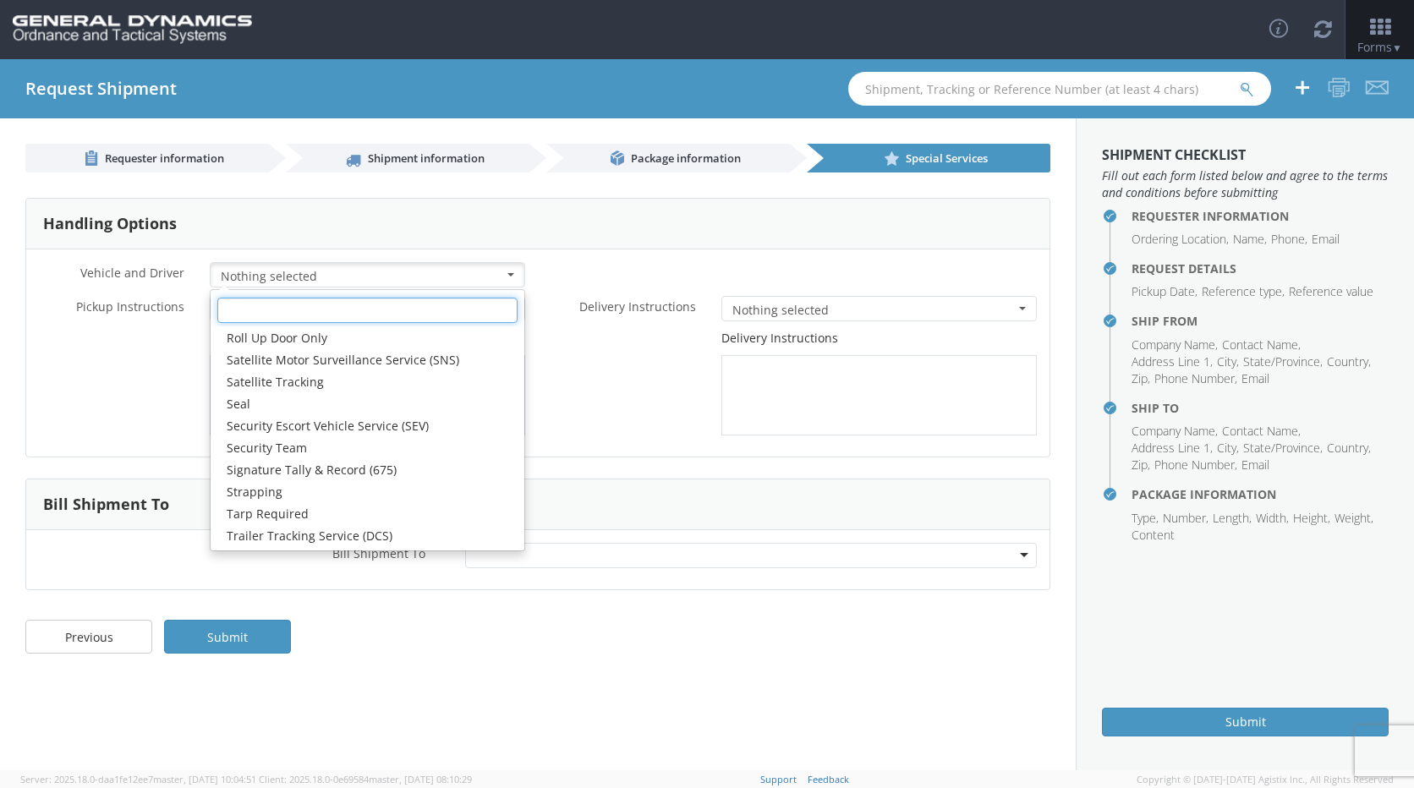
scroll to position [286, 0]
click at [509, 273] on span "button" at bounding box center [510, 274] width 7 height 3
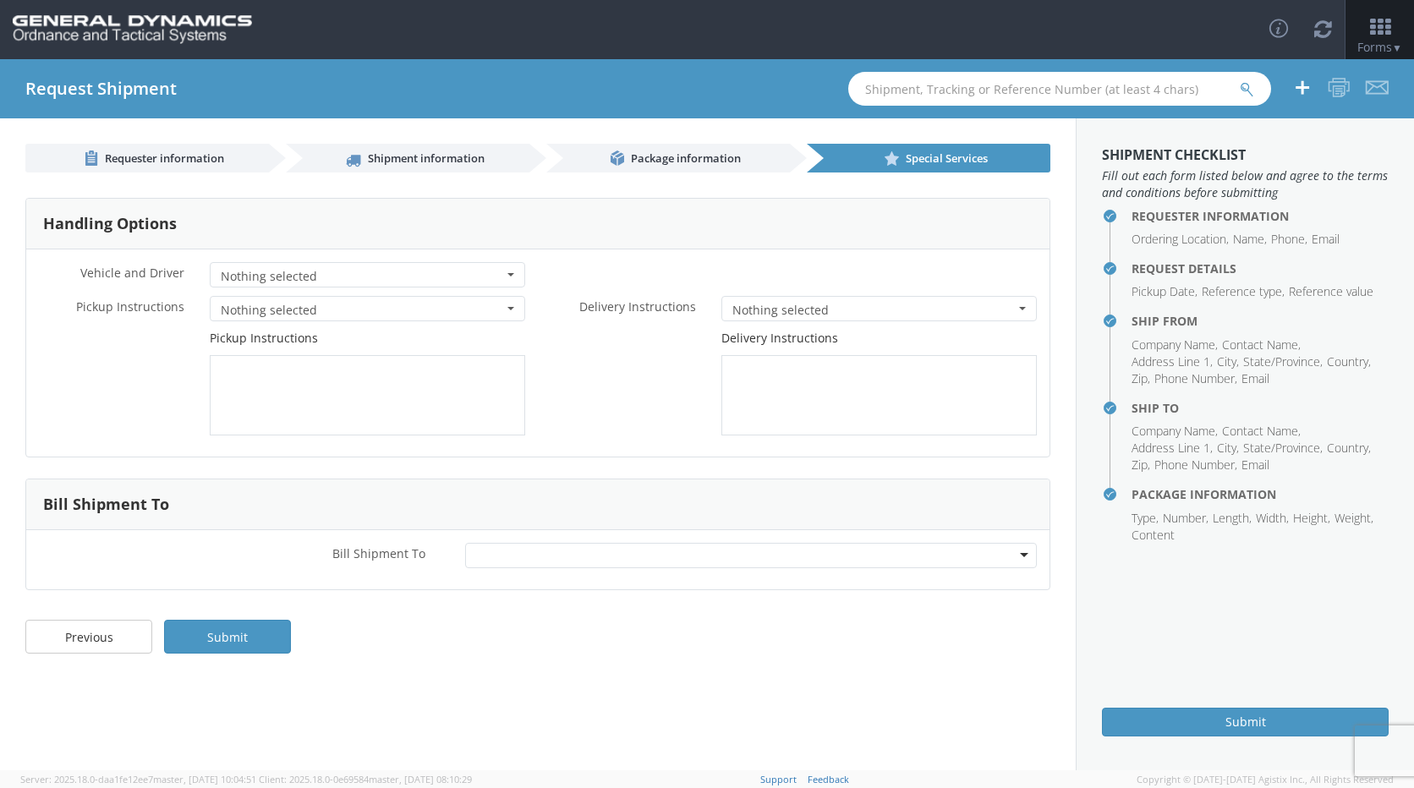
click at [512, 310] on span "button" at bounding box center [510, 308] width 7 height 3
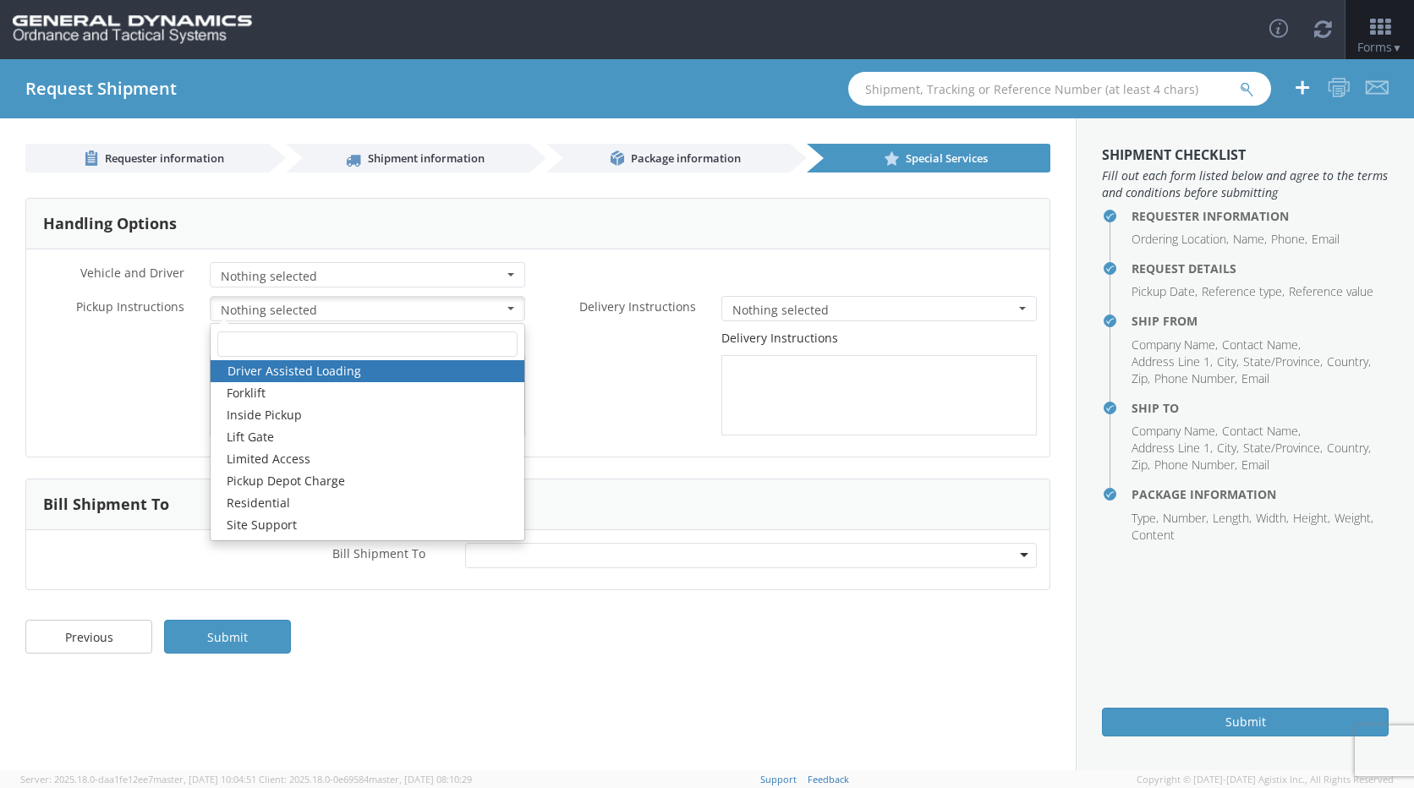
click at [626, 406] on div "Delivery Instructions" at bounding box center [794, 383] width 512 height 106
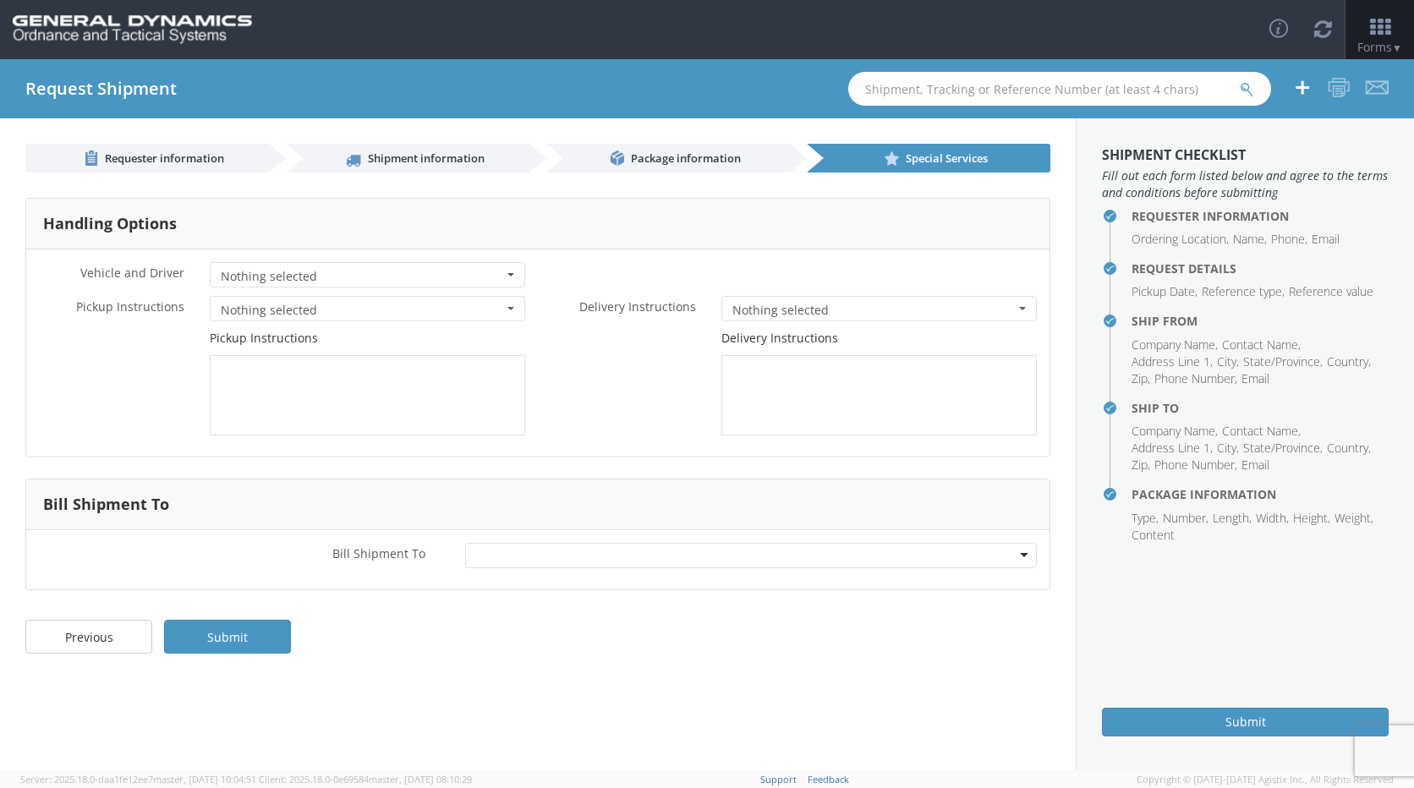
click at [1027, 302] on button "Nothing selected" at bounding box center [878, 308] width 315 height 25
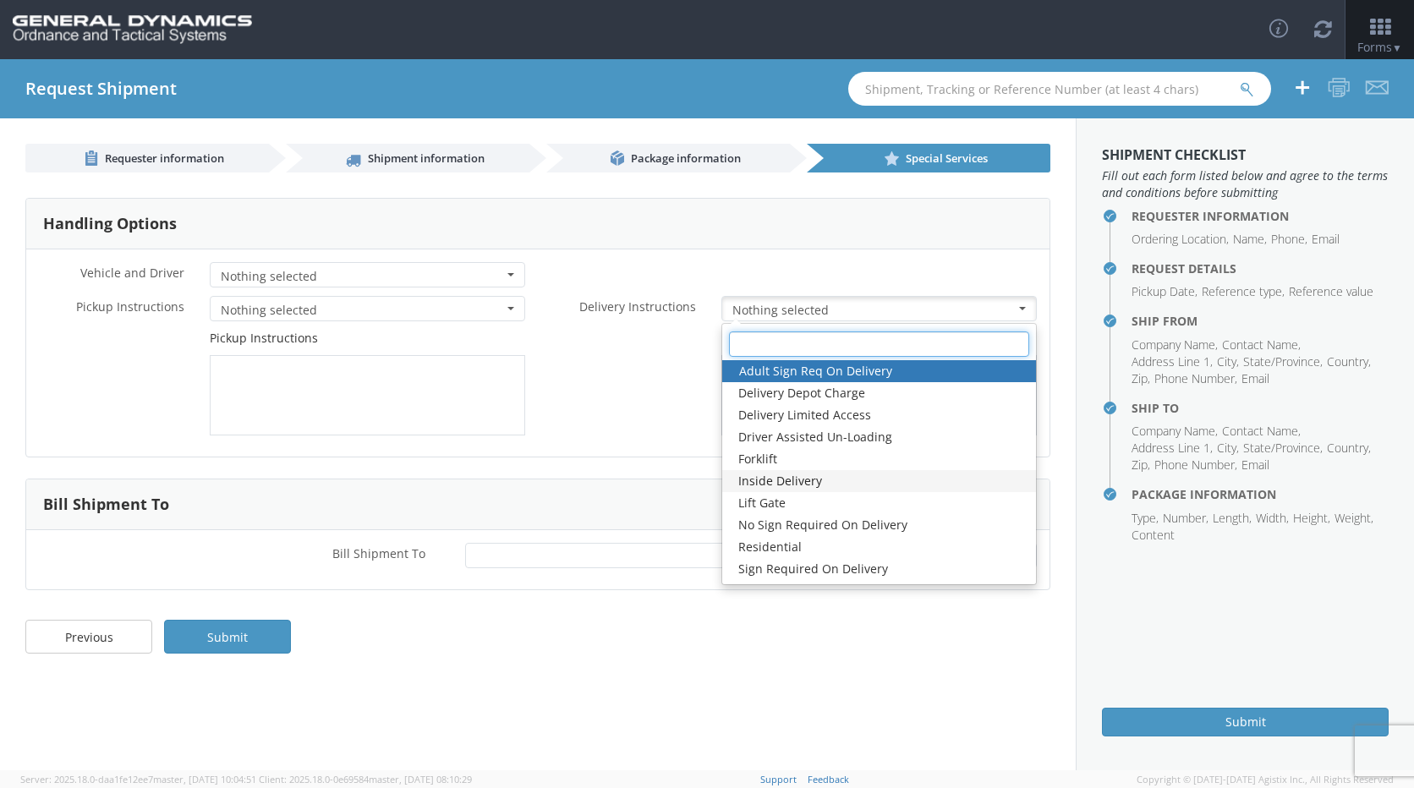
scroll to position [22, 0]
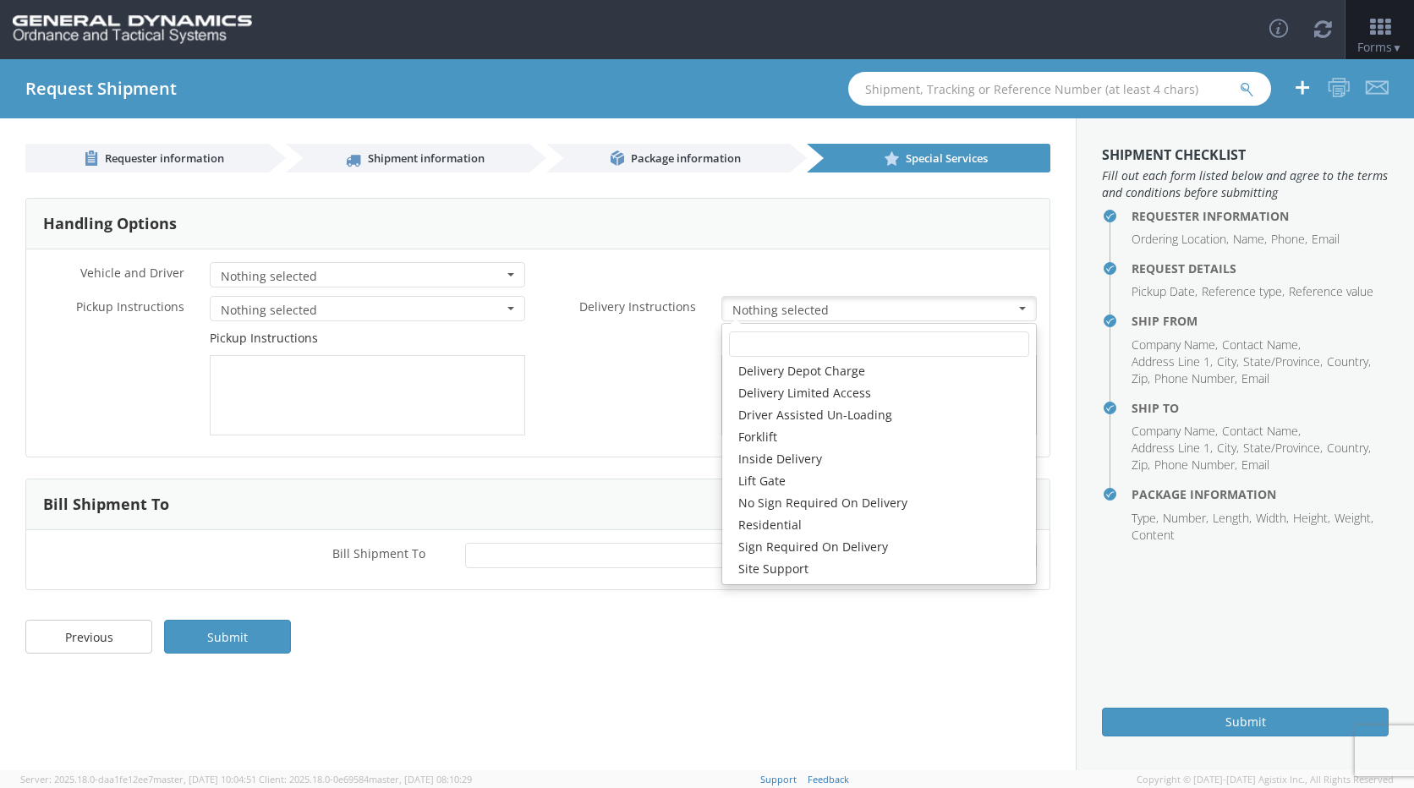
click at [673, 404] on div "Delivery Instructions" at bounding box center [794, 383] width 512 height 106
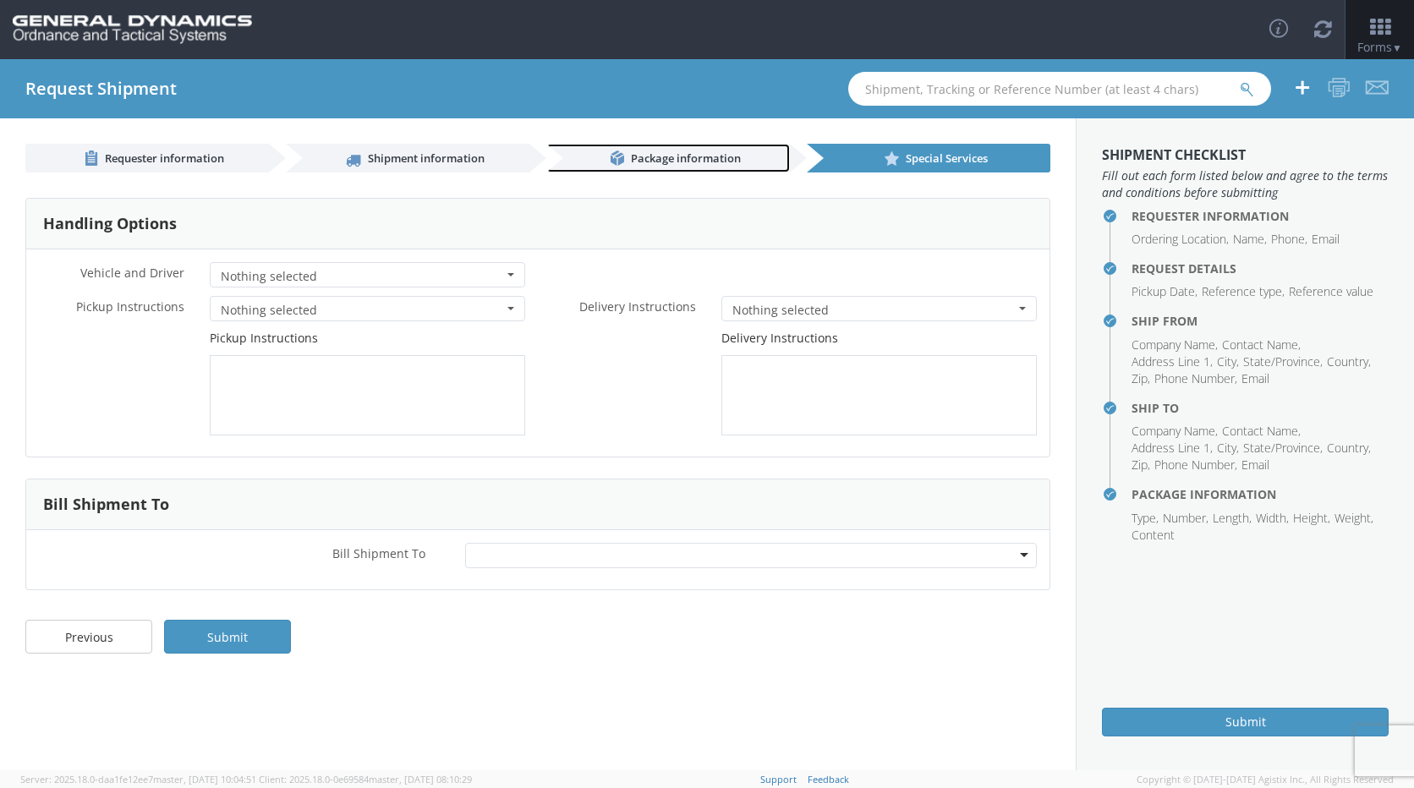
click at [691, 151] on span "Package information" at bounding box center [686, 158] width 110 height 15
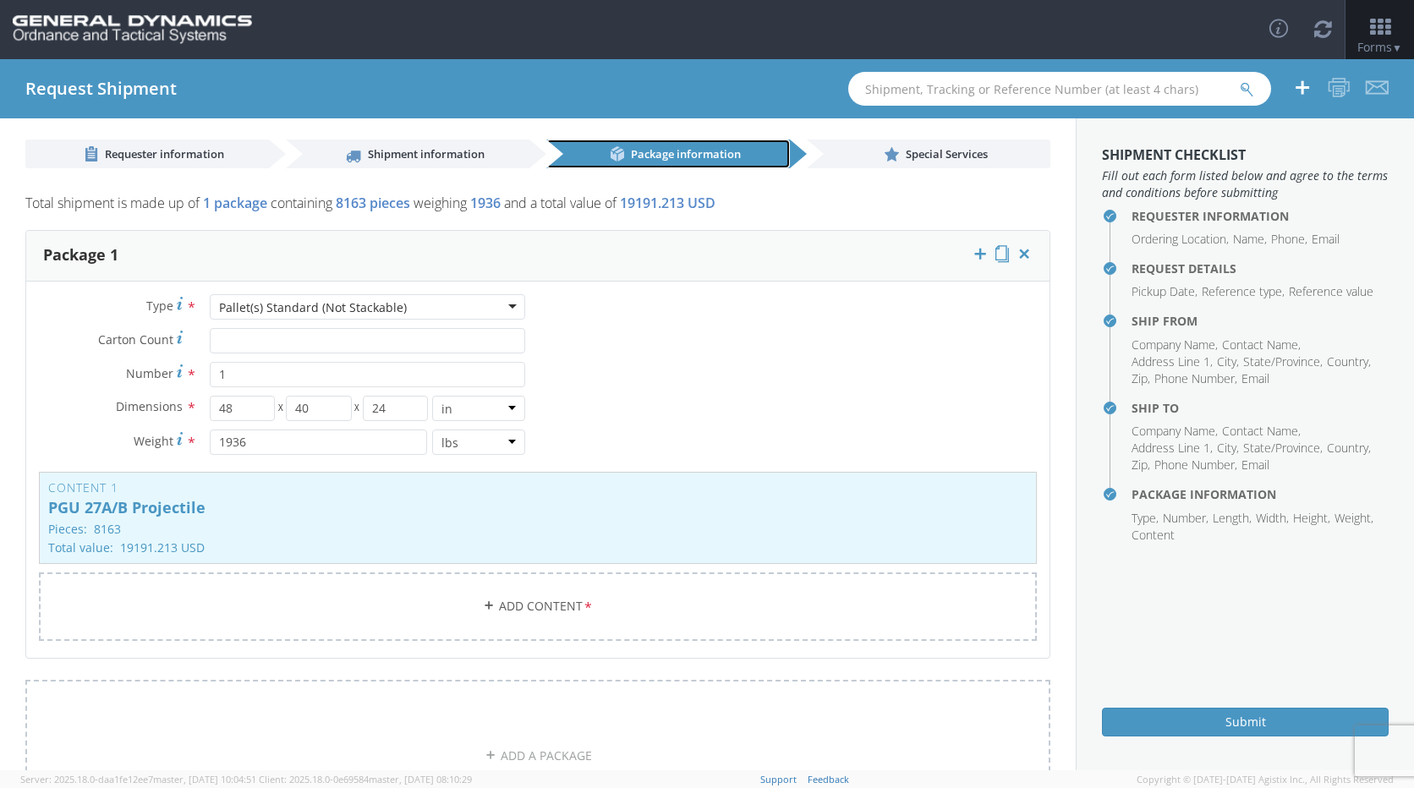
scroll to position [0, 0]
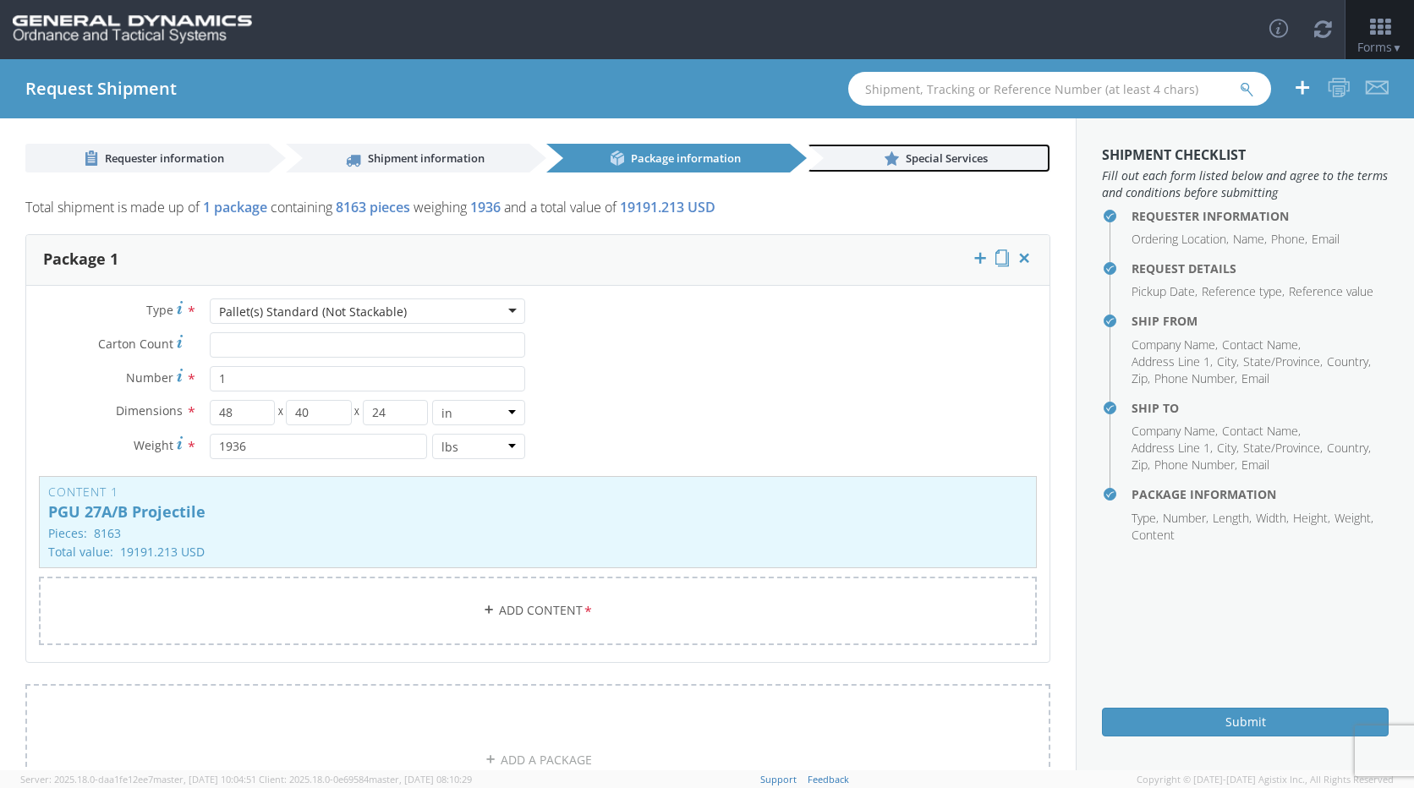
click at [937, 164] on span "Special Services" at bounding box center [947, 158] width 82 height 15
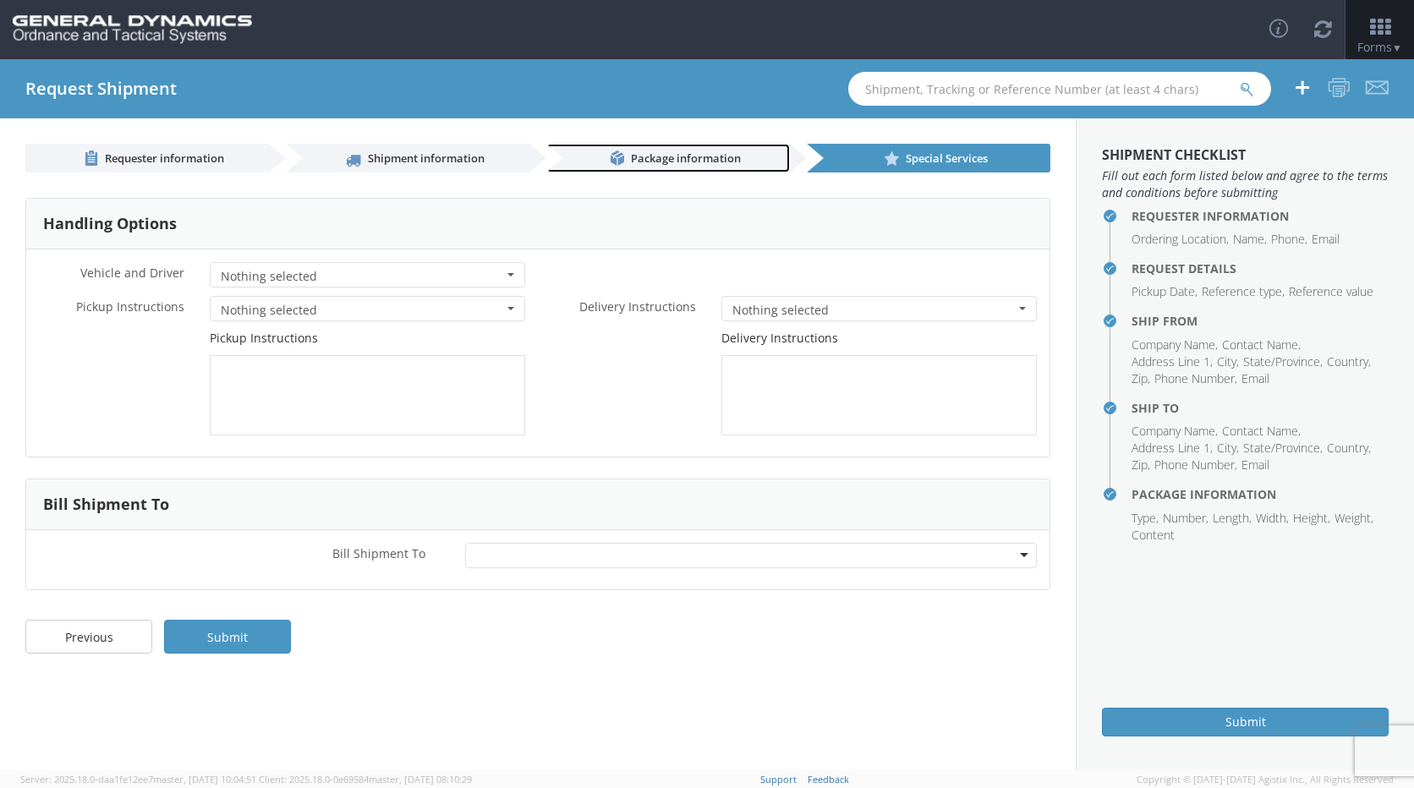
click at [688, 161] on span "Package information" at bounding box center [686, 158] width 110 height 15
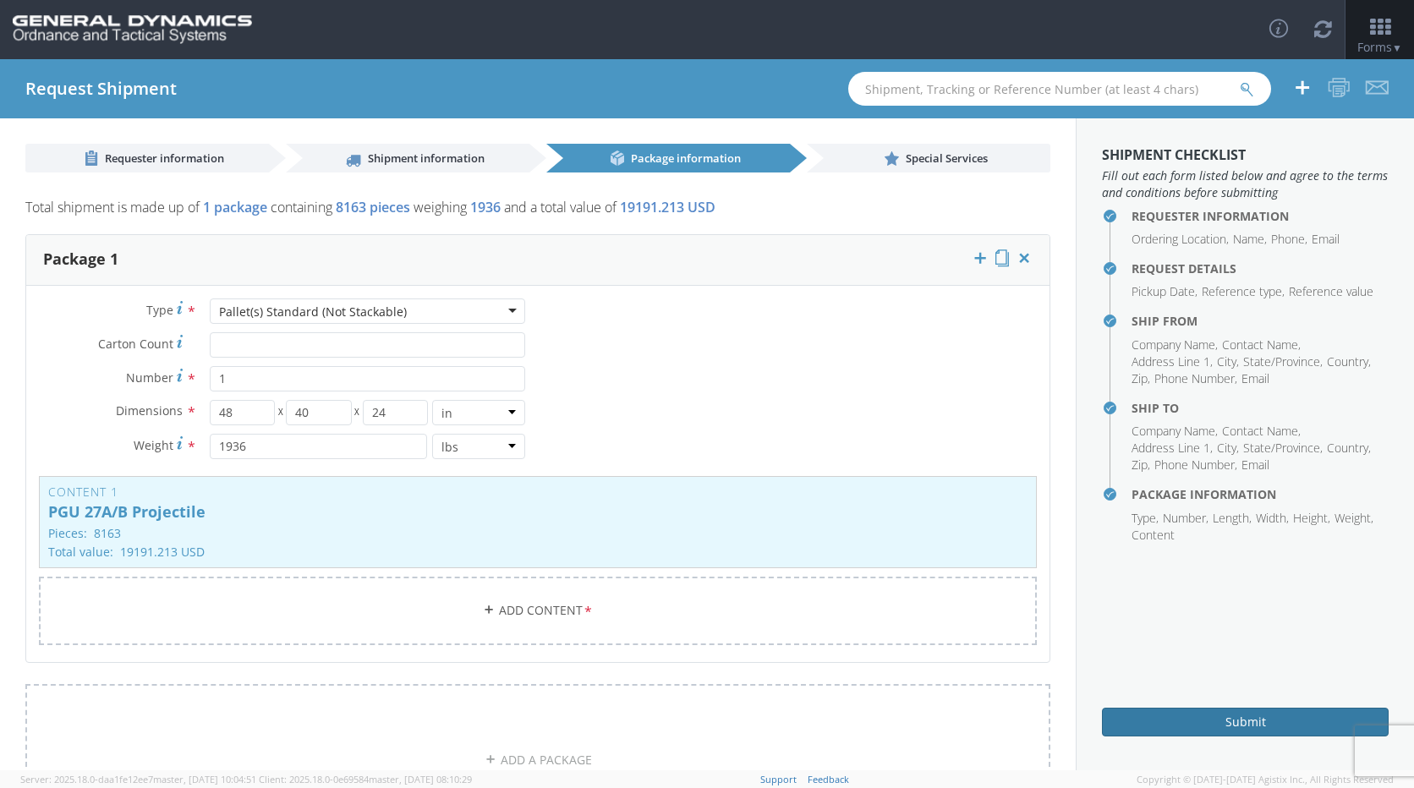
click at [1252, 726] on button "Submit" at bounding box center [1245, 722] width 287 height 29
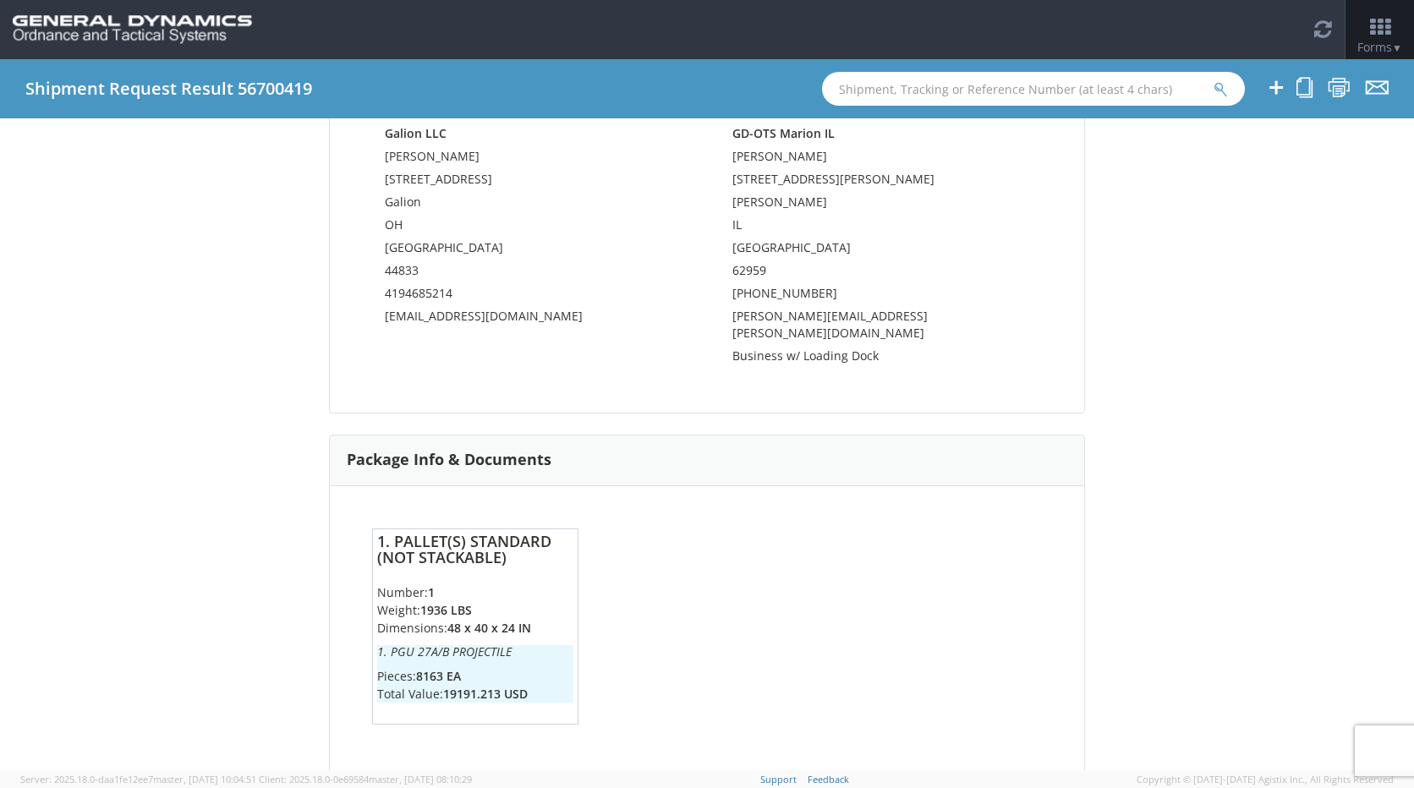
scroll to position [588, 0]
